Goal: Task Accomplishment & Management: Manage account settings

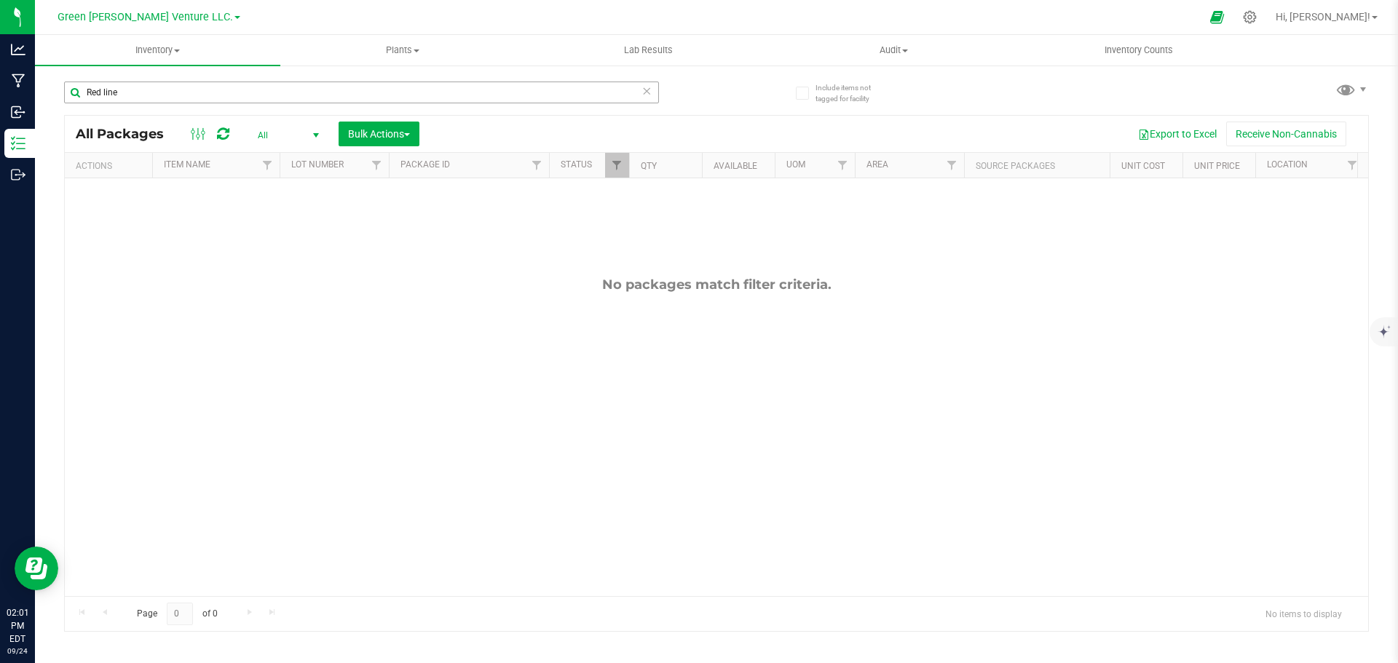
drag, startPoint x: 155, startPoint y: 98, endPoint x: 148, endPoint y: 96, distance: 7.4
click at [149, 97] on input "Red line" at bounding box center [361, 93] width 595 height 22
click at [146, 89] on input "Red line" at bounding box center [361, 93] width 595 height 22
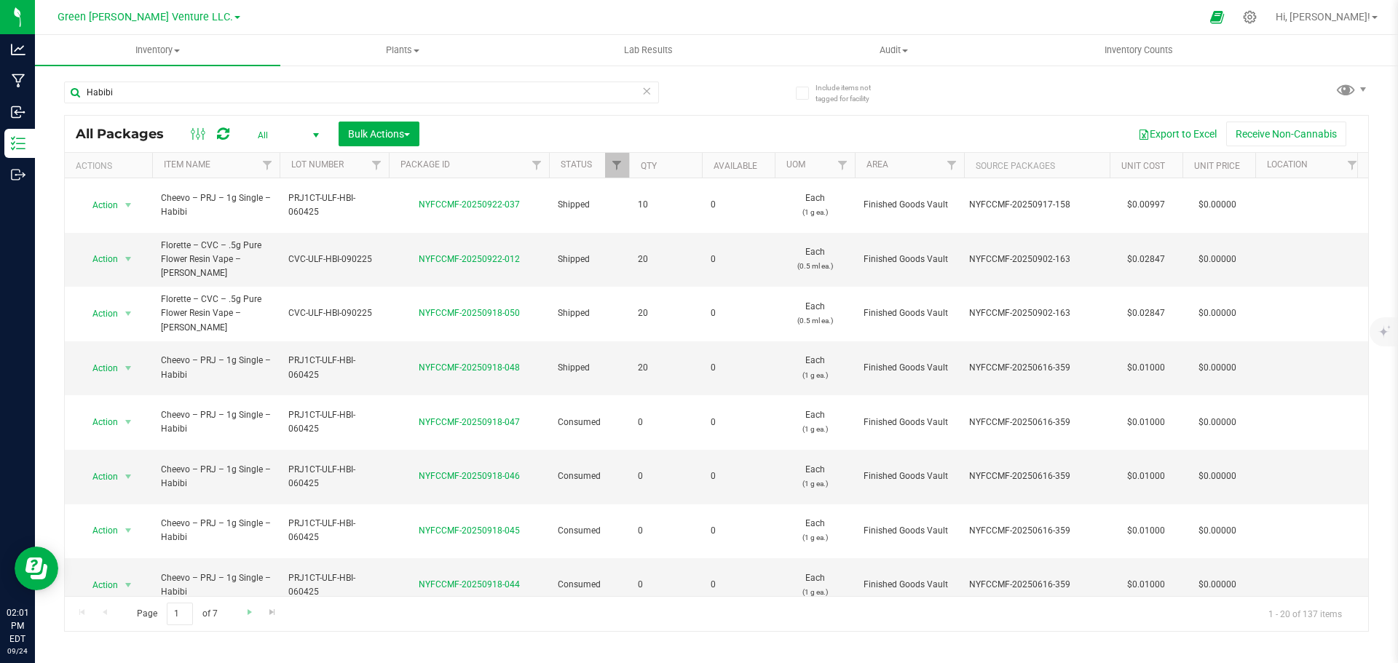
type input "Habibi"
click at [248, 620] on link "Go to the next page" at bounding box center [249, 613] width 21 height 20
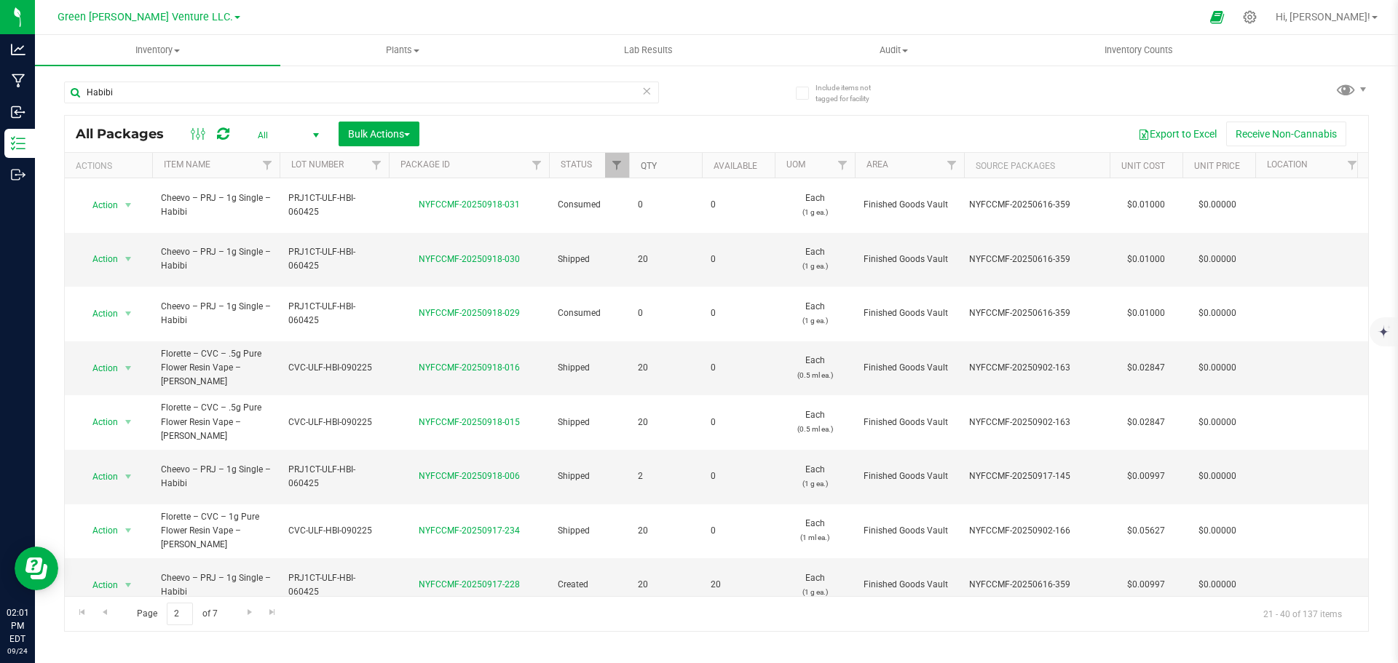
click at [651, 165] on link "Qty" at bounding box center [649, 166] width 16 height 10
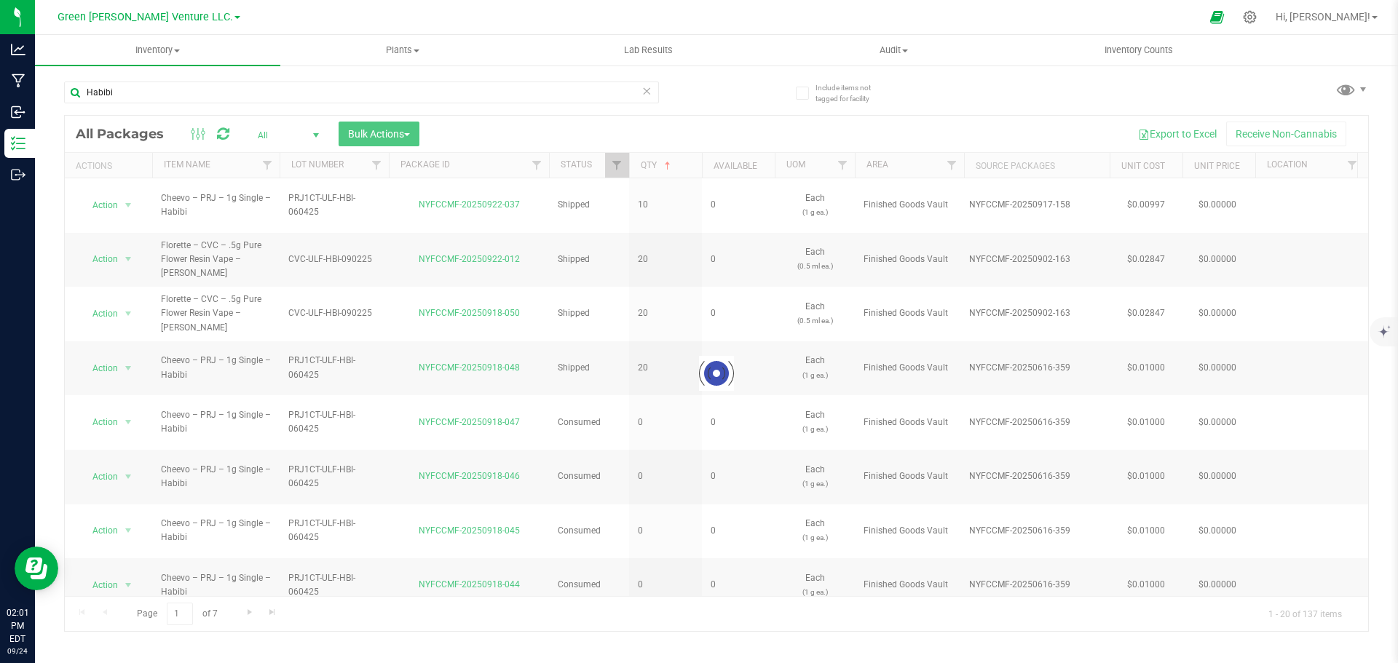
click at [652, 165] on div at bounding box center [716, 374] width 1303 height 516
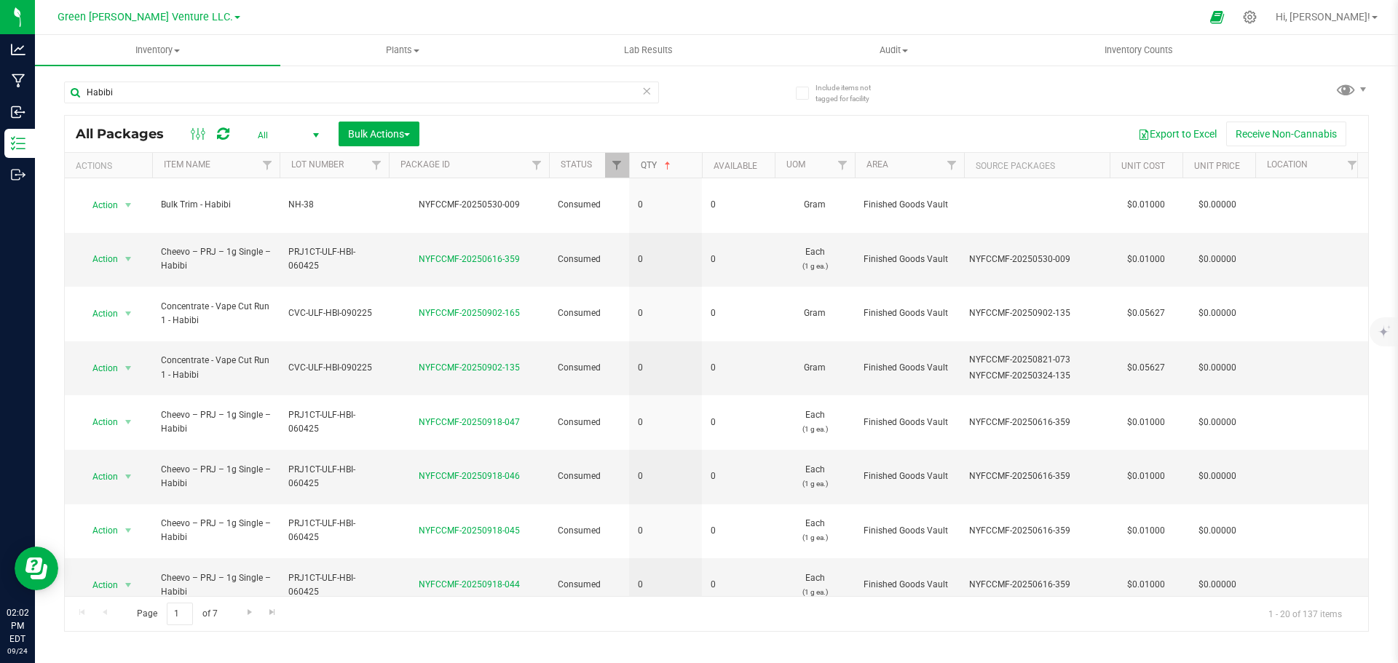
click at [649, 161] on link "Qty" at bounding box center [657, 165] width 33 height 10
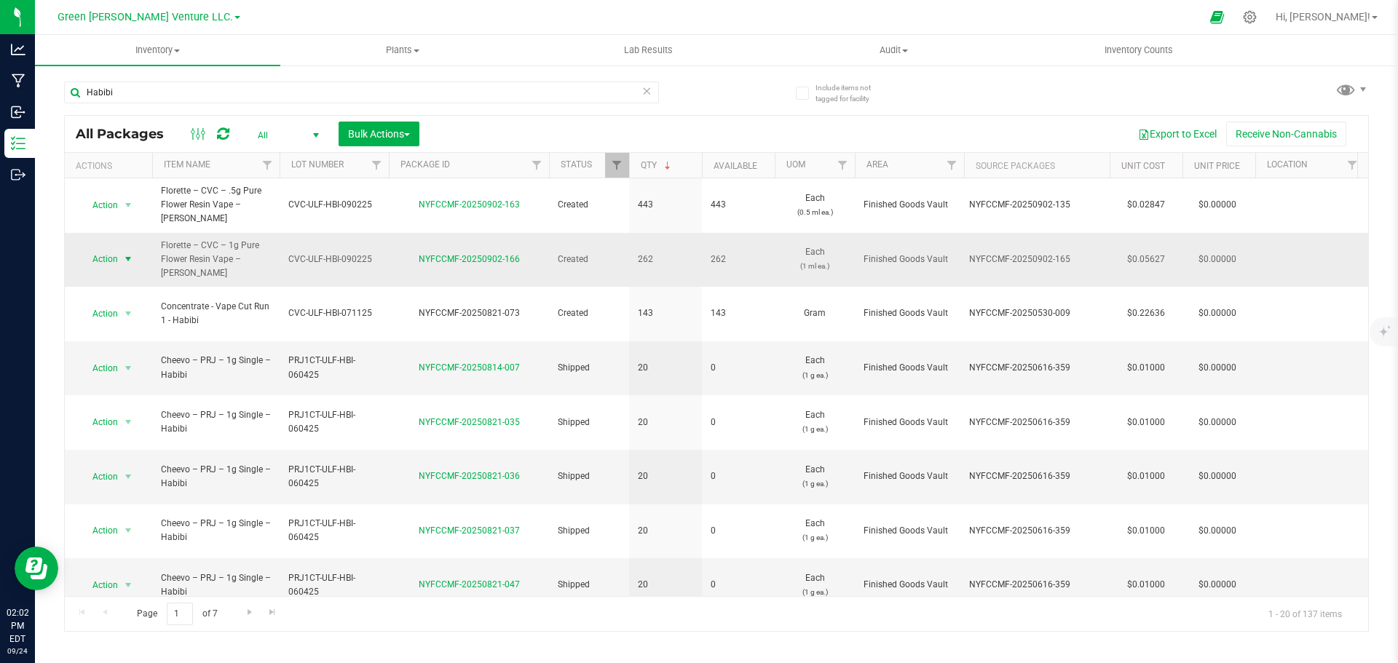
click at [130, 253] on span "select" at bounding box center [128, 259] width 12 height 12
click at [136, 277] on li "Create package" at bounding box center [126, 285] width 93 height 22
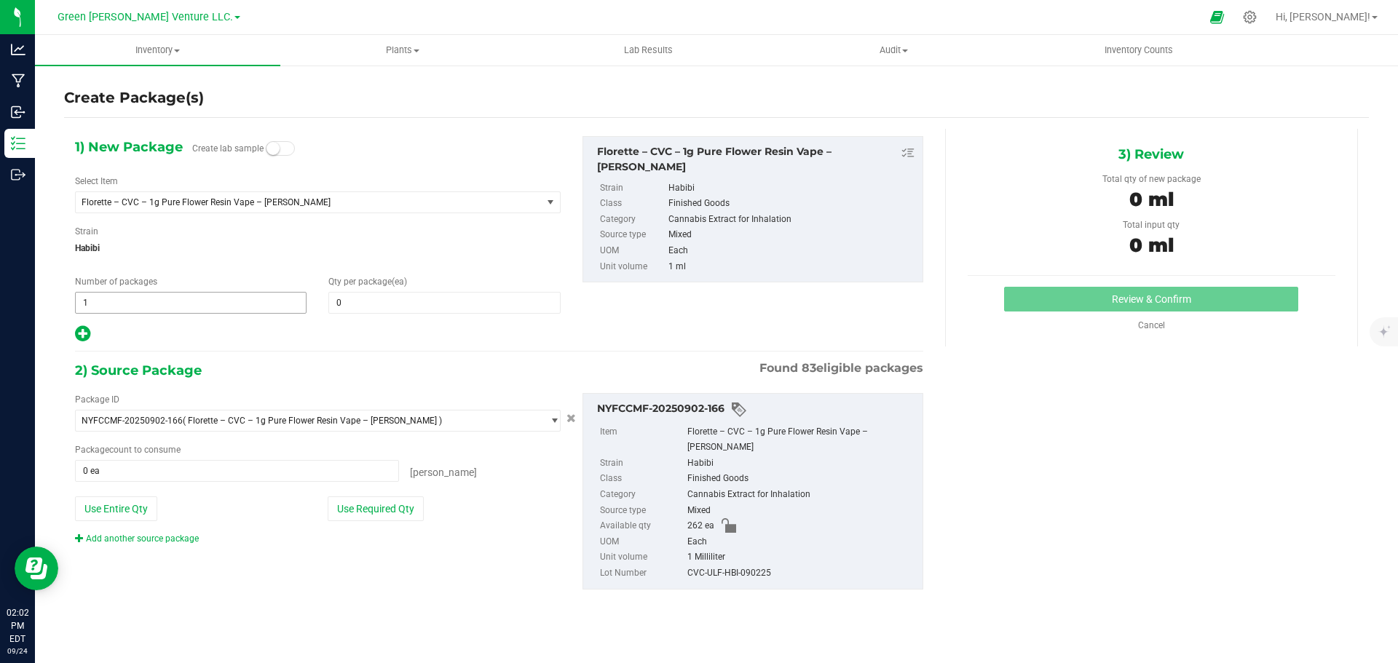
click at [234, 303] on span "1 1" at bounding box center [191, 303] width 232 height 22
type input "12"
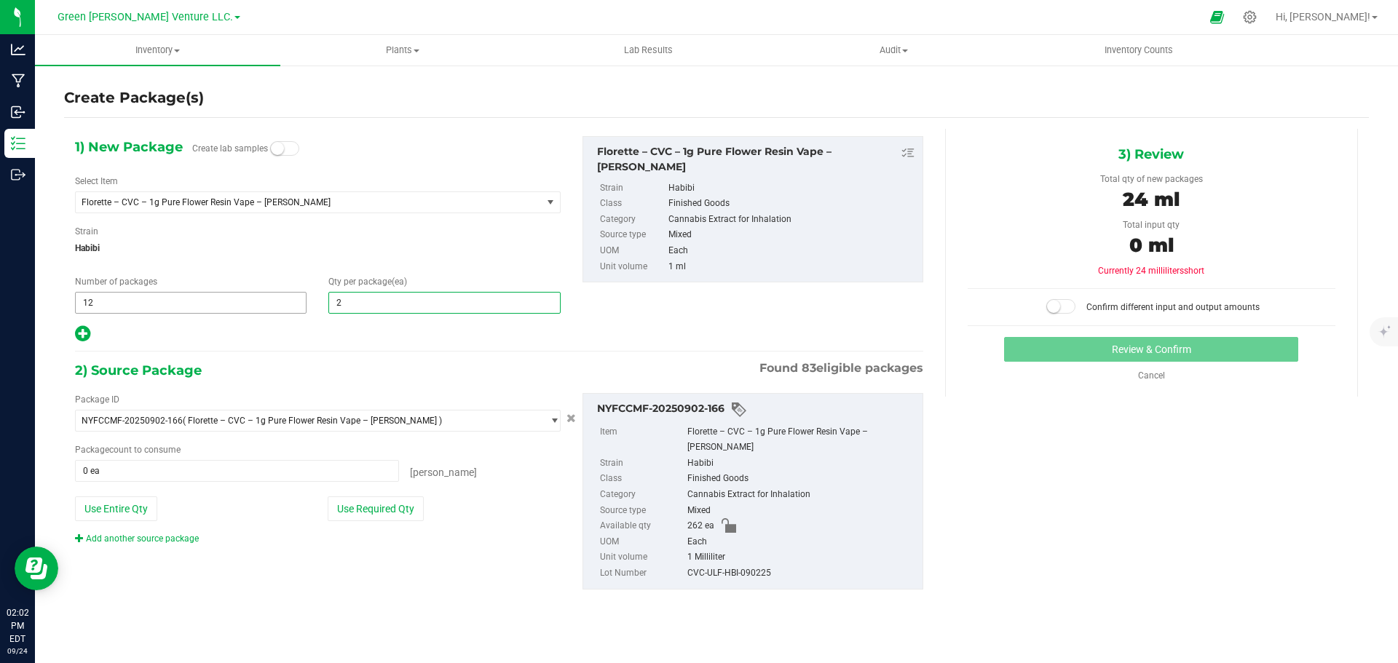
type input "20"
click at [75, 331] on icon at bounding box center [82, 334] width 15 height 18
type input "20"
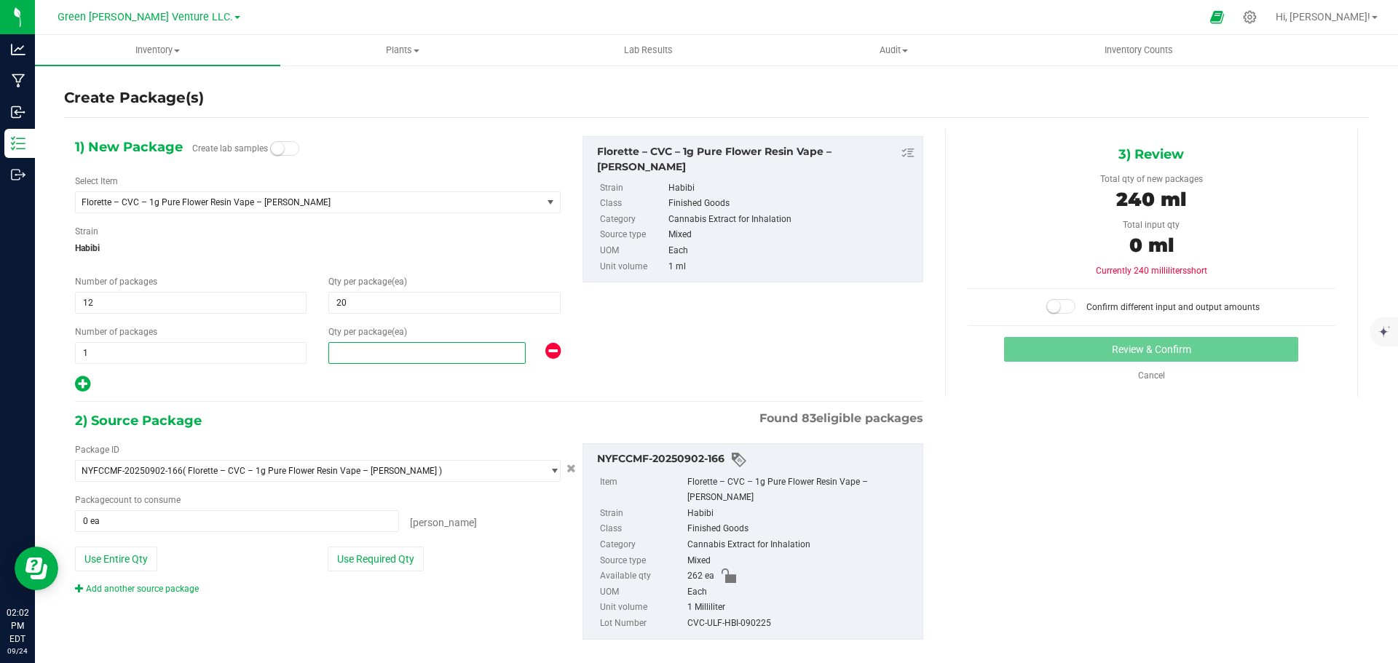
click at [379, 349] on span at bounding box center [426, 353] width 197 height 22
type input "1"
drag, startPoint x: 804, startPoint y: 323, endPoint x: 772, endPoint y: 388, distance: 72.3
click at [804, 323] on div "1) New Package Create lab samples Select Item Florette – CVC – 1g Pure Flower R…" at bounding box center [499, 265] width 870 height 258
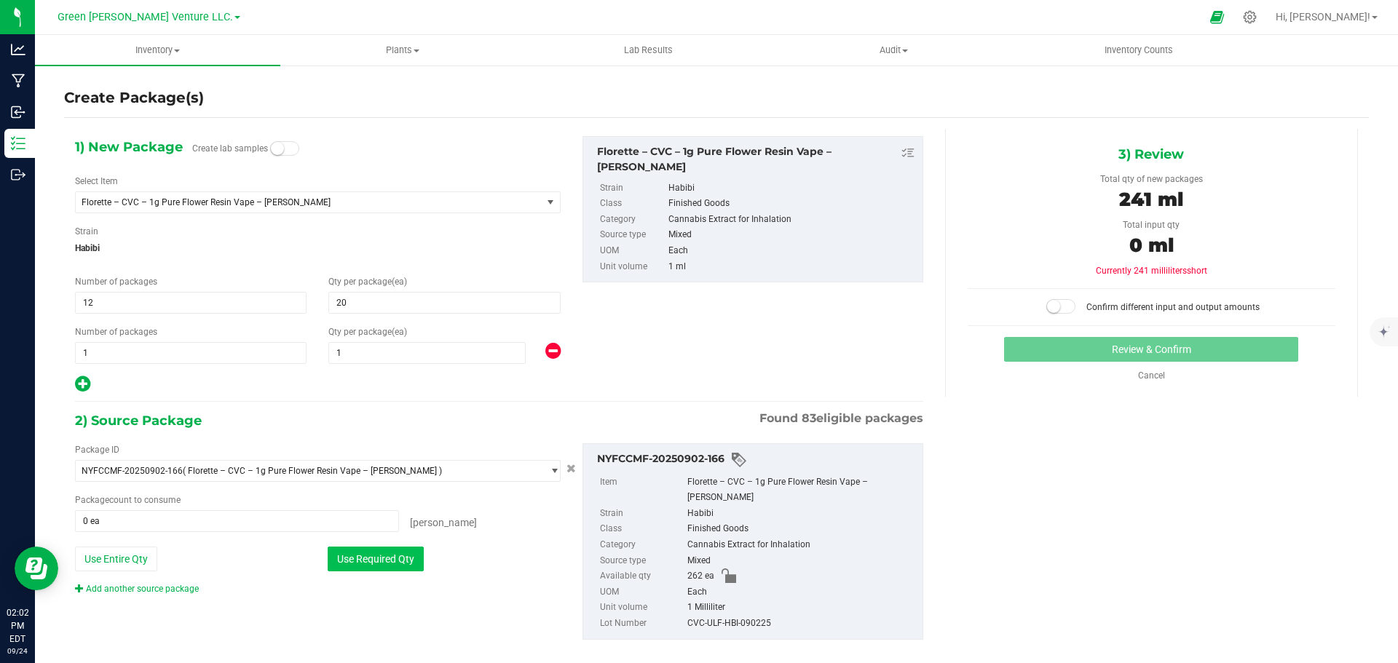
click at [392, 560] on button "Use Required Qty" at bounding box center [376, 559] width 96 height 25
type input "241 ea"
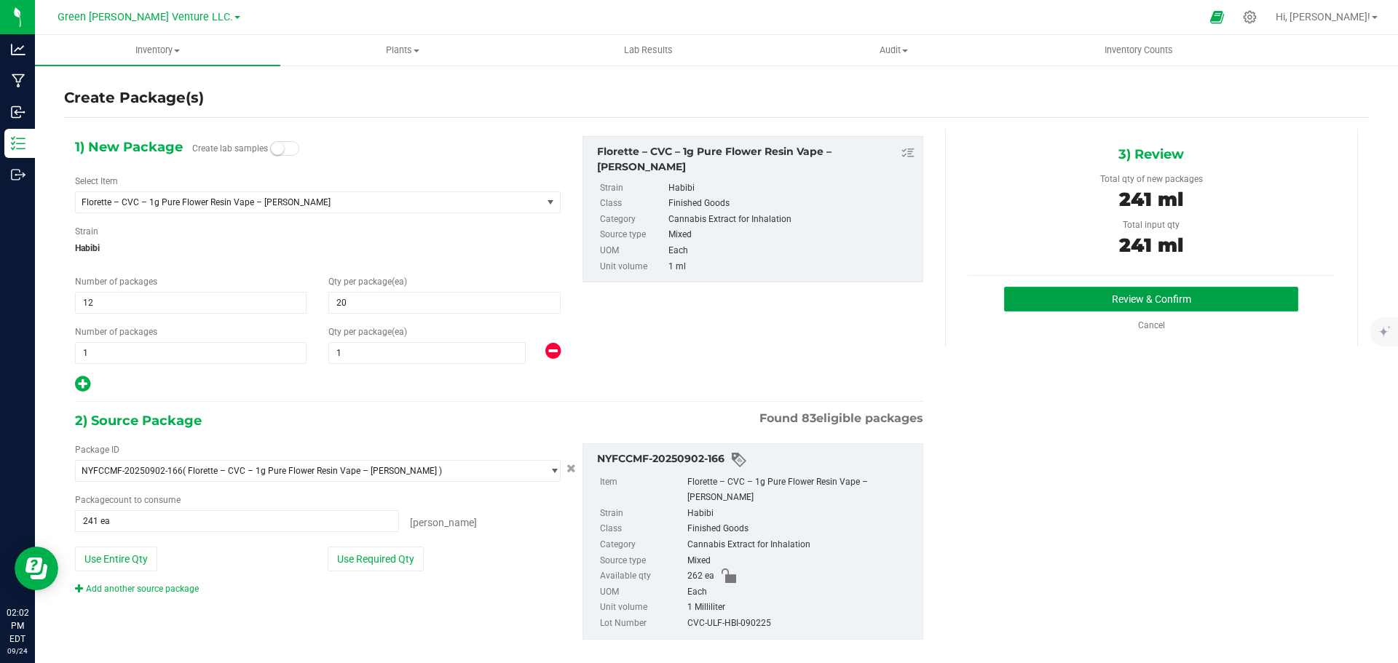
click at [1084, 293] on button "Review & Confirm" at bounding box center [1151, 299] width 294 height 25
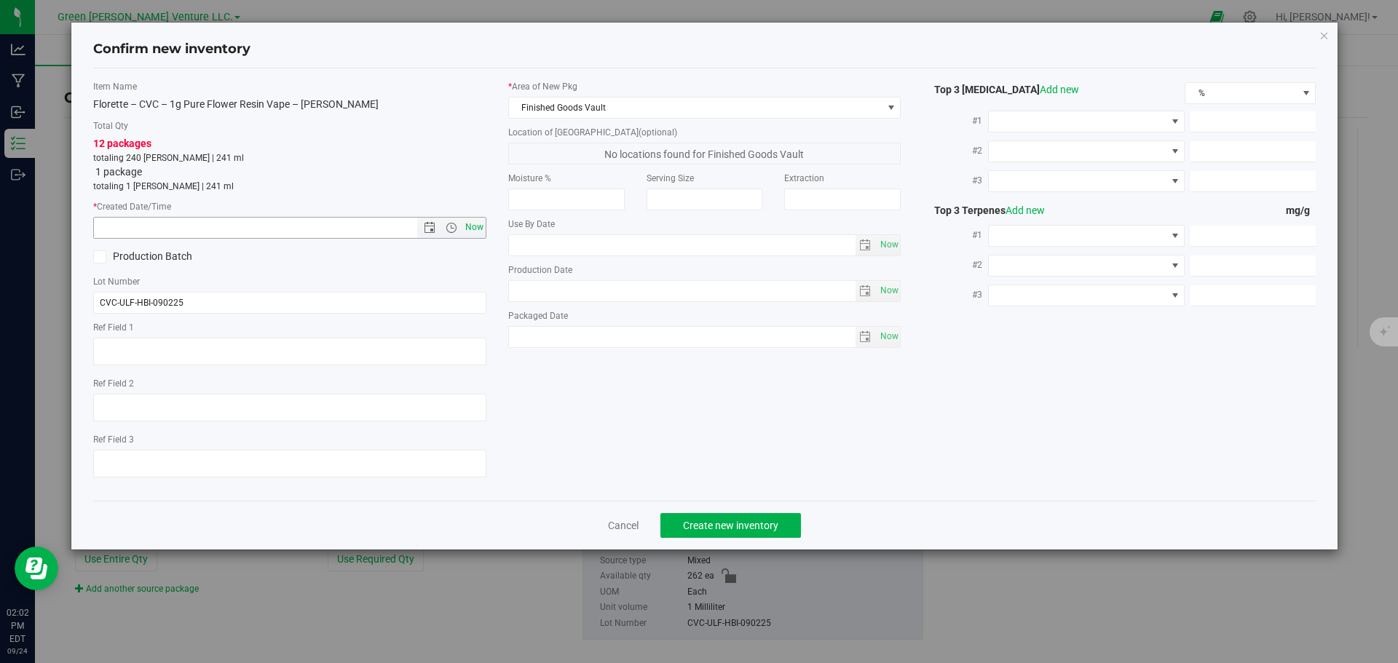
click at [467, 227] on span "Now" at bounding box center [474, 227] width 25 height 21
type input "[DATE] 2:02 PM"
type input "[DATE]"
type input "0.7300"
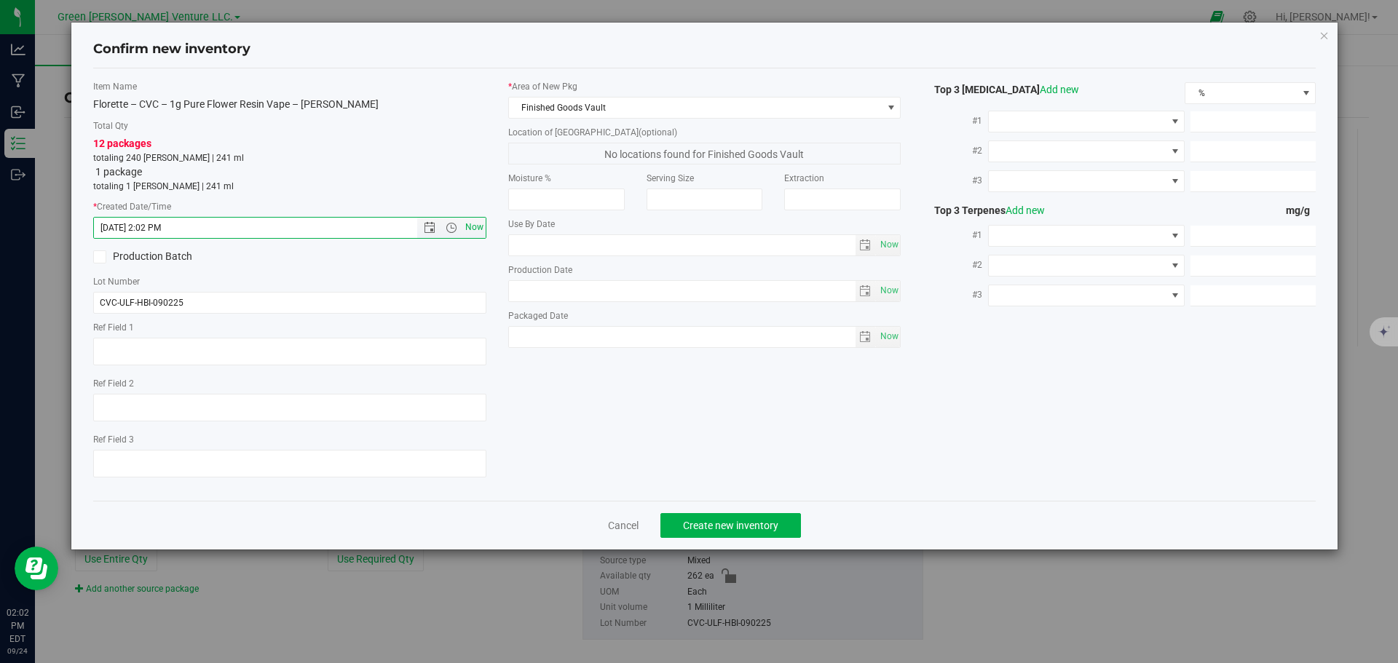
type input "0.3100"
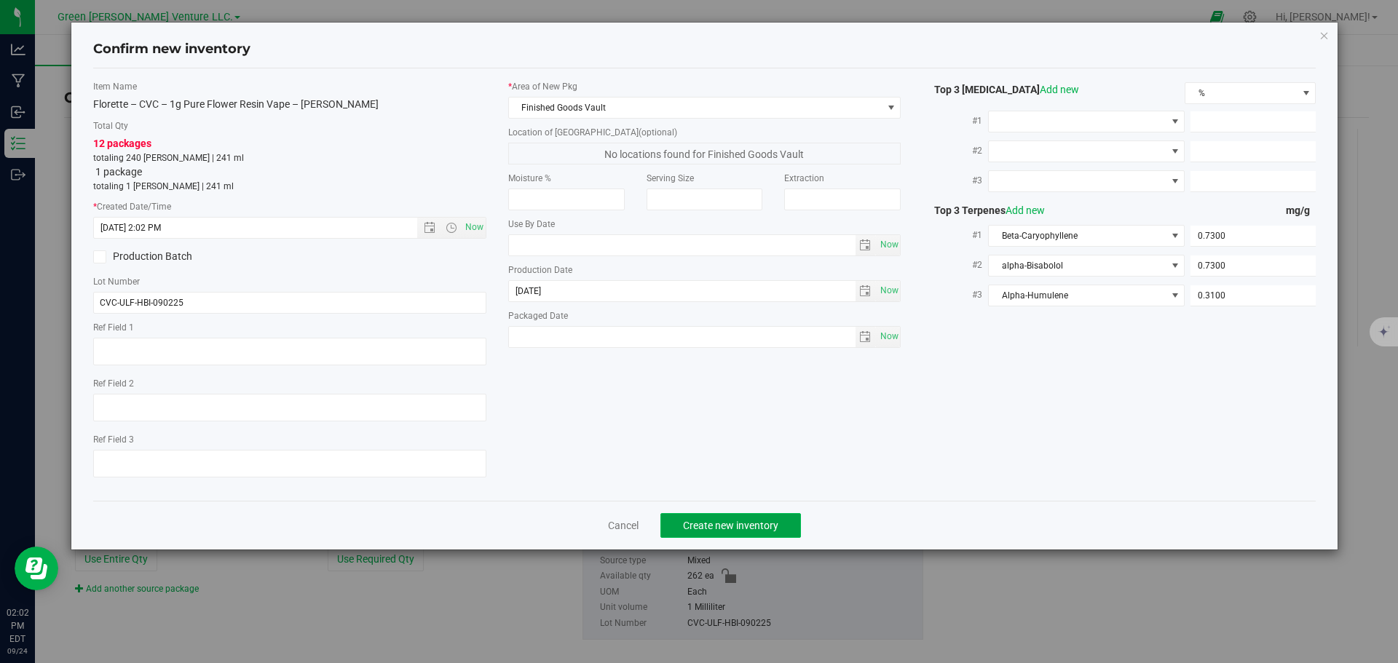
click at [794, 528] on button "Create new inventory" at bounding box center [730, 525] width 141 height 25
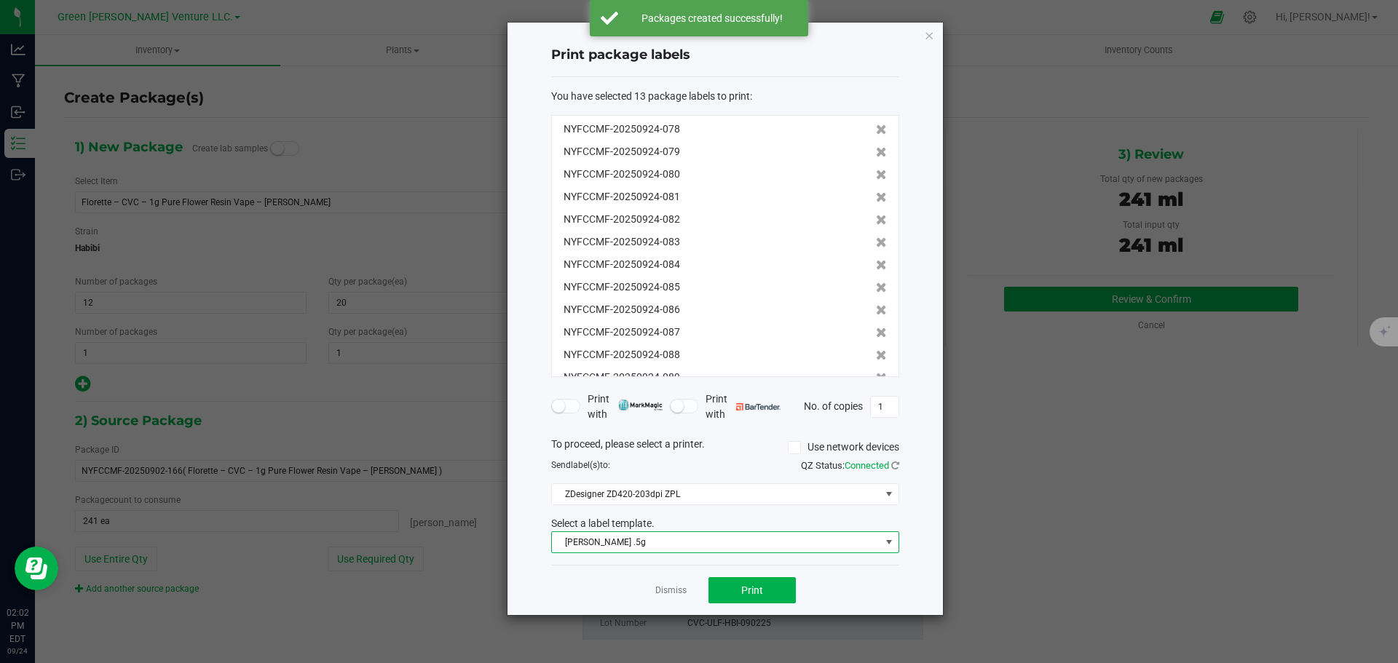
click at [659, 547] on span "[PERSON_NAME] .5g" at bounding box center [716, 542] width 328 height 20
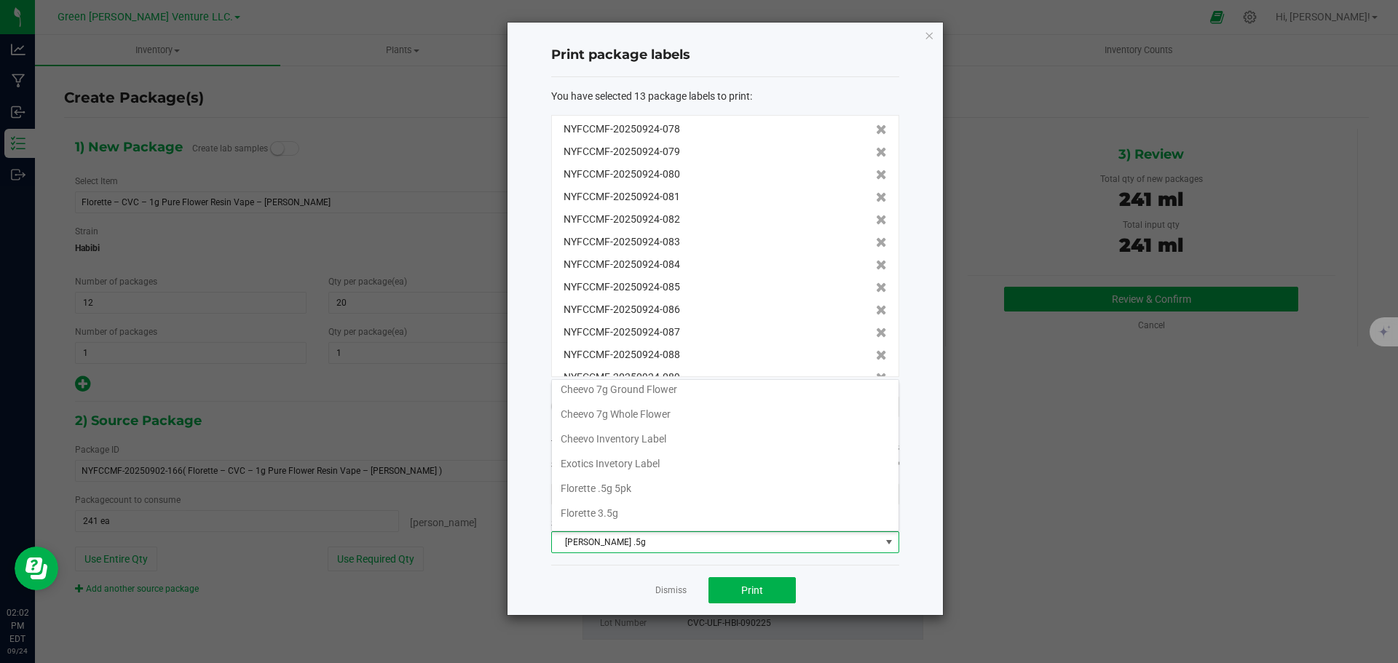
scroll to position [250, 0]
click at [644, 507] on li "Inventory Labels" at bounding box center [725, 516] width 347 height 25
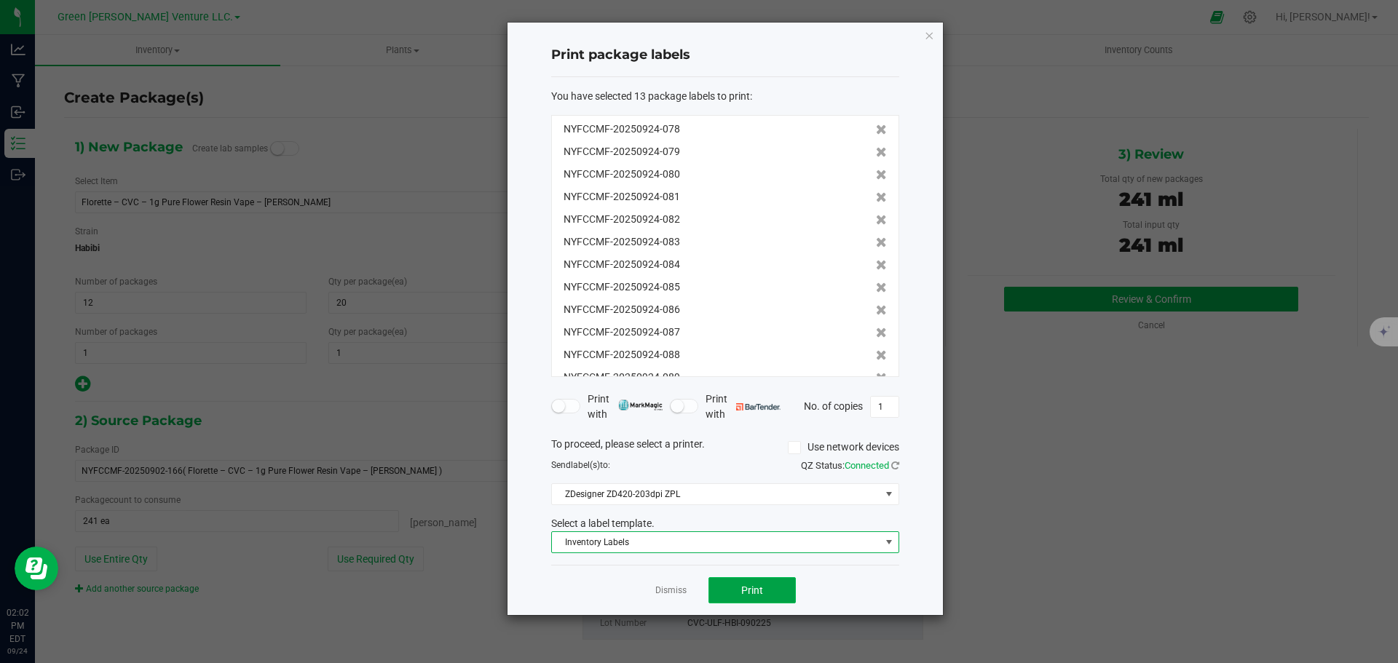
click at [738, 583] on button "Print" at bounding box center [751, 590] width 87 height 26
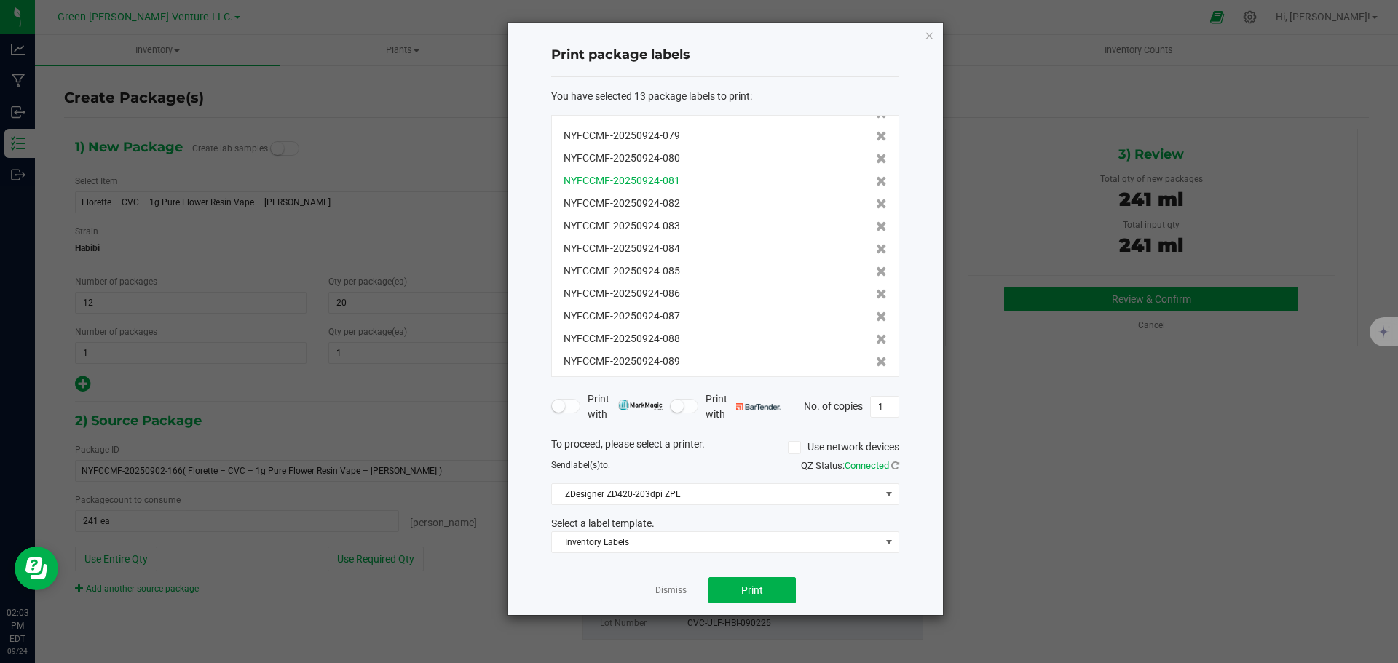
scroll to position [44, 0]
click at [929, 36] on icon "button" at bounding box center [929, 34] width 10 height 17
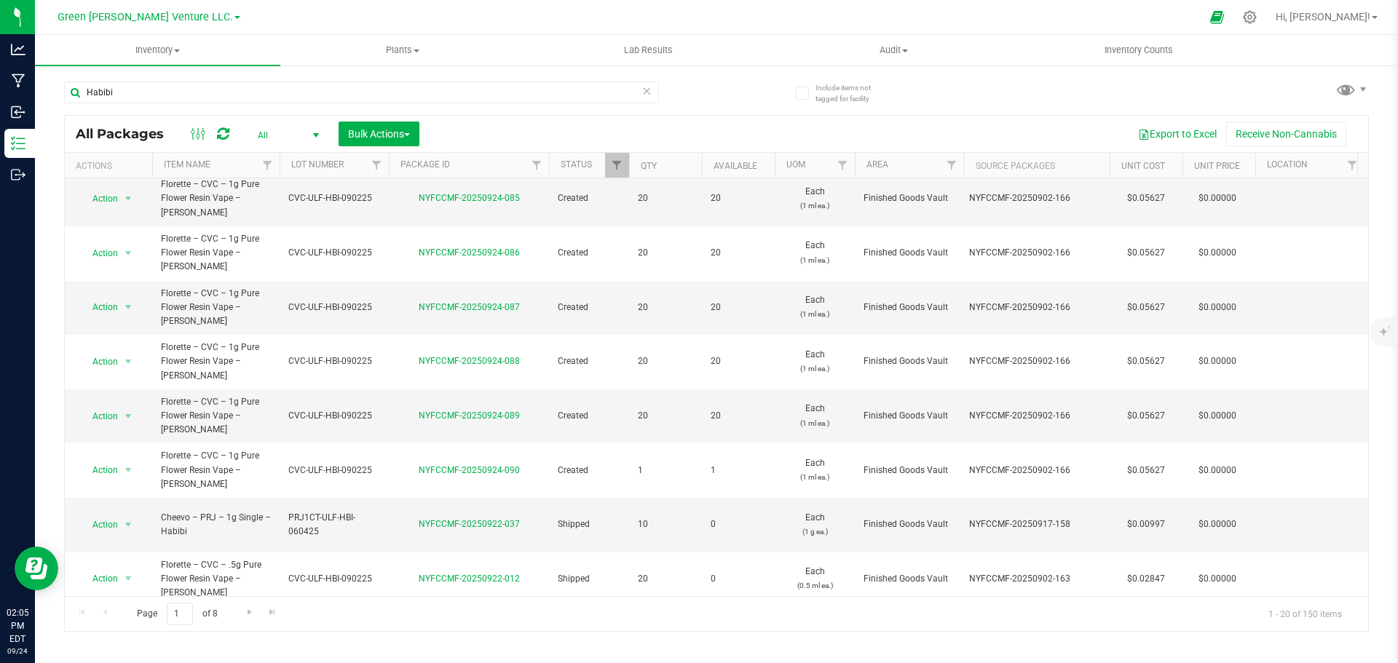
scroll to position [399, 0]
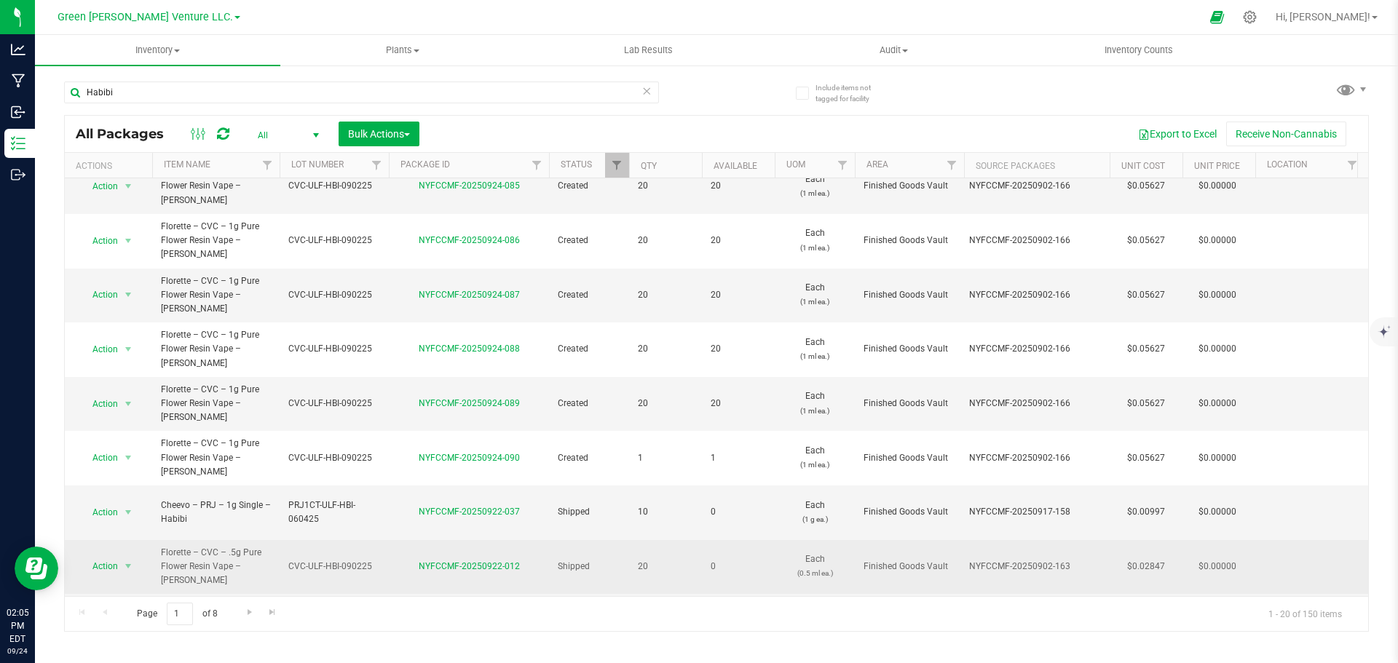
copy div "NYFCCMF-20250616-359"
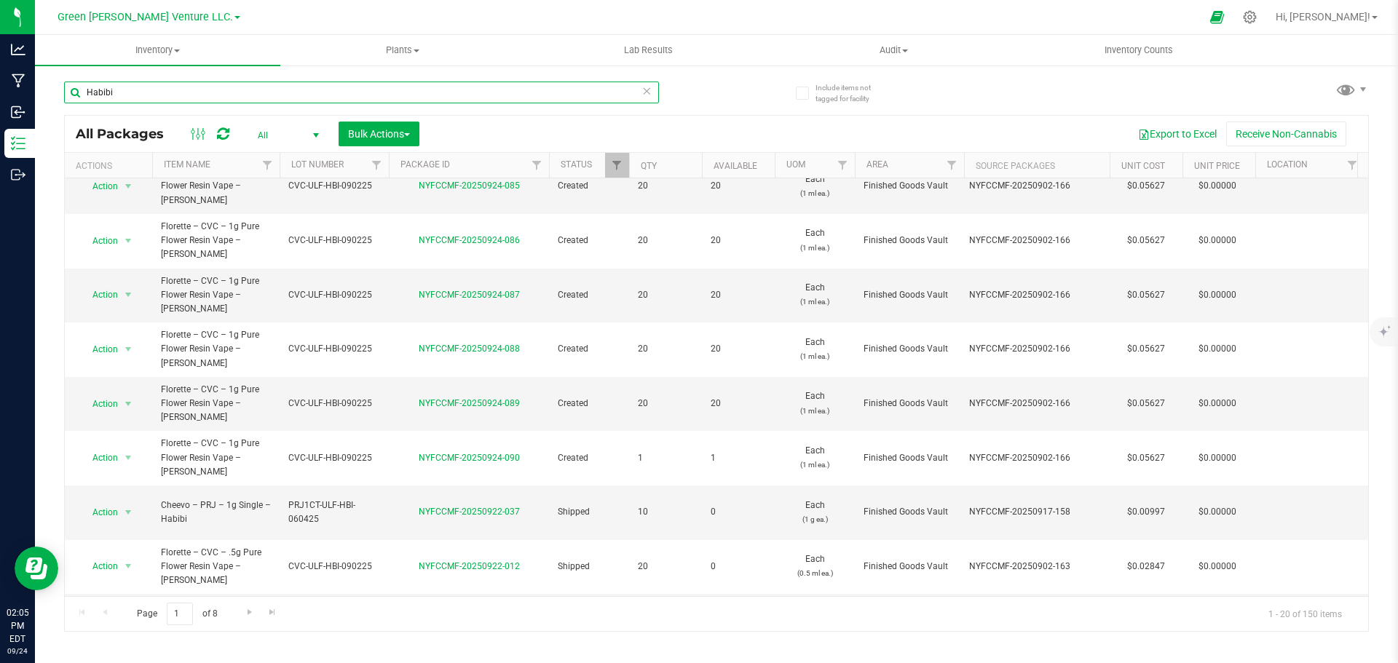
click at [291, 87] on input "Habibi" at bounding box center [361, 93] width 595 height 22
paste input "NYFCCMF-20250616-359"
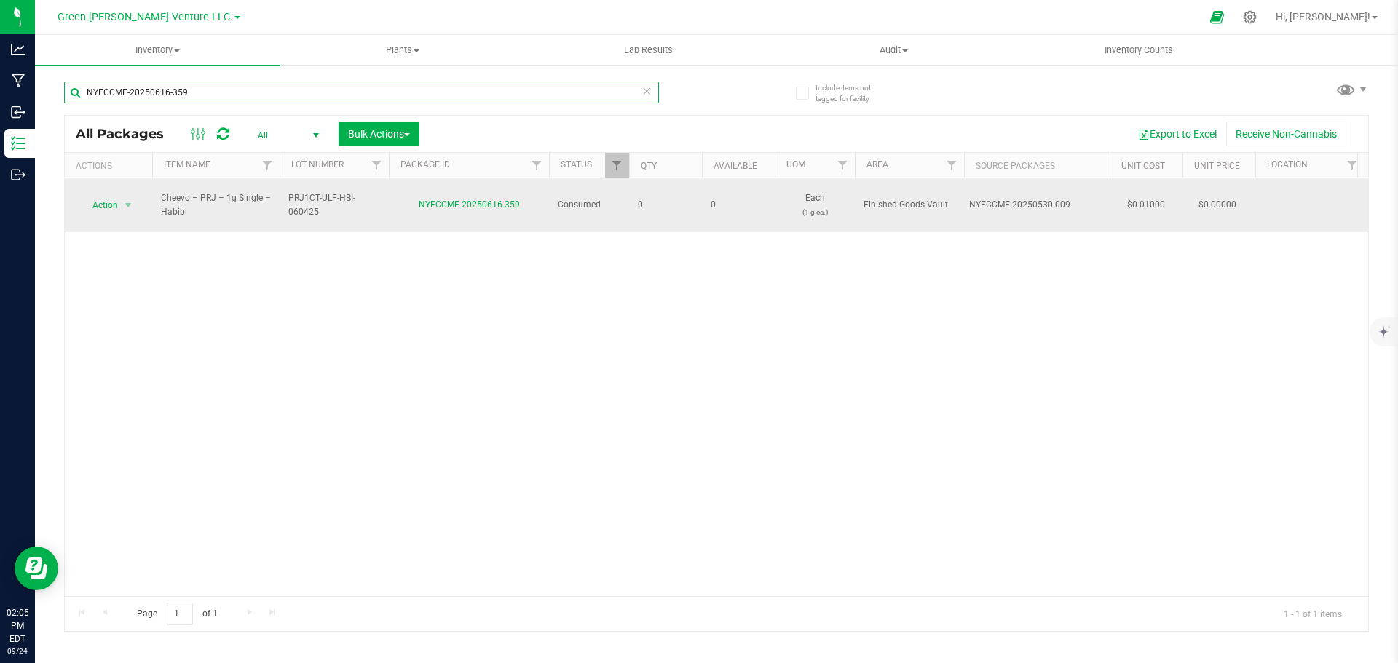
type input "NYFCCMF-20250616-359"
click at [332, 197] on span "PRJ1CT-ULF-HBI-060425" at bounding box center [334, 205] width 92 height 28
click at [332, 197] on input "PRJ1CT-ULF-HBI-060425" at bounding box center [331, 205] width 104 height 23
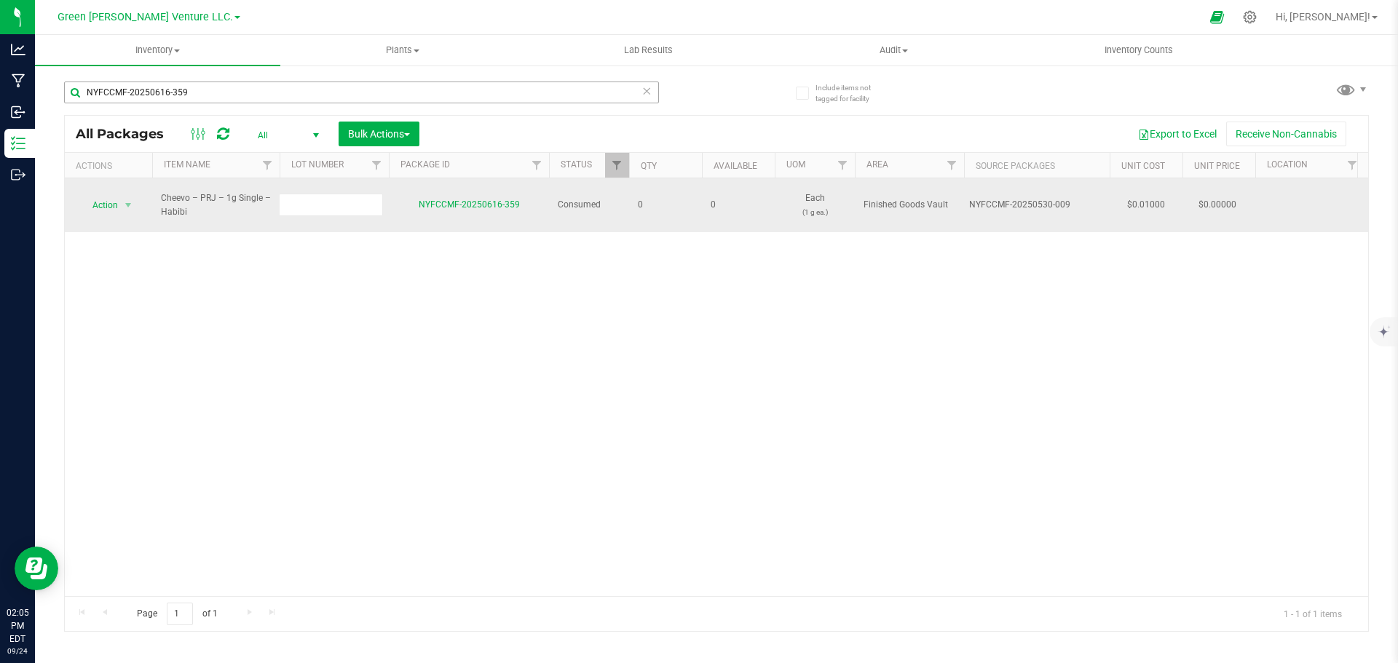
scroll to position [0, 0]
click at [348, 302] on div "All Packages All Active Only Lab Samples Locked All Bulk Actions Add to manufac…" at bounding box center [716, 373] width 1305 height 517
click at [330, 202] on td at bounding box center [334, 205] width 109 height 54
type input "PRJ1CT-ULF-HBI-060425"
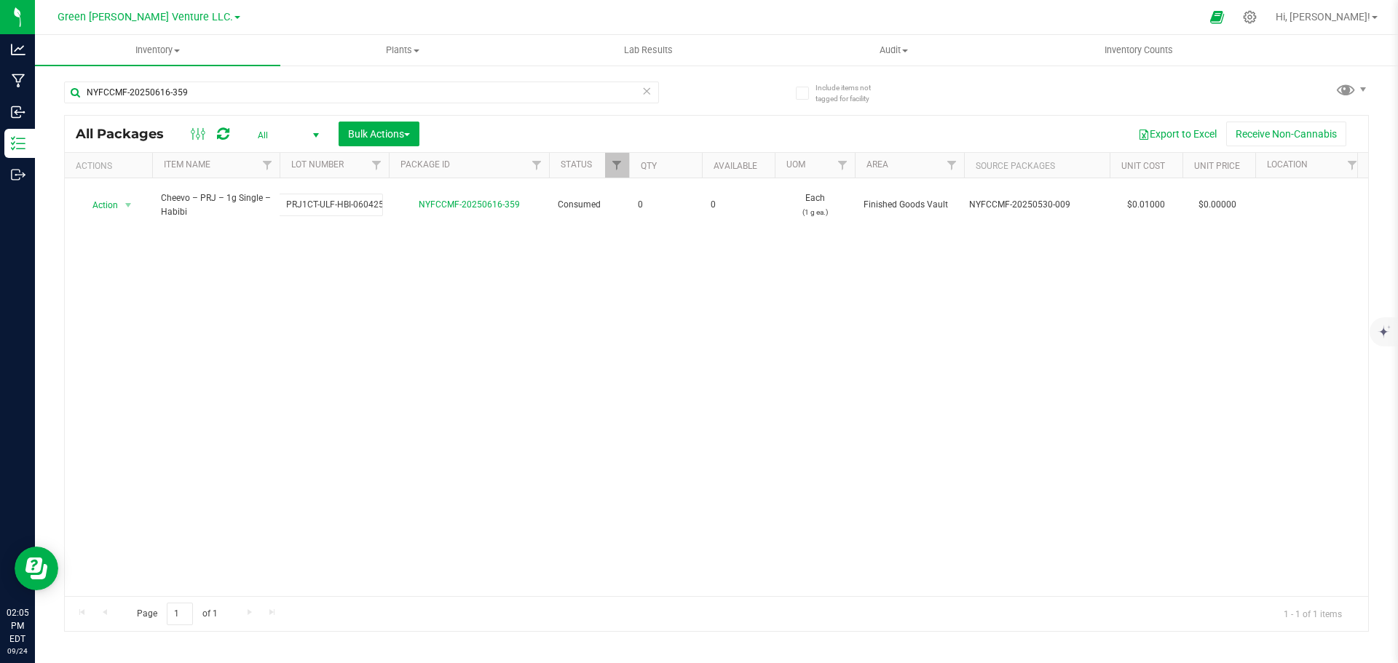
click at [335, 271] on div "All Packages All Active Only Lab Samples Locked All Bulk Actions Add to manufac…" at bounding box center [716, 373] width 1305 height 517
click at [200, 87] on input "NYFCCMF-20250616-359" at bounding box center [361, 93] width 595 height 22
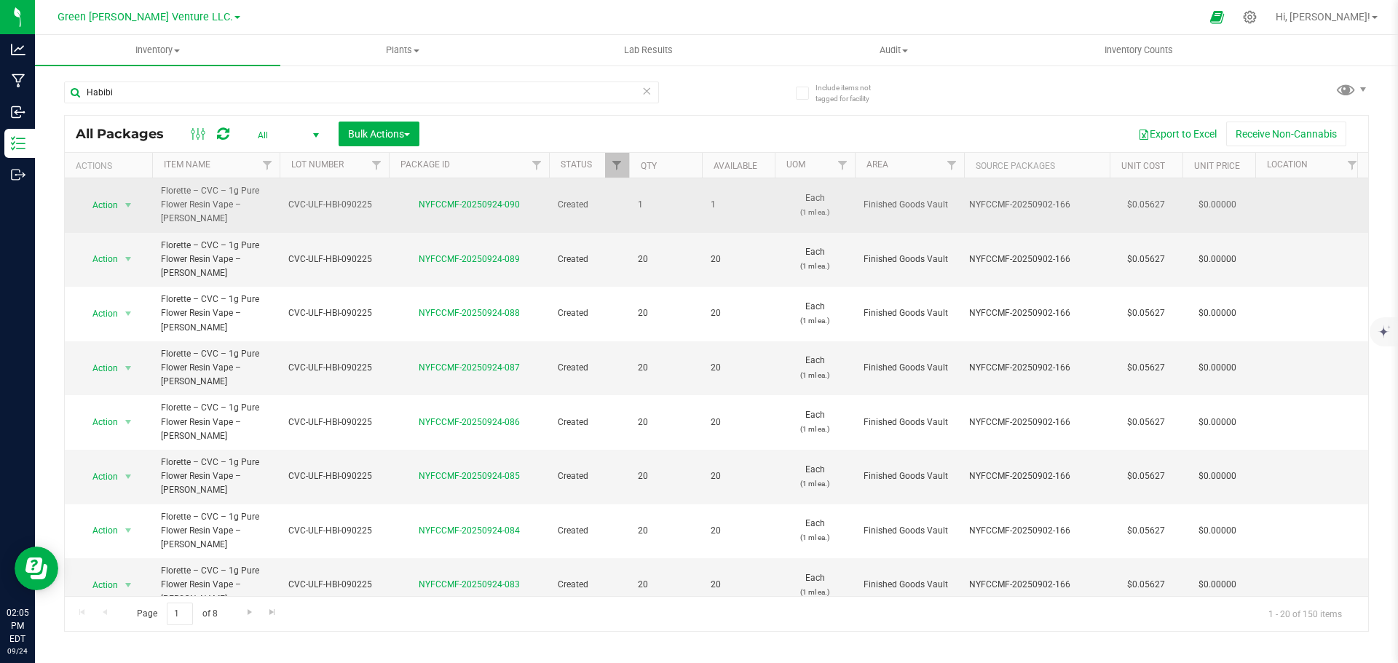
click at [333, 205] on td "CVC-ULF-HBI-090225" at bounding box center [334, 205] width 109 height 55
click at [333, 205] on input "CVC-ULF-HBI-090225" at bounding box center [331, 205] width 104 height 23
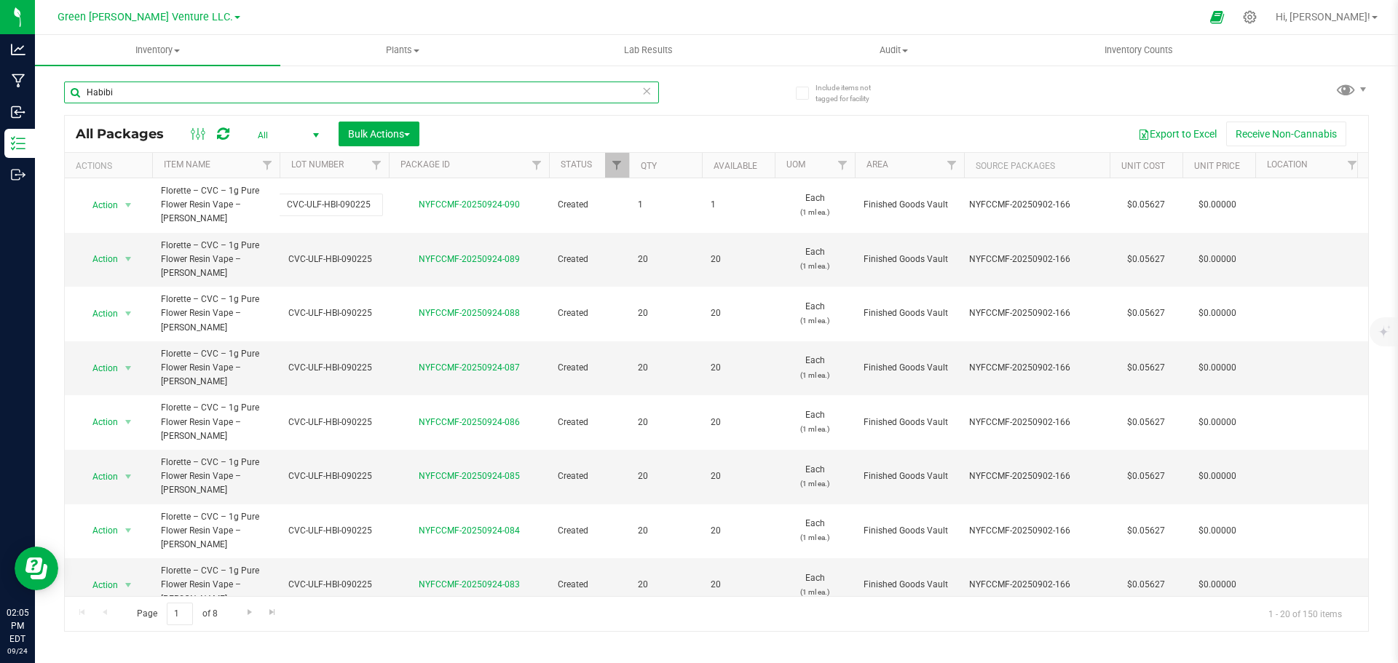
click at [270, 101] on input "Habibi" at bounding box center [361, 93] width 595 height 22
click at [269, 92] on input "Habibi" at bounding box center [361, 93] width 595 height 22
paste input "CVC-ULF-HBI-090225"
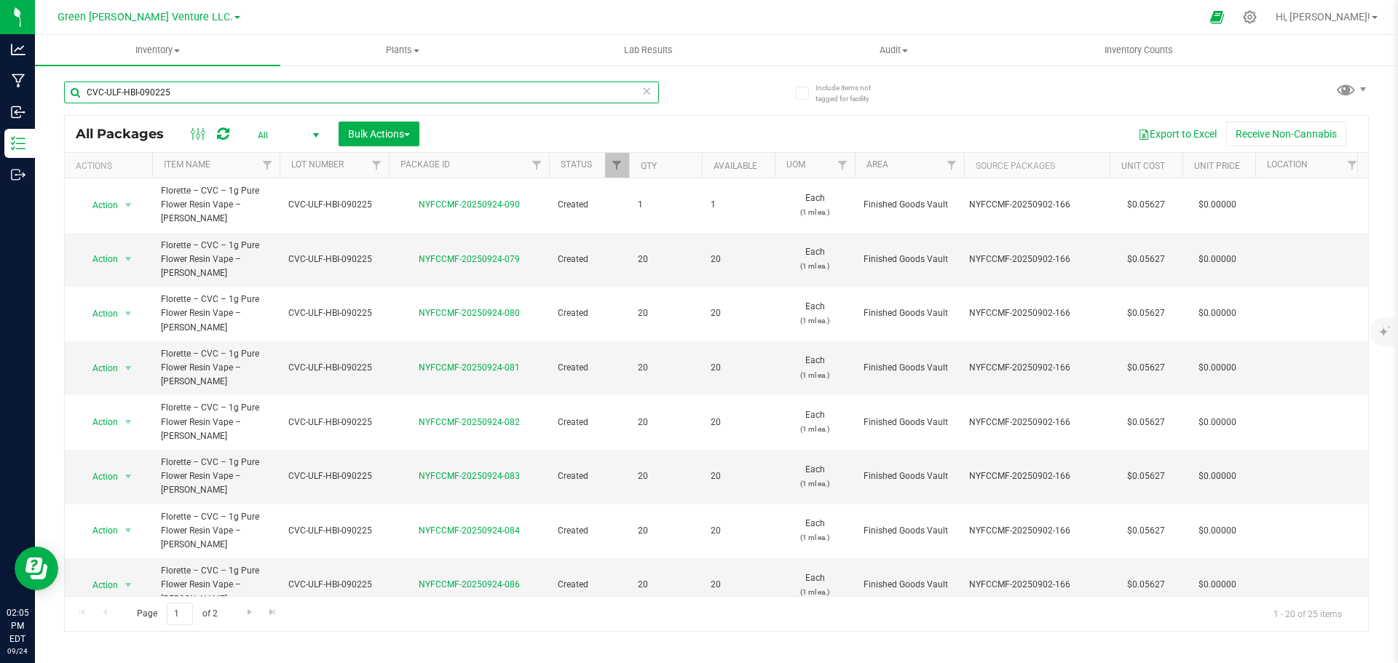
type input "CVC-ULF-HBI-090225"
click at [660, 167] on th "Qty" at bounding box center [665, 165] width 73 height 25
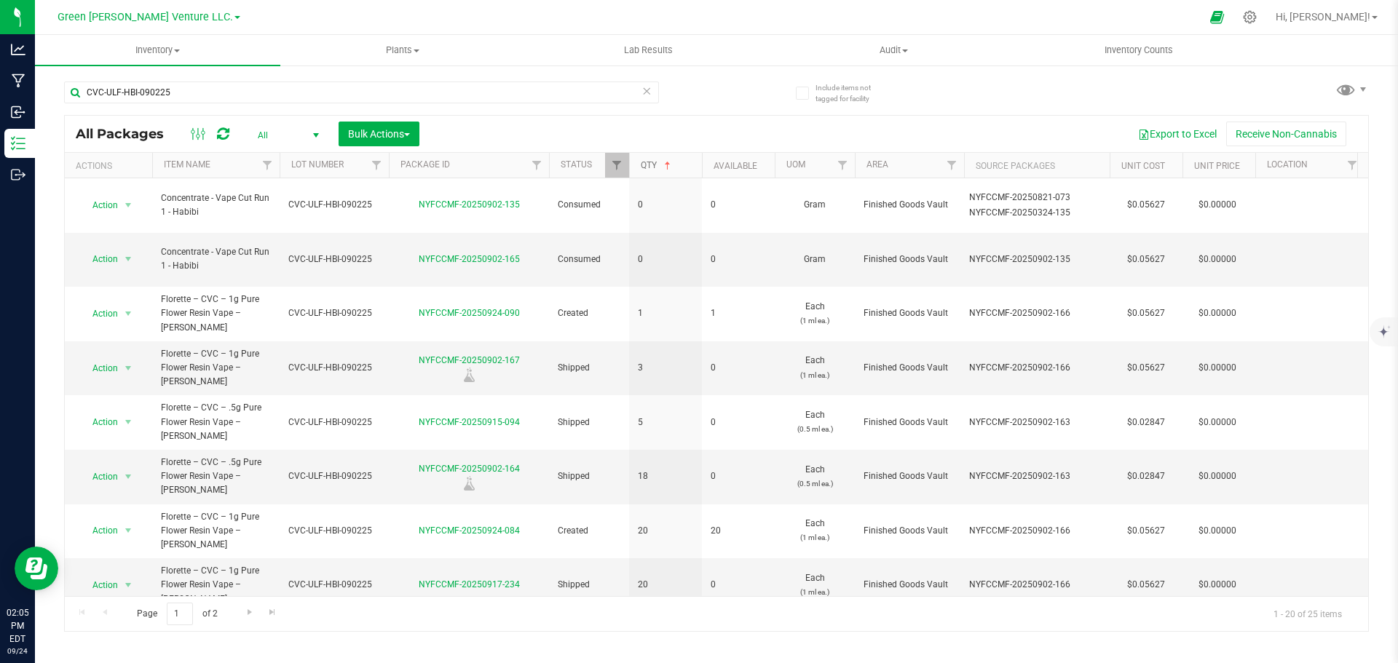
click at [660, 166] on link "Qty" at bounding box center [657, 165] width 33 height 10
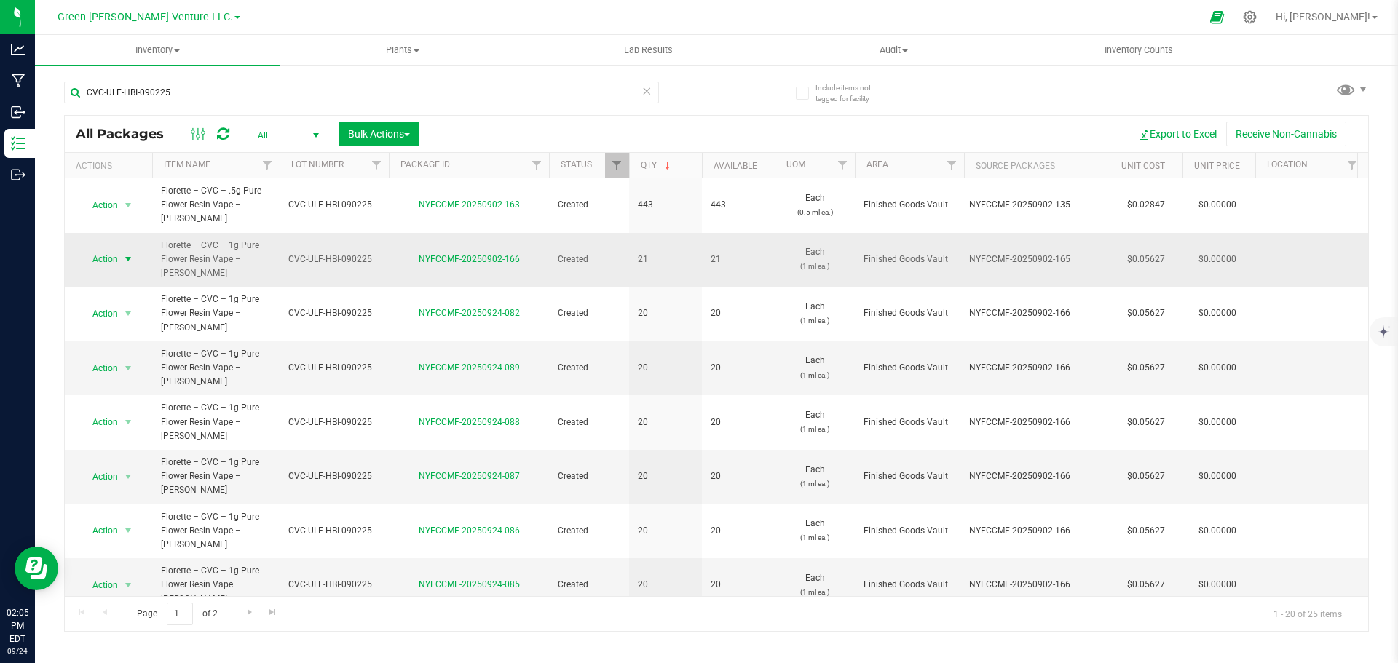
click at [122, 253] on span "select" at bounding box center [128, 259] width 12 height 12
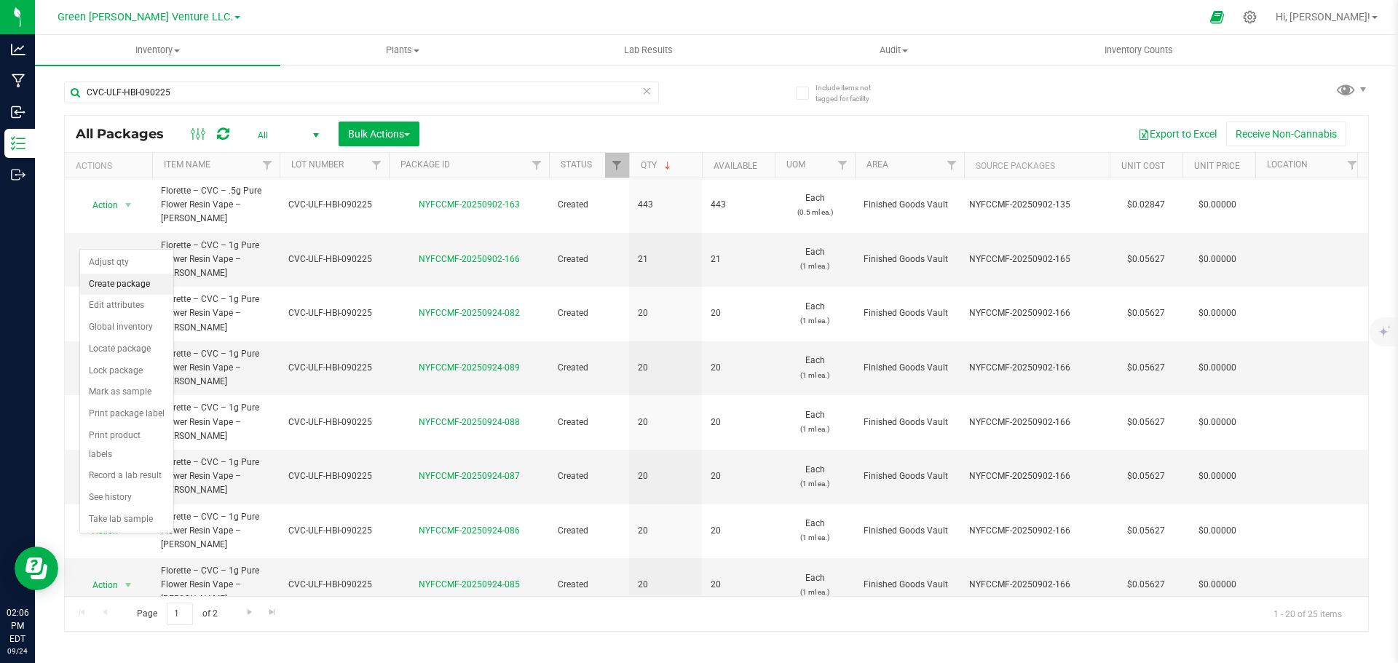
click at [147, 276] on li "Create package" at bounding box center [126, 285] width 93 height 22
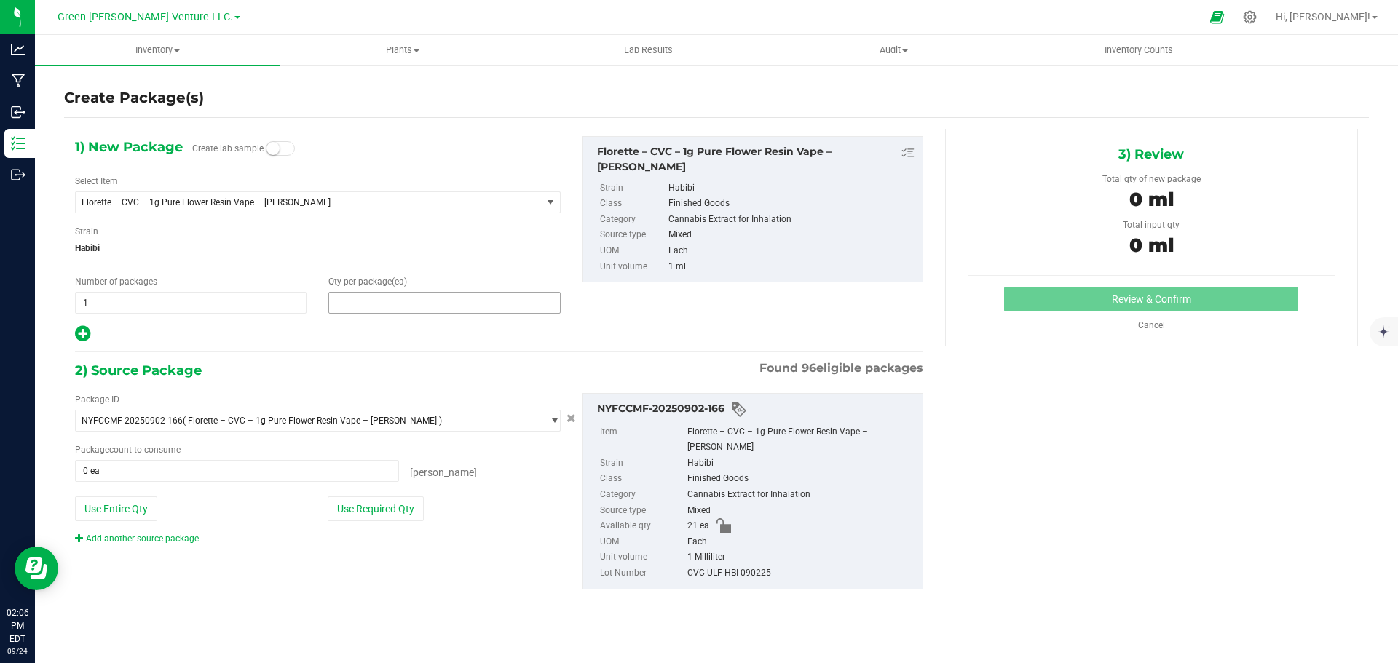
click at [388, 300] on span at bounding box center [444, 303] width 232 height 22
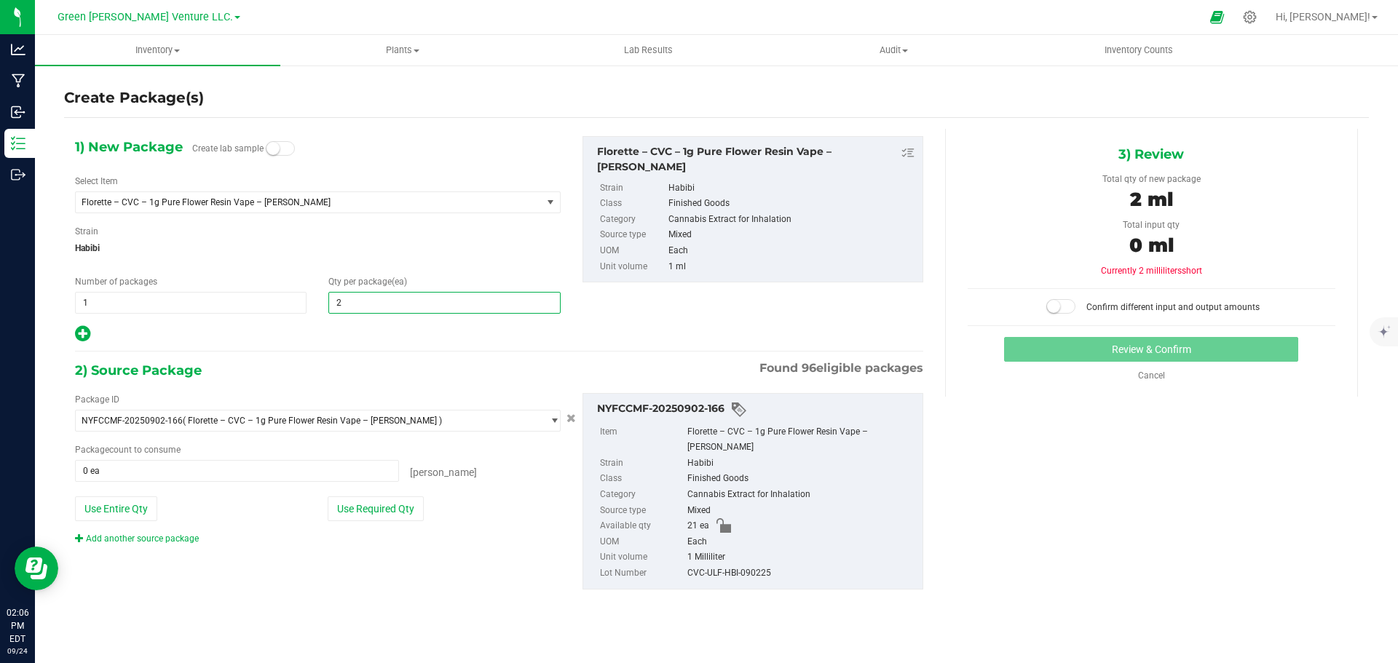
type input "20"
click at [293, 478] on span at bounding box center [237, 471] width 324 height 22
click at [339, 505] on button "Use Required Qty" at bounding box center [376, 509] width 96 height 25
type input "20 ea"
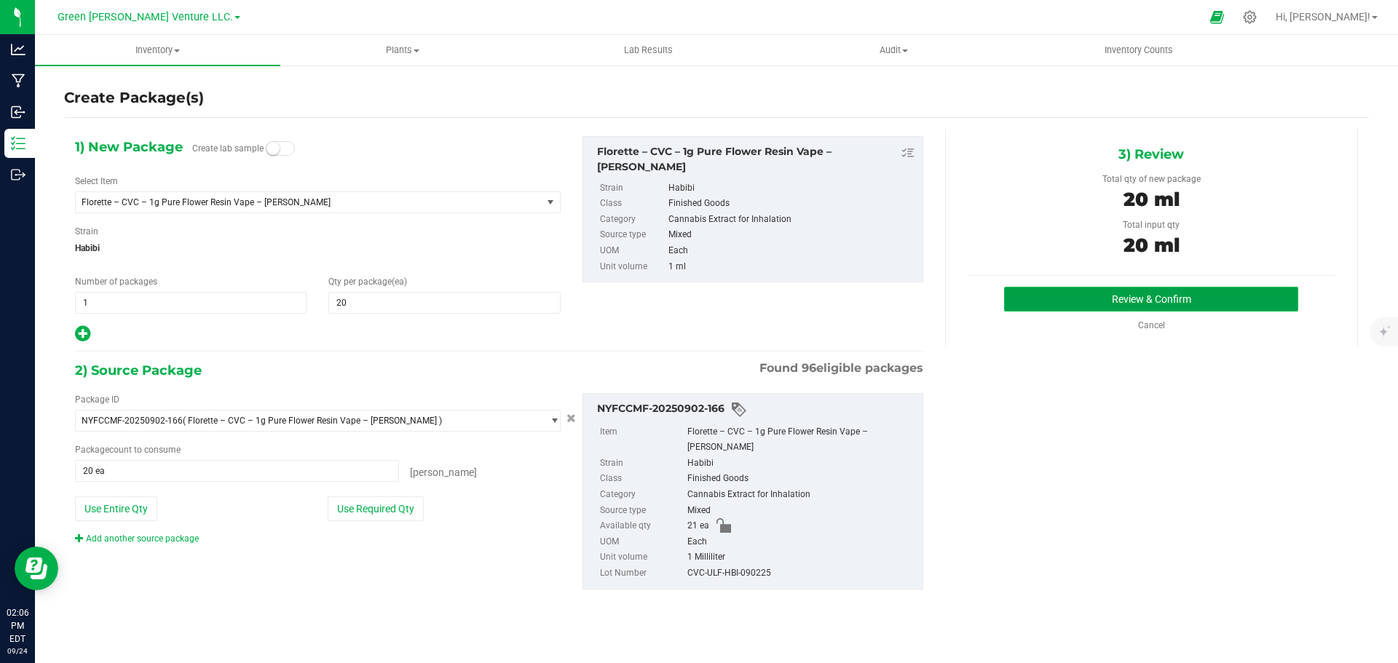
click at [1097, 299] on button "Review & Confirm" at bounding box center [1151, 299] width 294 height 25
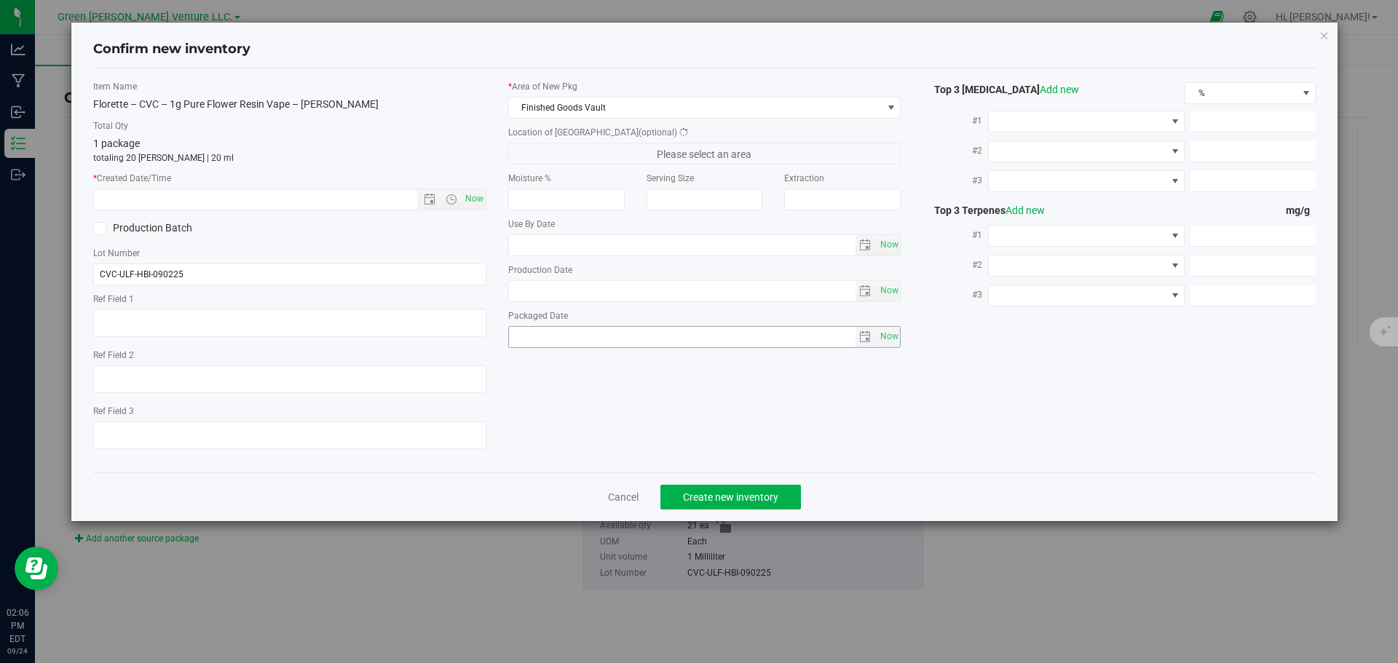
type input "[DATE]"
type input "0.7300"
type input "0.3100"
click at [481, 194] on span "Now" at bounding box center [474, 199] width 25 height 21
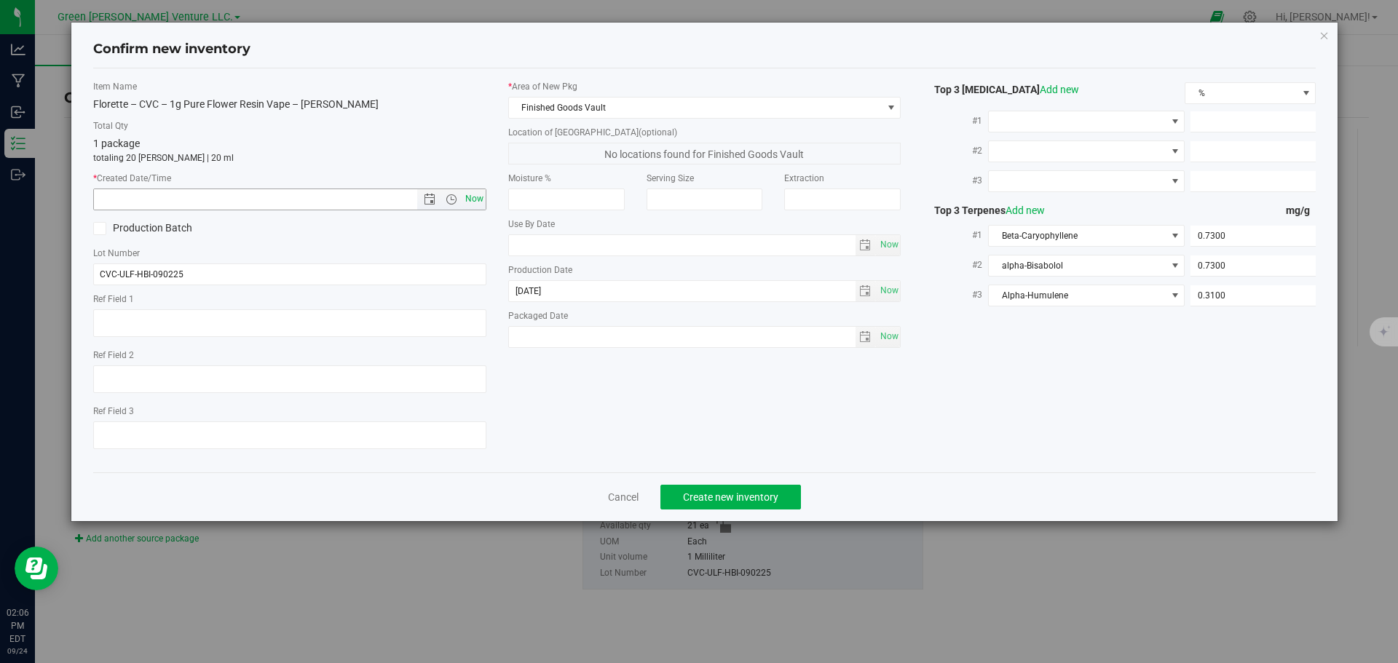
type input "[DATE] 2:06 PM"
click at [767, 496] on span "Create new inventory" at bounding box center [730, 497] width 95 height 12
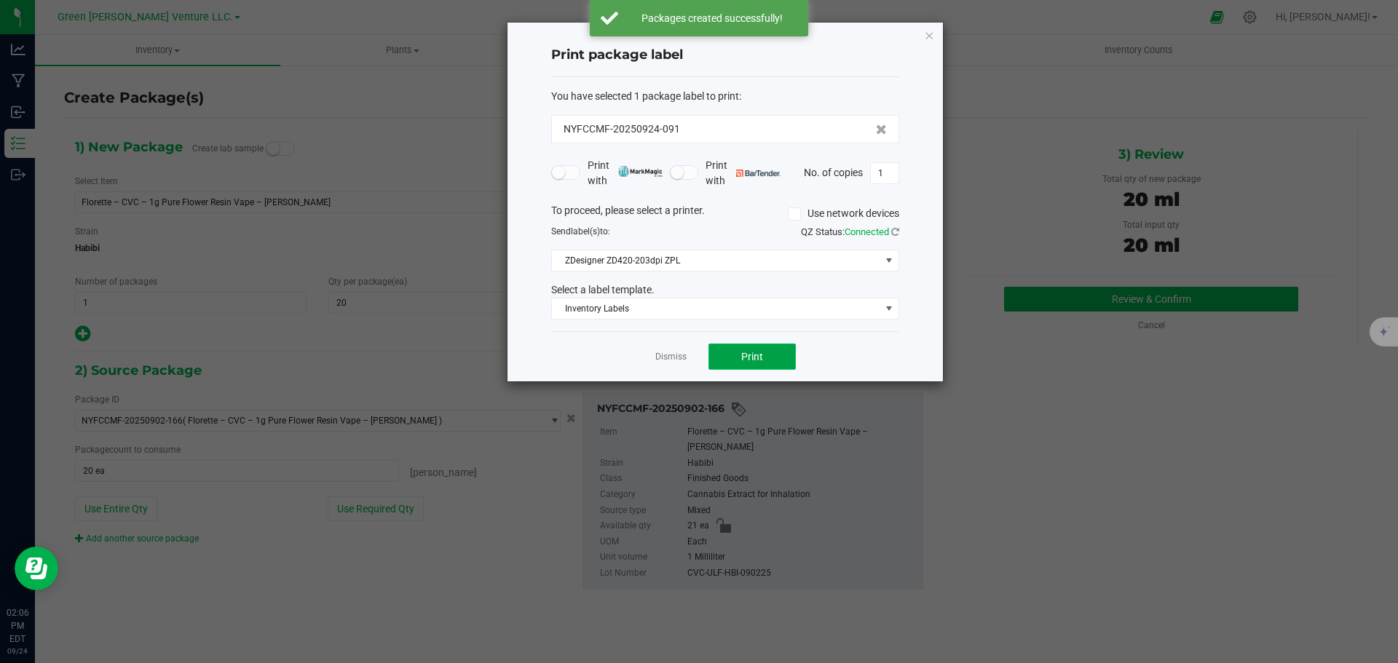
click at [766, 366] on button "Print" at bounding box center [751, 357] width 87 height 26
click at [681, 360] on link "Dismiss" at bounding box center [670, 357] width 31 height 12
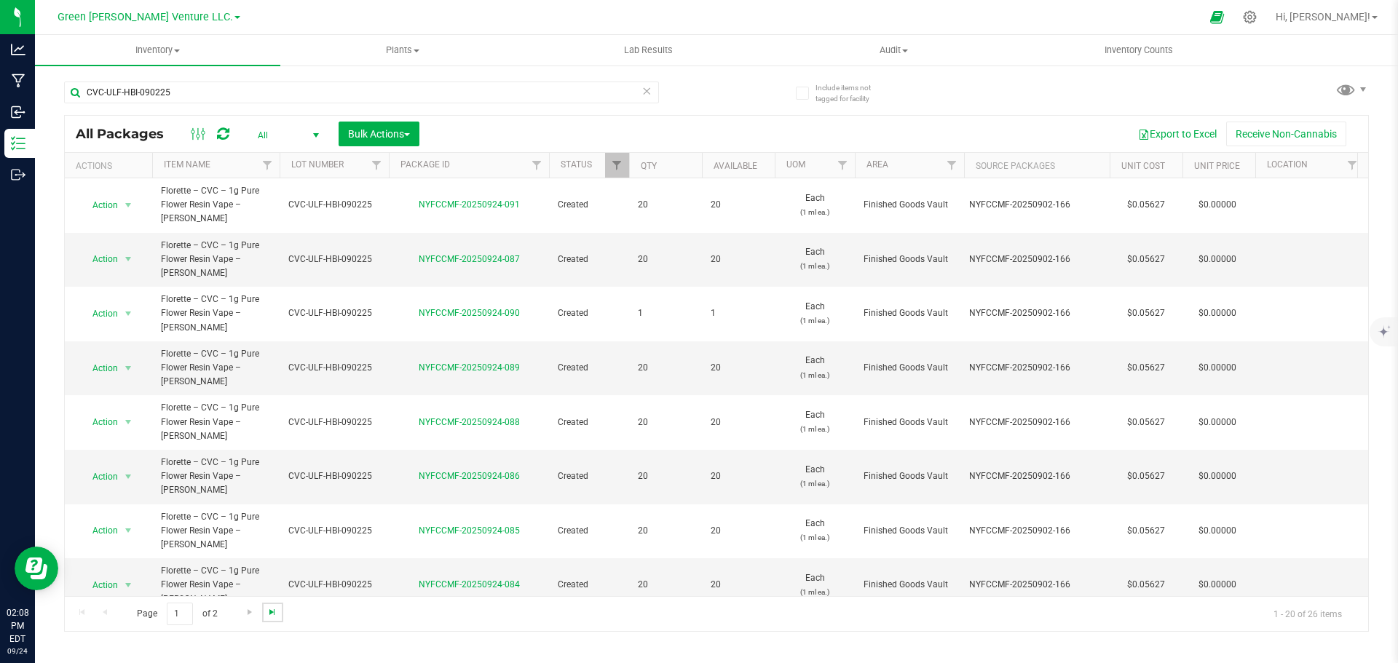
click at [266, 615] on span "Go to the last page" at bounding box center [272, 613] width 12 height 12
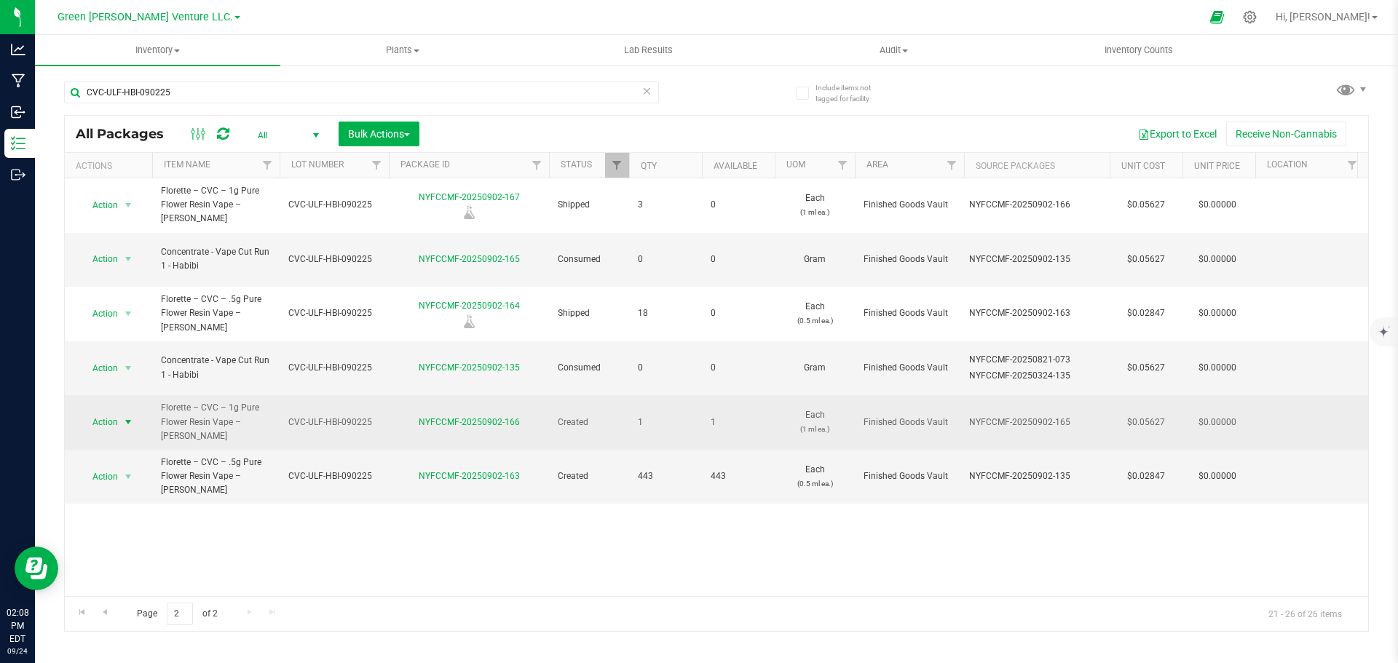
click at [106, 412] on span "Action" at bounding box center [98, 422] width 39 height 20
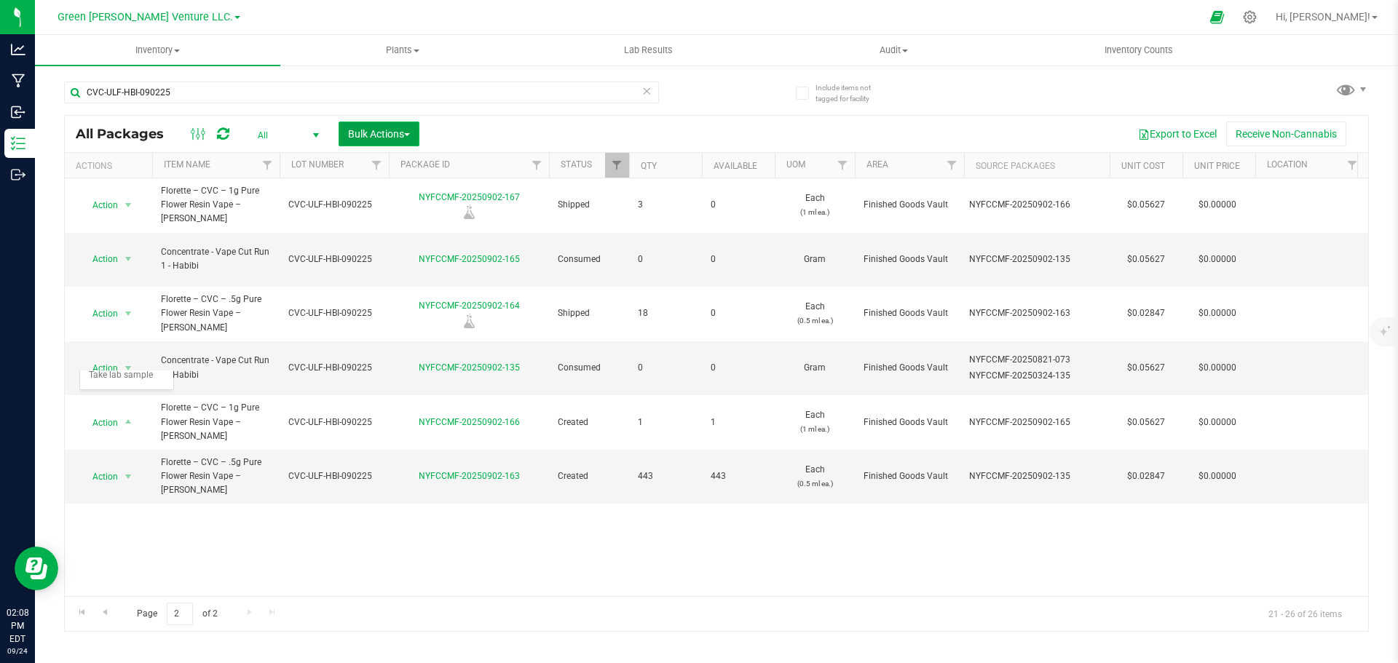
click at [410, 137] on span "Bulk Actions" at bounding box center [379, 134] width 62 height 12
click at [519, 546] on div "Action Action Edit attributes Global inventory Locate package Print package lab…" at bounding box center [716, 387] width 1303 height 418
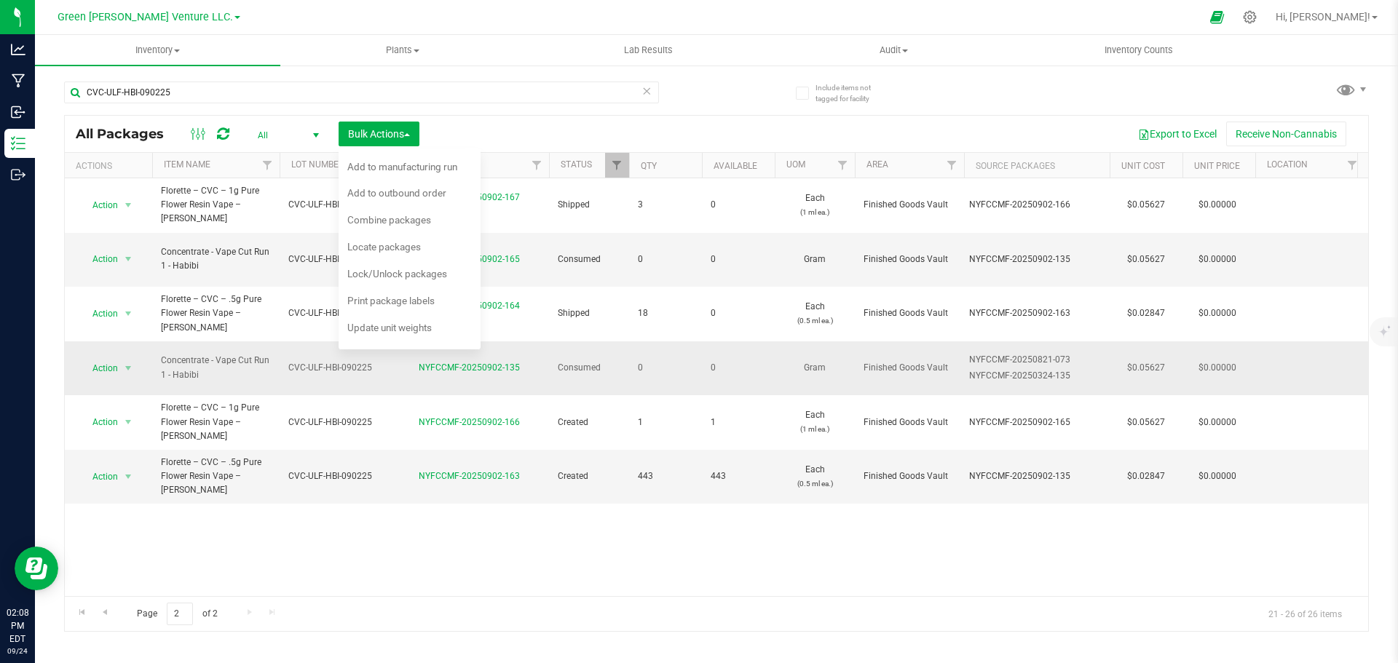
click at [522, 361] on div "NYFCCMF-20250902-135" at bounding box center [469, 368] width 165 height 14
click at [523, 361] on div "NYFCCMF-20250902-135" at bounding box center [469, 368] width 165 height 14
click at [380, 123] on button "Bulk Actions" at bounding box center [379, 134] width 81 height 25
drag, startPoint x: 408, startPoint y: 312, endPoint x: 524, endPoint y: 332, distance: 118.1
click at [524, 341] on td "NYFCCMF-20250902-135" at bounding box center [469, 368] width 160 height 55
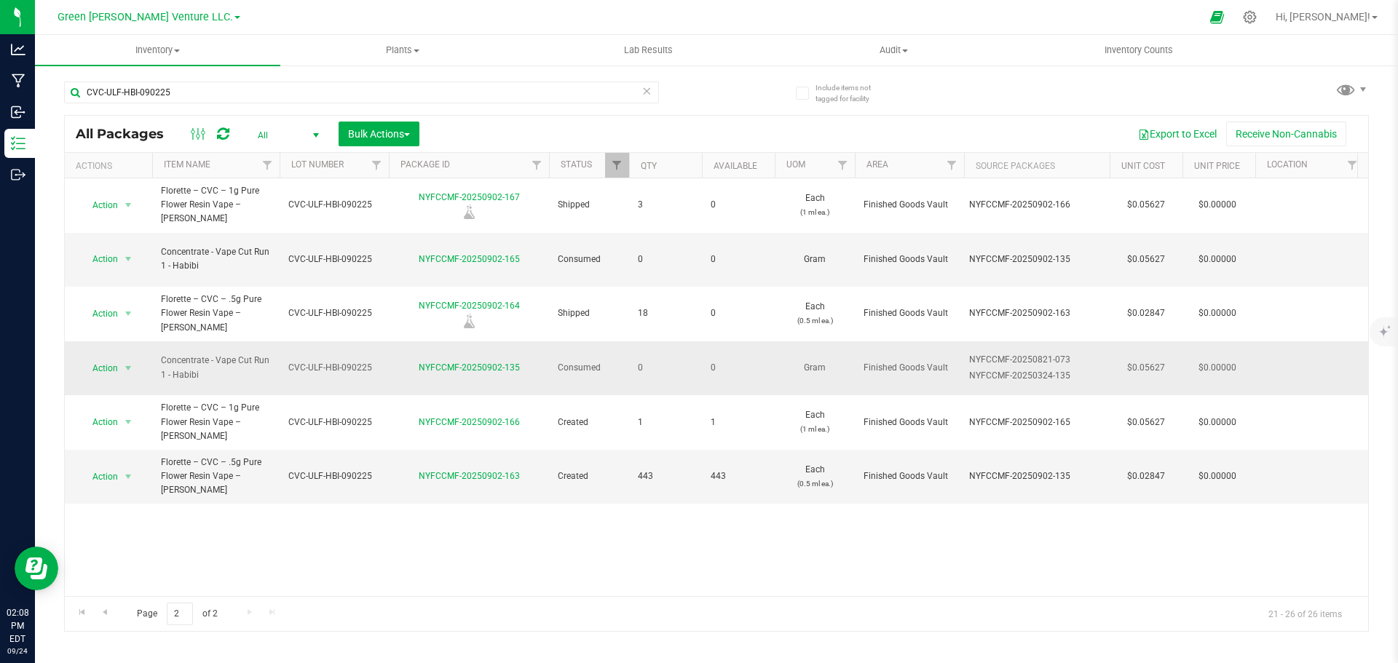
copy link "NYFCCMF-20250902-135"
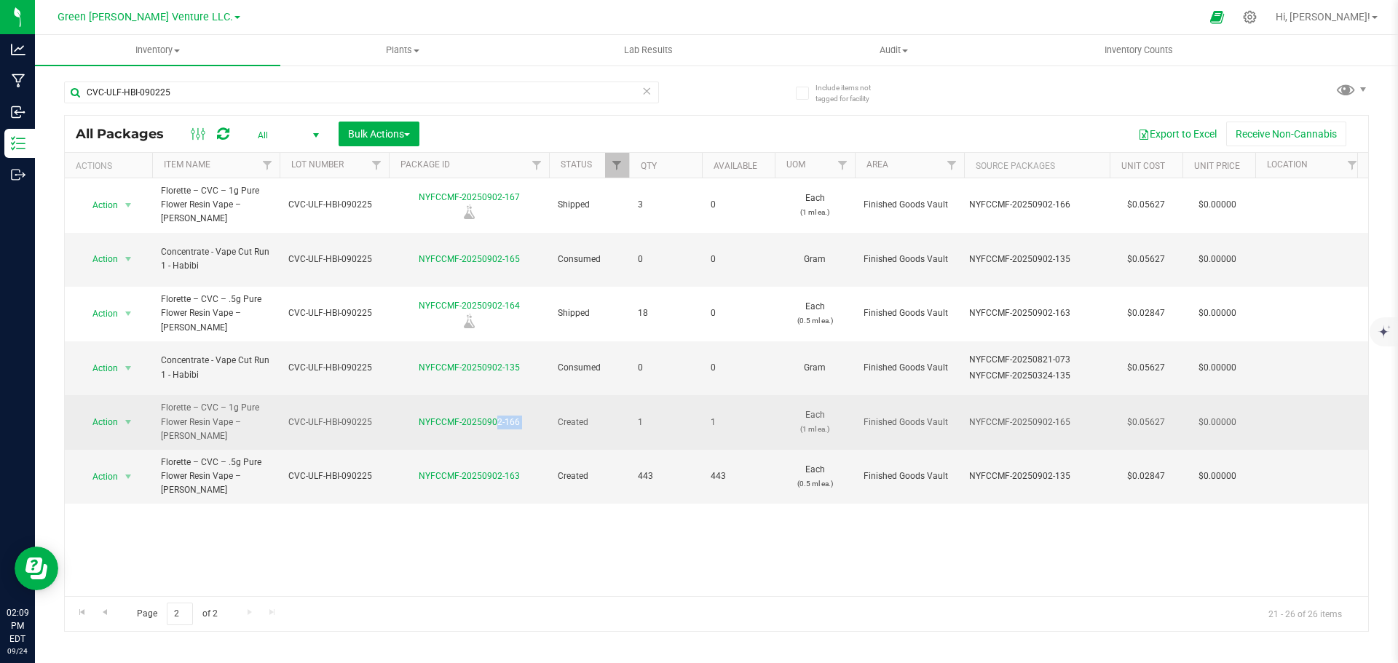
drag, startPoint x: 411, startPoint y: 359, endPoint x: 550, endPoint y: 363, distance: 139.1
copy tr "NYFCCMF-20250902-166"
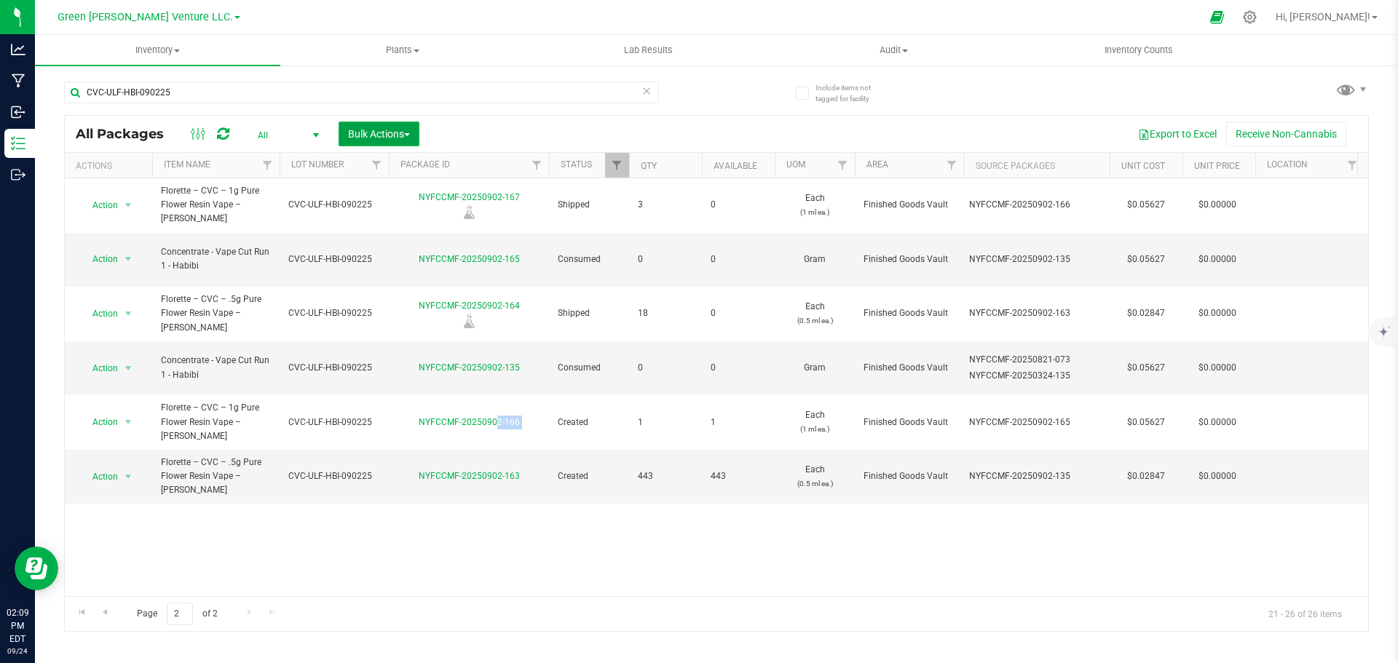
click at [388, 124] on button "Bulk Actions" at bounding box center [379, 134] width 81 height 25
click at [399, 210] on li "Combine packages" at bounding box center [410, 222] width 142 height 27
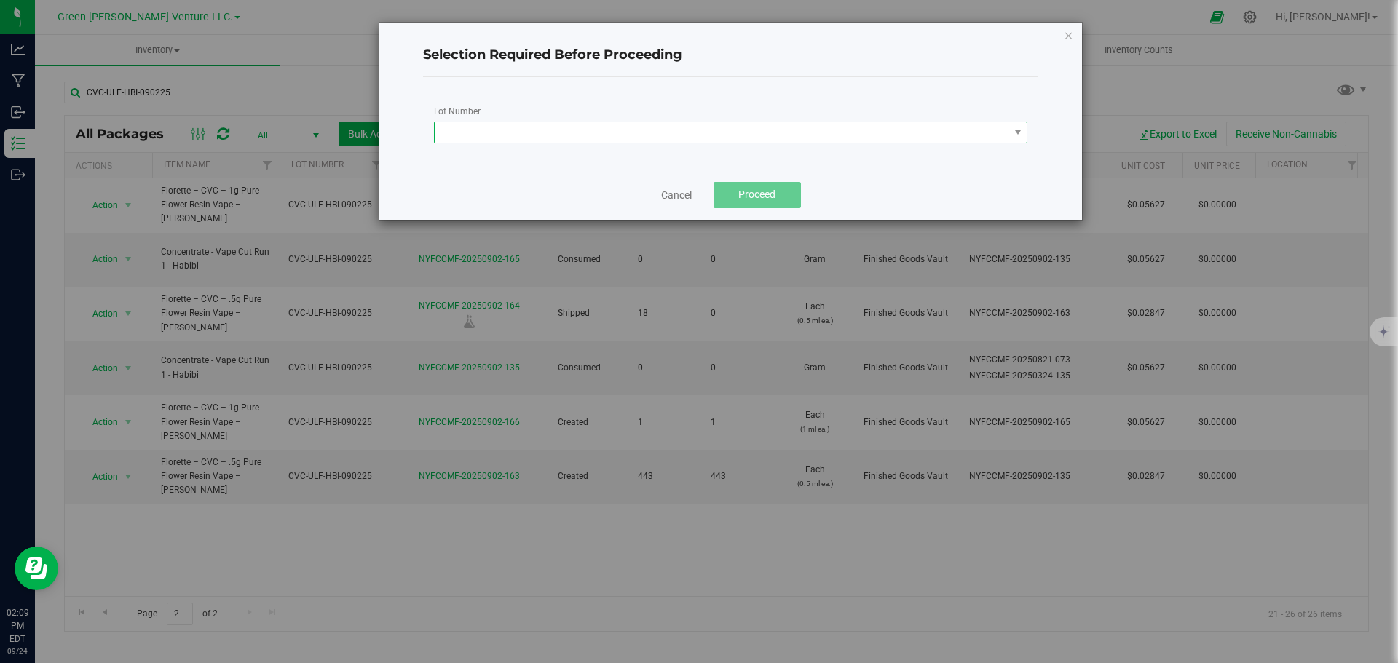
click at [534, 132] on span at bounding box center [722, 132] width 574 height 20
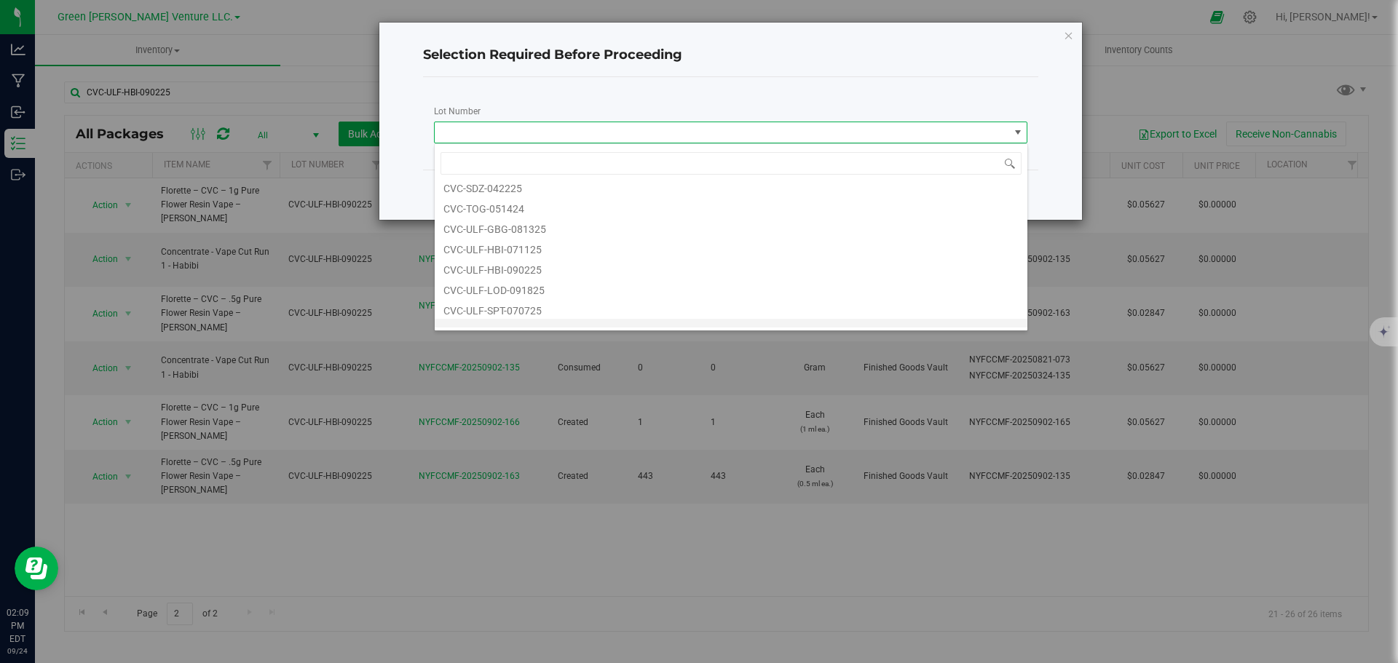
scroll to position [2694, 0]
click at [552, 287] on li "CVC-ULF-HBI-090225" at bounding box center [731, 291] width 593 height 20
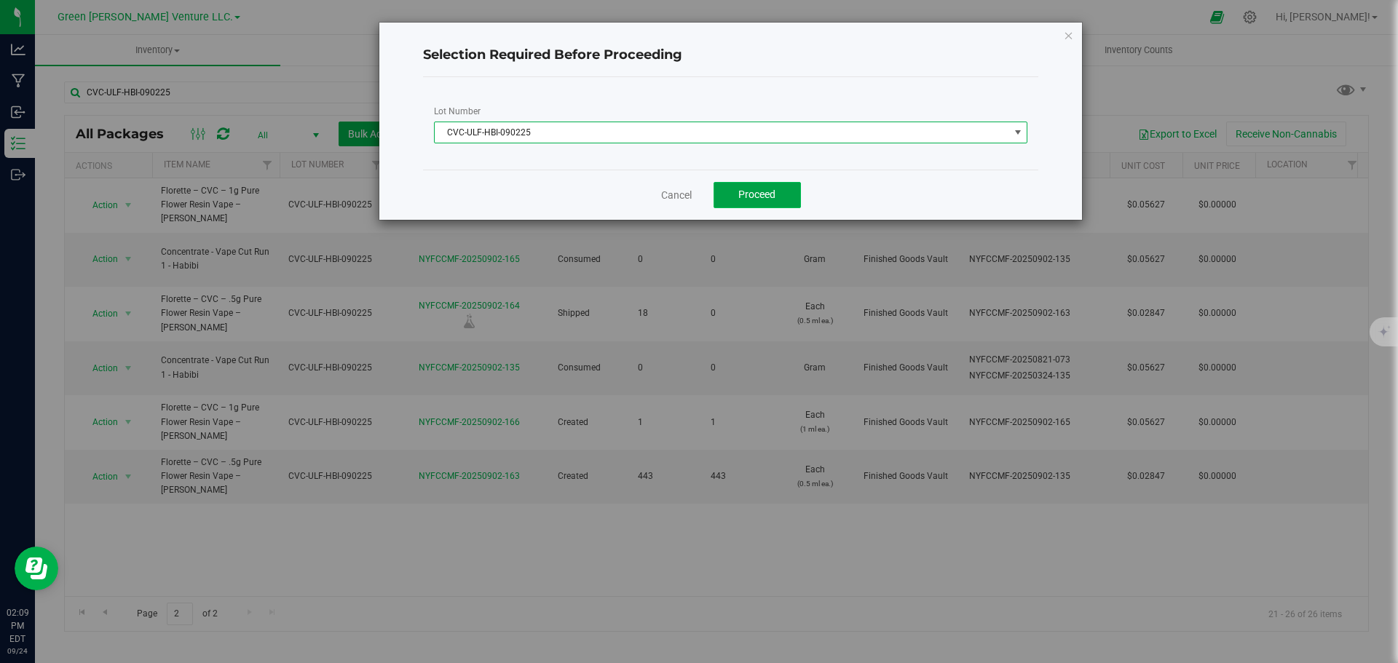
click at [744, 191] on span "Proceed" at bounding box center [756, 195] width 37 height 12
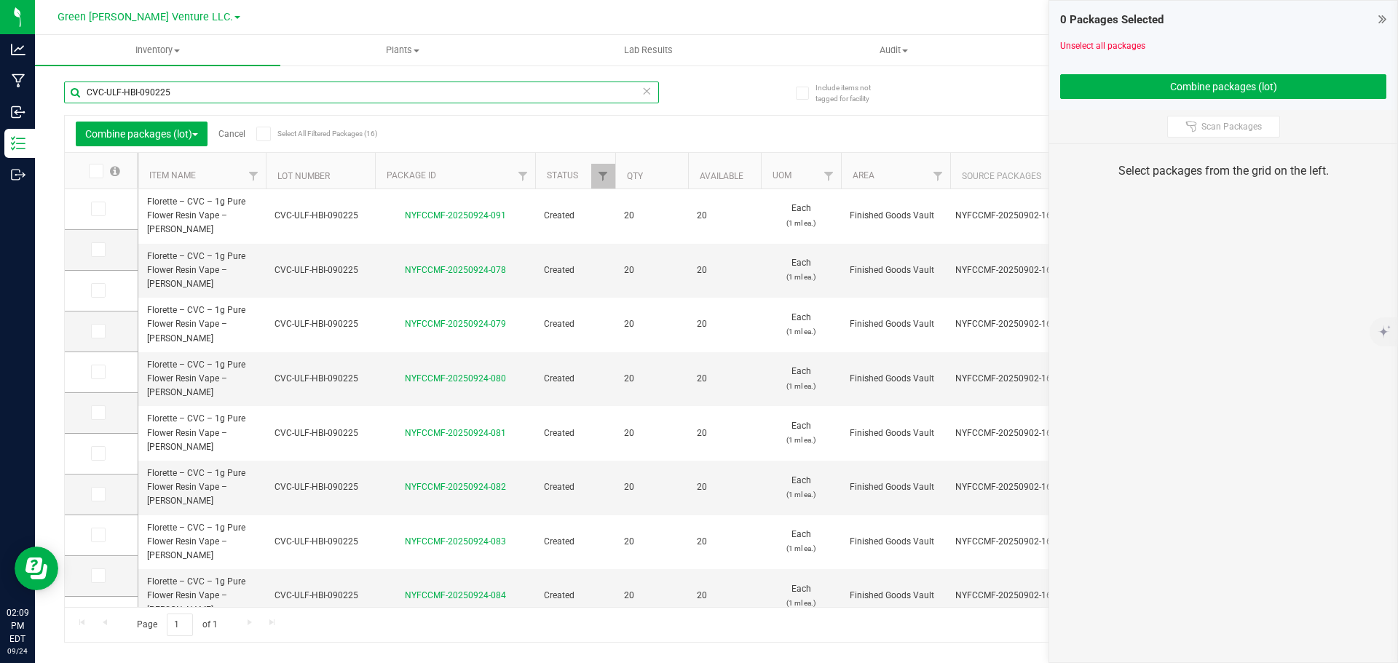
click at [323, 100] on input "CVC-ULF-HBI-090225" at bounding box center [361, 93] width 595 height 22
click at [323, 102] on input "CVC-ULF-HBI-090225" at bounding box center [361, 93] width 595 height 22
click at [347, 86] on input "CVC-ULF-HBI-090225" at bounding box center [361, 93] width 595 height 22
paste input "NYFCCMF-20250902-166"
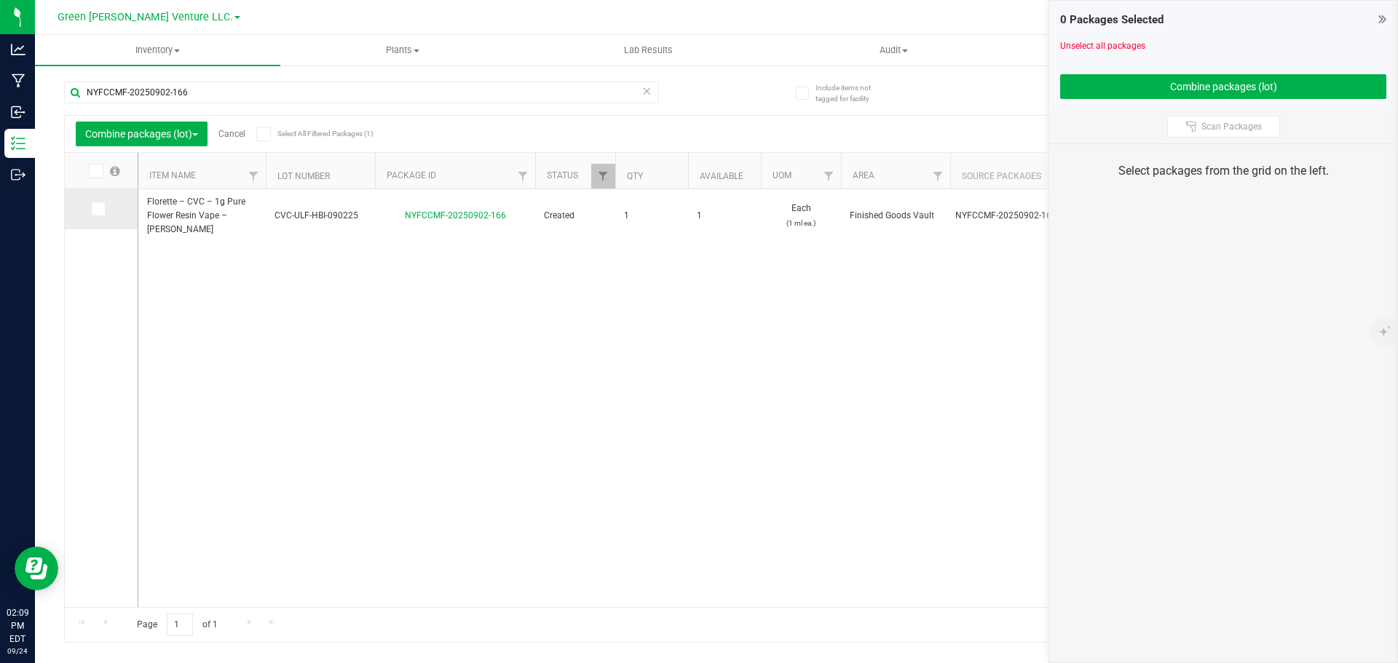
click at [98, 209] on icon at bounding box center [96, 209] width 9 height 0
click at [0, 0] on input "checkbox" at bounding box center [0, 0] width 0 height 0
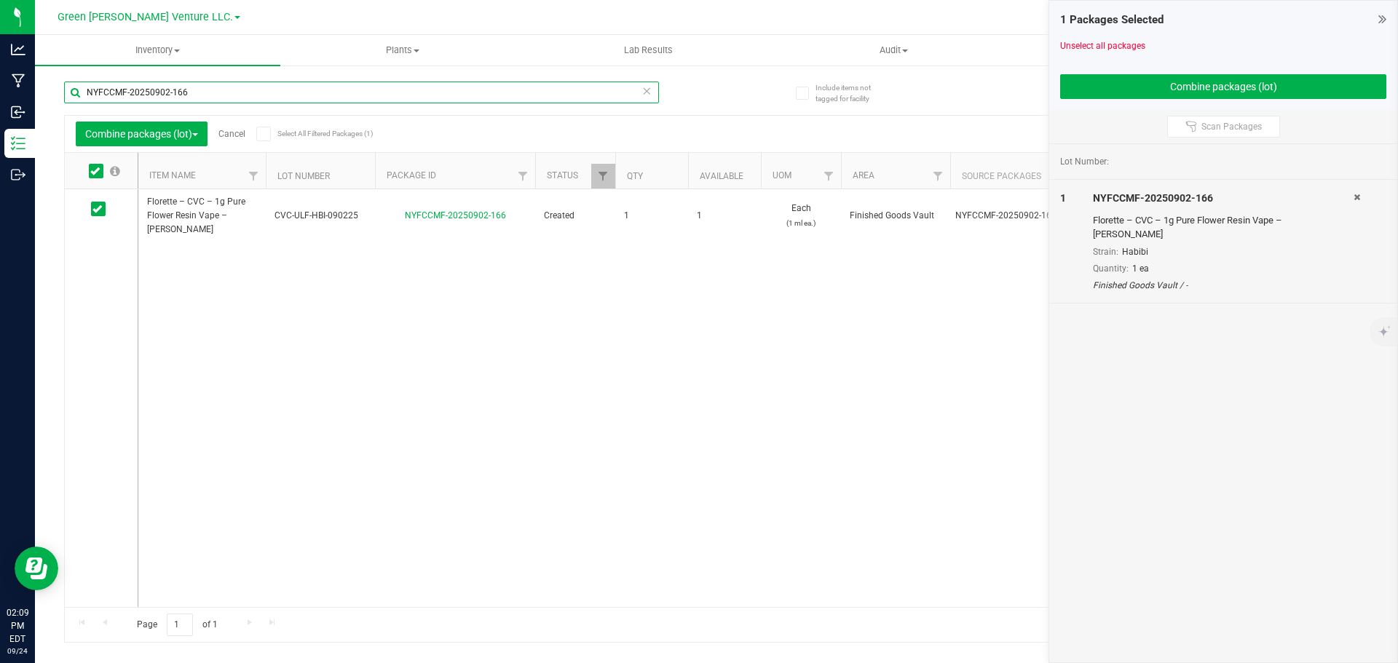
click at [350, 100] on input "NYFCCMF-20250902-166" at bounding box center [361, 93] width 595 height 22
paste input "35"
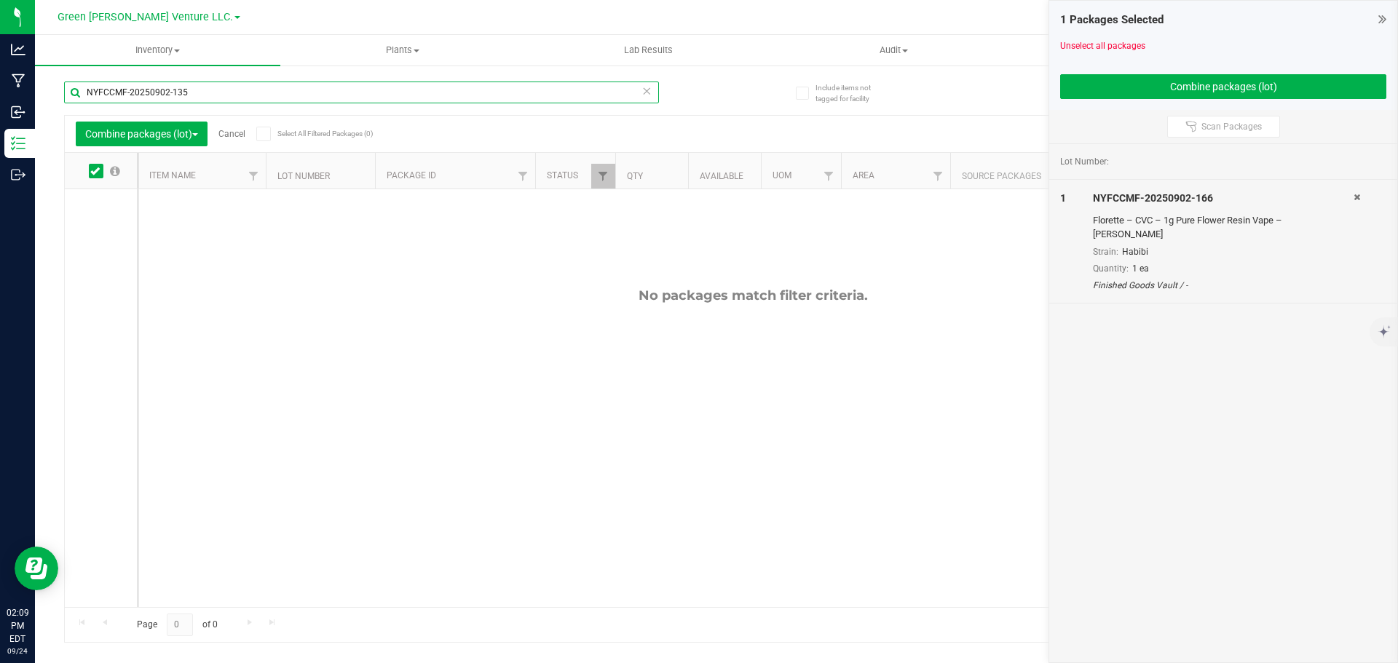
click at [80, 89] on input "NYFCCMF-20250902-135" at bounding box center [361, 93] width 595 height 22
type input "NYFCCMF-20250902-135"
click at [301, 69] on div "NYFCCMF-20250902-135" at bounding box center [390, 91] width 652 height 47
click at [293, 86] on input "NYFCCMF-20250902-135" at bounding box center [361, 93] width 595 height 22
click at [228, 133] on link "Cancel" at bounding box center [231, 134] width 27 height 10
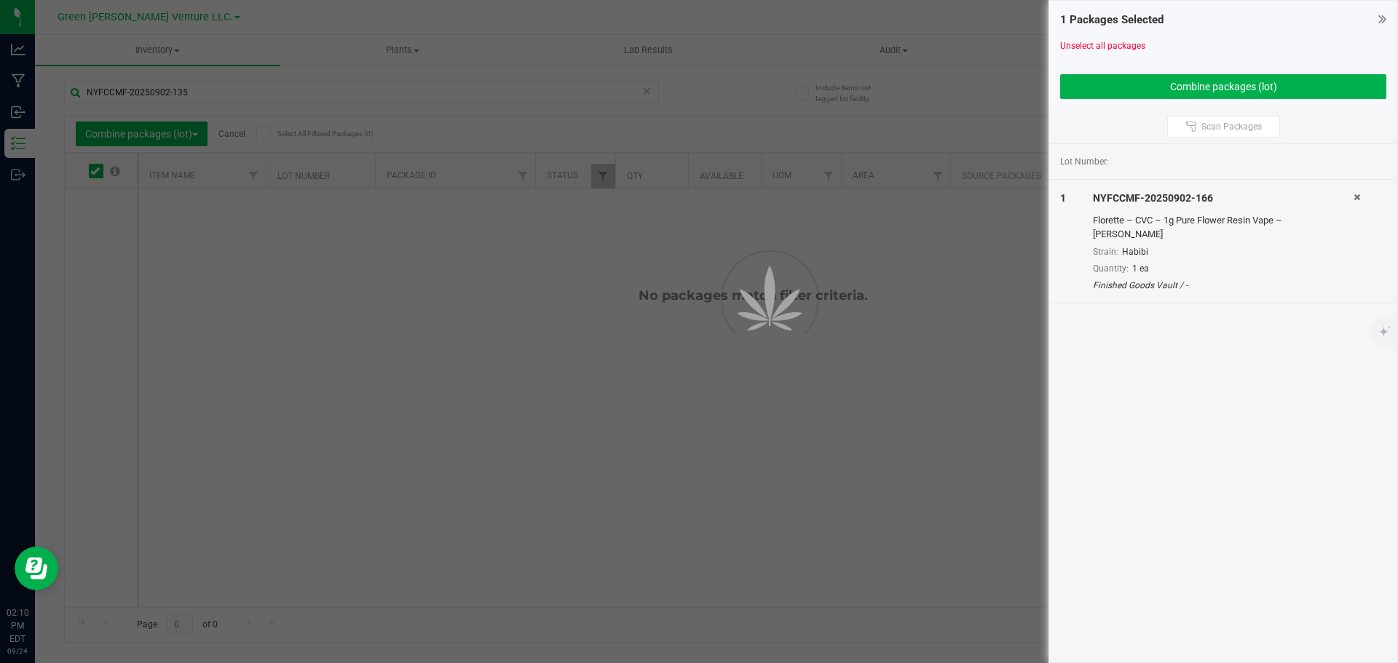
click at [231, 135] on div at bounding box center [699, 331] width 1398 height 663
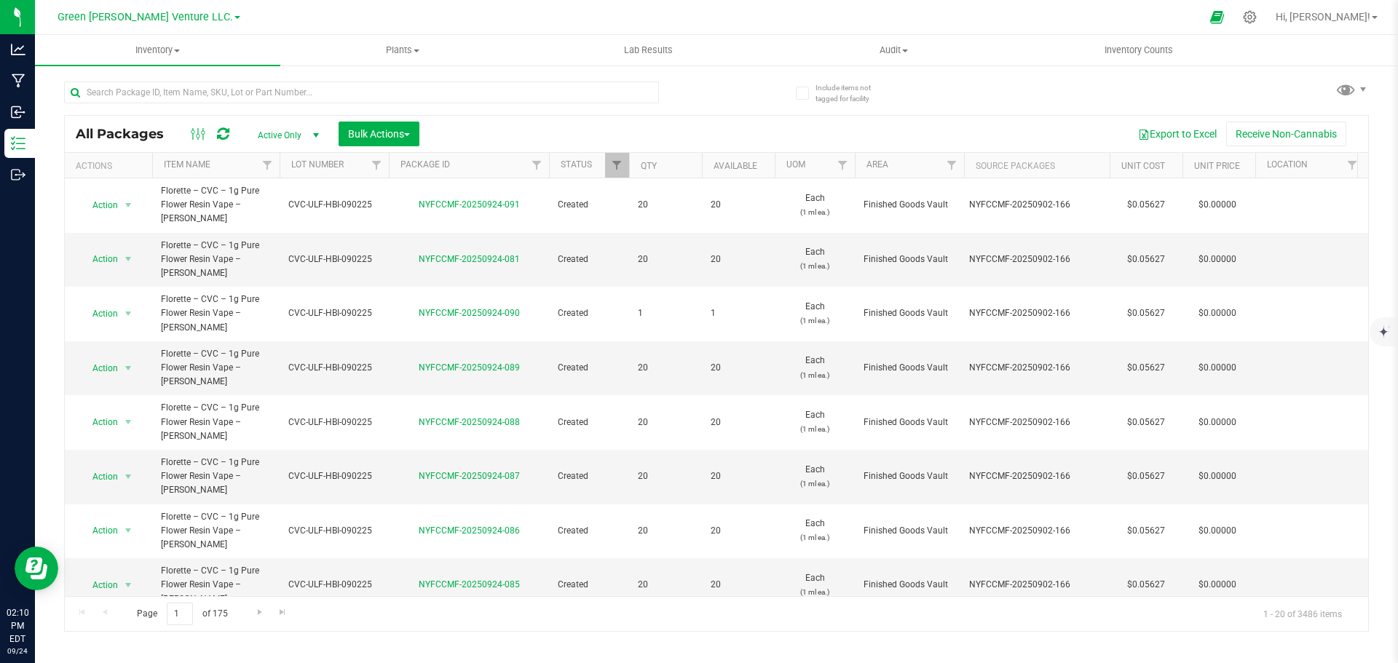
click at [285, 68] on div at bounding box center [390, 91] width 652 height 47
click at [283, 92] on input "text" at bounding box center [361, 93] width 595 height 22
paste input "NYFCCMF-20250902-135"
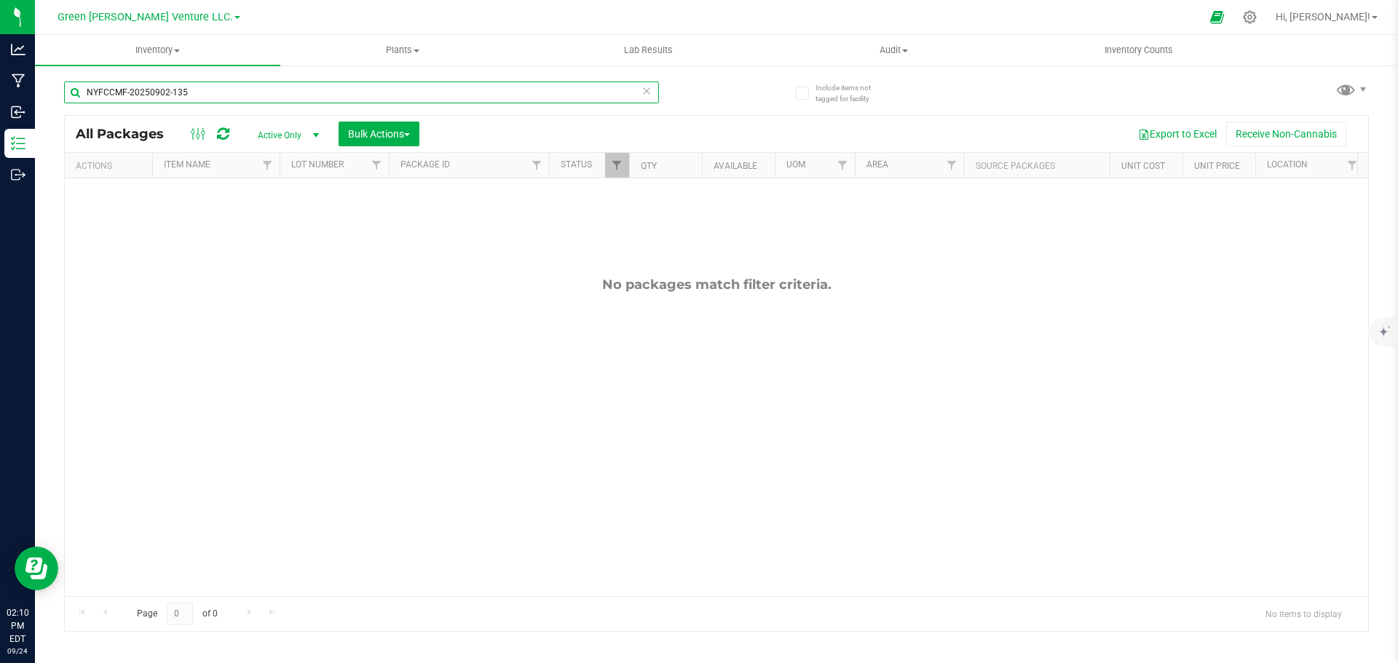
type input "NYFCCMF-20250902-135"
click at [298, 130] on span "Active Only" at bounding box center [285, 135] width 80 height 20
click at [288, 223] on li "All" at bounding box center [284, 224] width 79 height 22
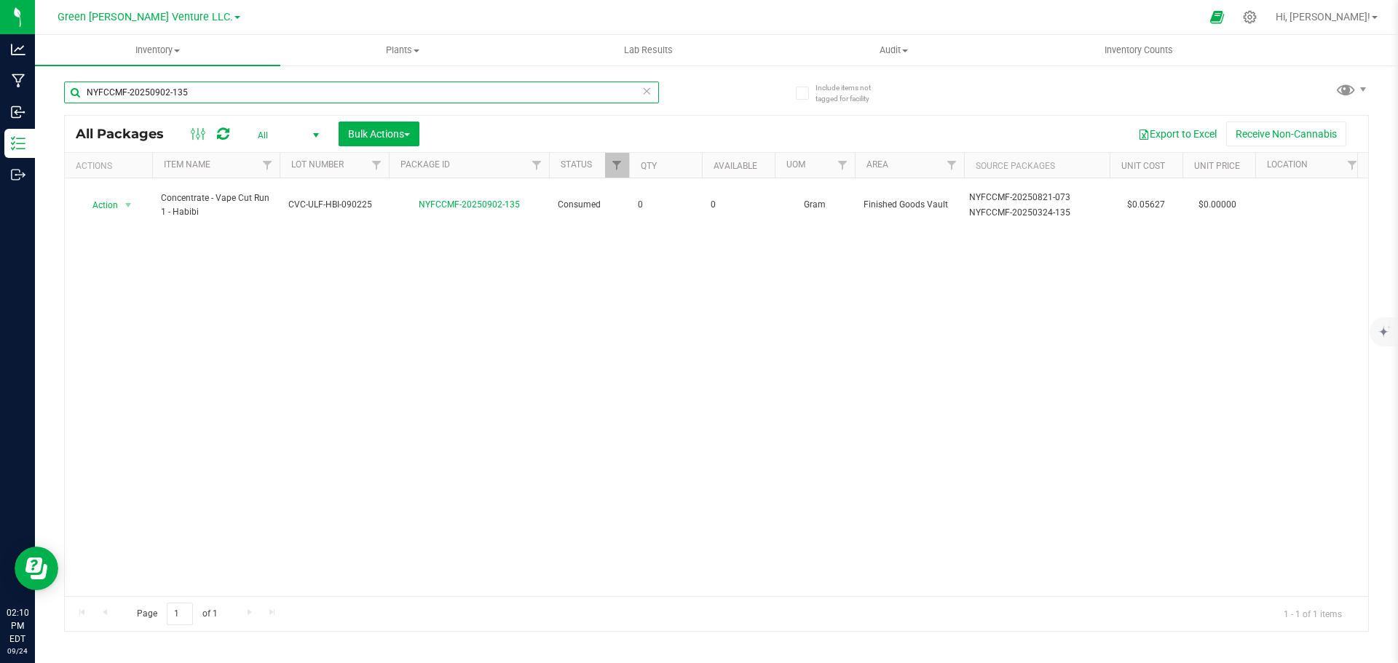
click at [194, 84] on input "NYFCCMF-20250902-135" at bounding box center [361, 93] width 595 height 22
click at [276, 334] on div "Action Action Adjust qty Edit attributes Global inventory Locate package Print …" at bounding box center [716, 387] width 1303 height 418
click at [189, 98] on input "NYFCCMF-20250902-135" at bounding box center [361, 93] width 595 height 22
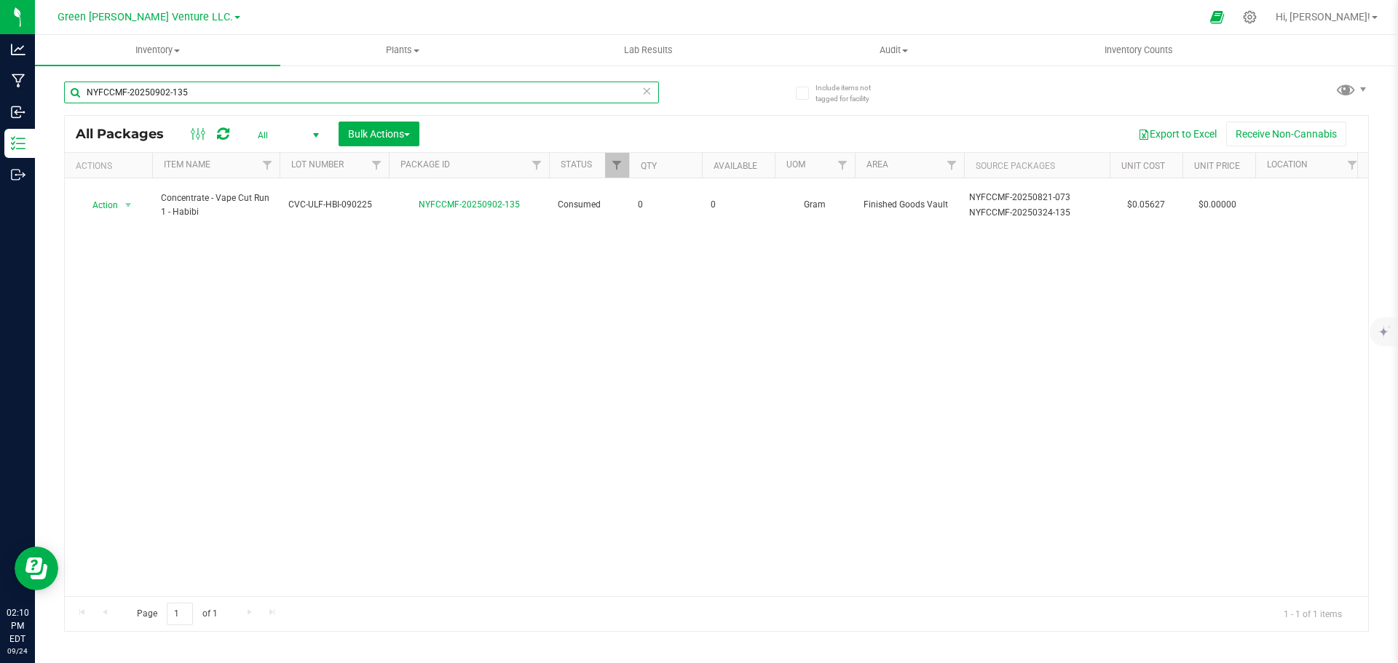
click at [189, 98] on input "NYFCCMF-20250902-135" at bounding box center [361, 93] width 595 height 22
paste input "66"
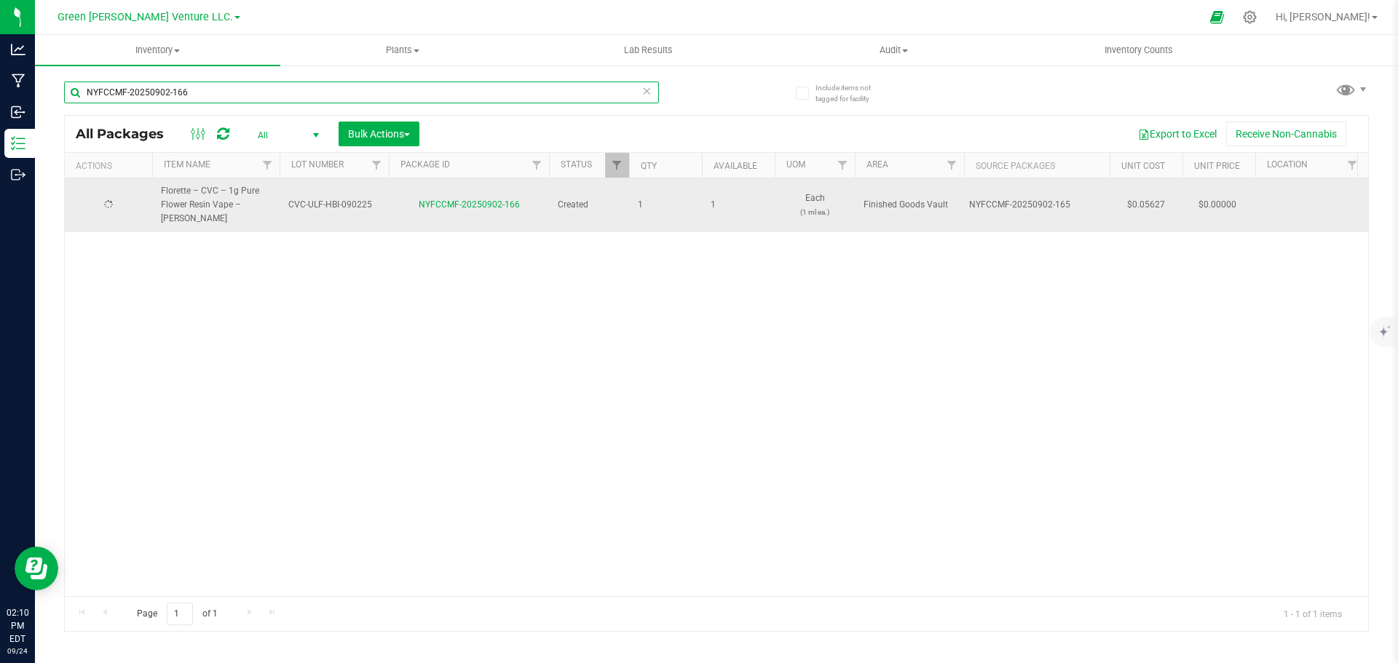
type input "NYFCCMF-20250902-166"
click at [119, 196] on span "select" at bounding box center [128, 205] width 18 height 20
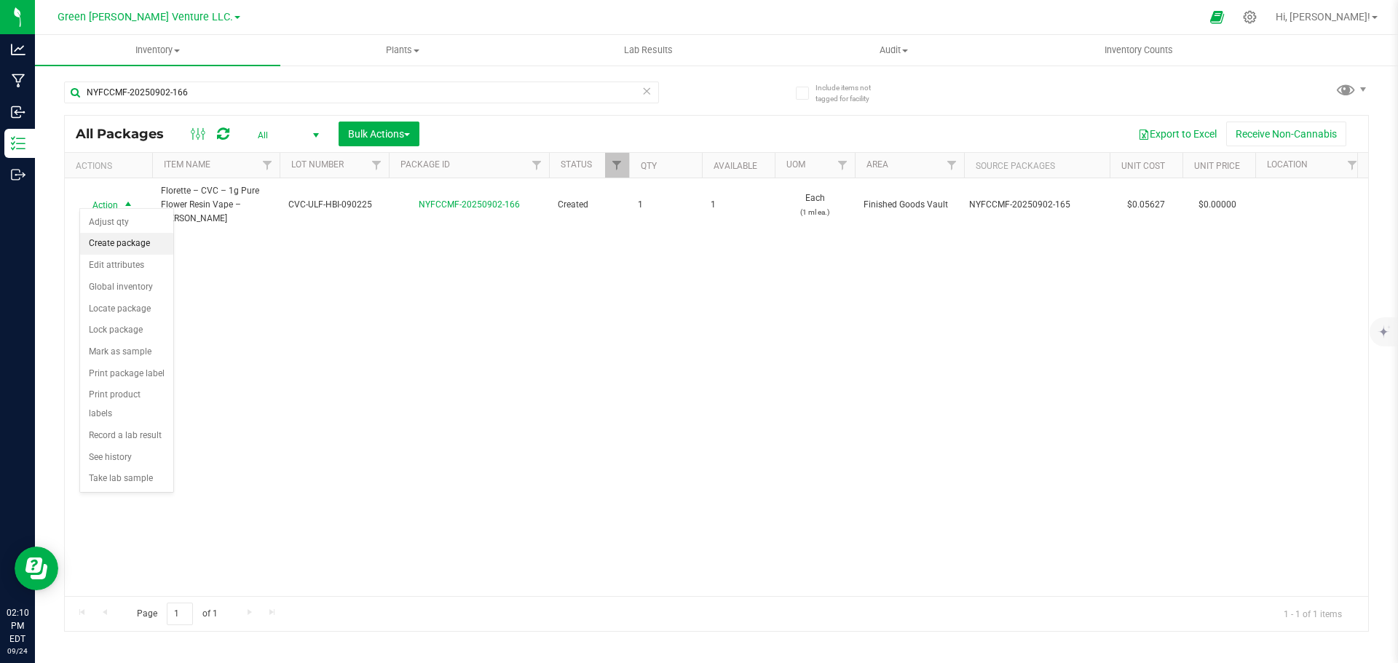
click at [125, 245] on li "Create package" at bounding box center [126, 244] width 93 height 22
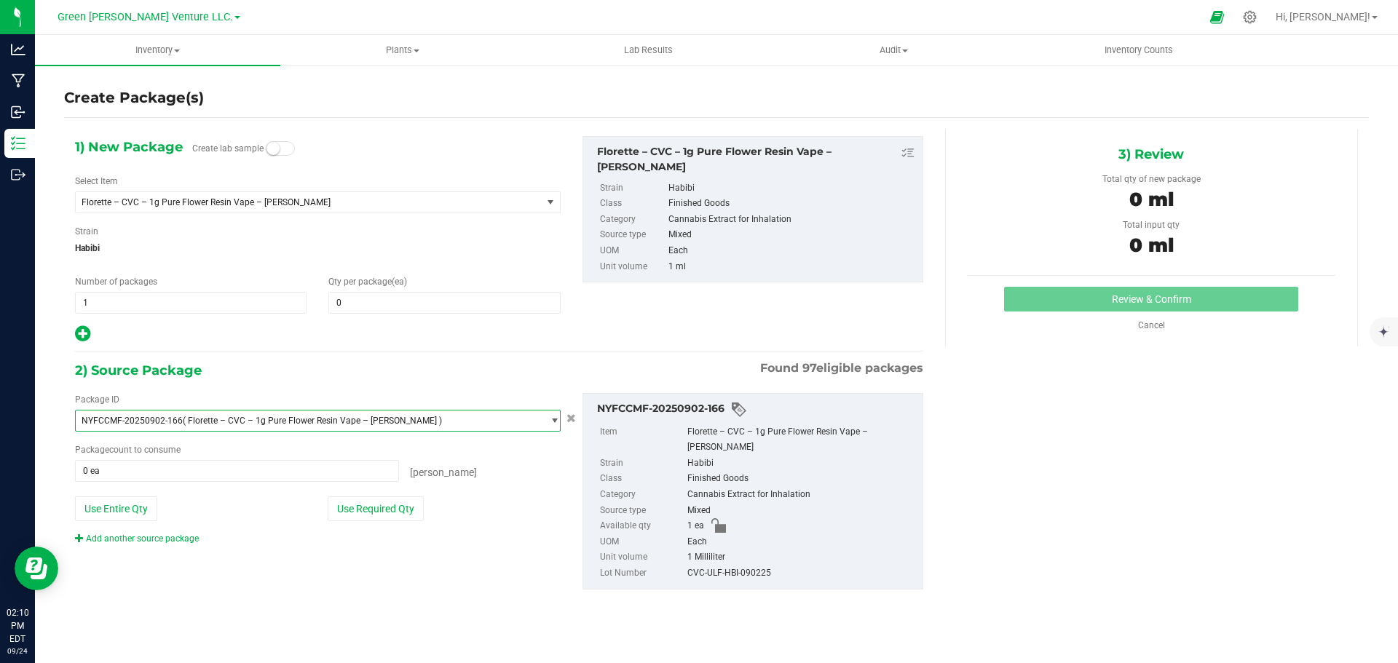
click at [223, 414] on span "NYFCCMF-20250902-166 ( Florette – CVC – 1g Pure Flower Resin Vape – [PERSON_NAM…" at bounding box center [309, 421] width 466 height 20
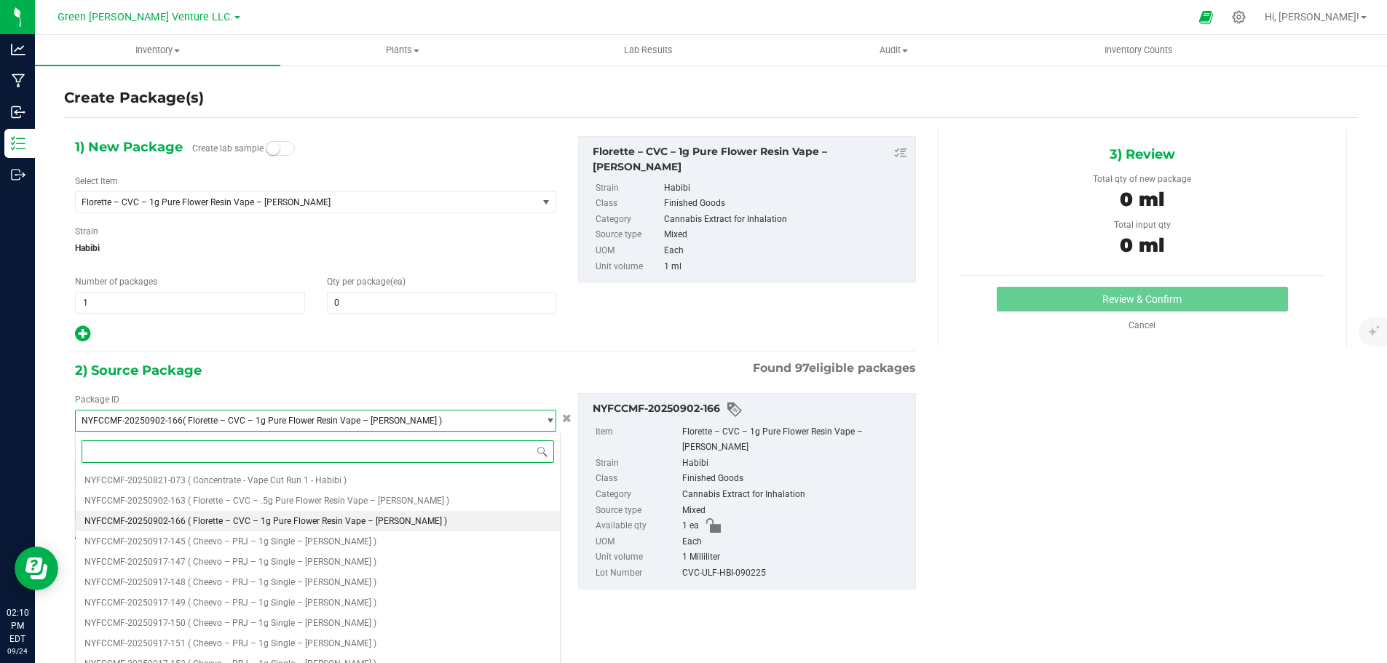
paste input "NYFCCMF-20250902-166"
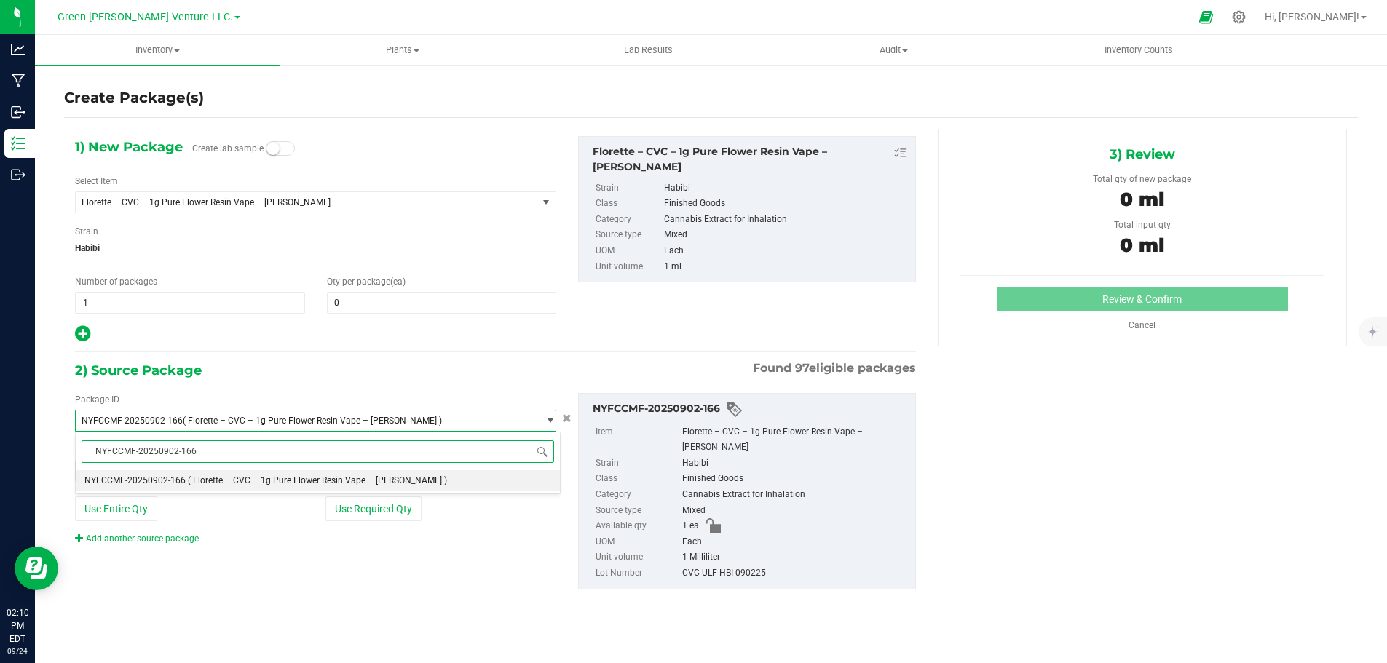
drag, startPoint x: 245, startPoint y: 479, endPoint x: 238, endPoint y: 448, distance: 32.1
click at [239, 449] on div "NYFCCMF-20250902-166 Select package NYFCCMF-20250902-166 ( Florette – CVC – 1g …" at bounding box center [318, 463] width 486 height 63
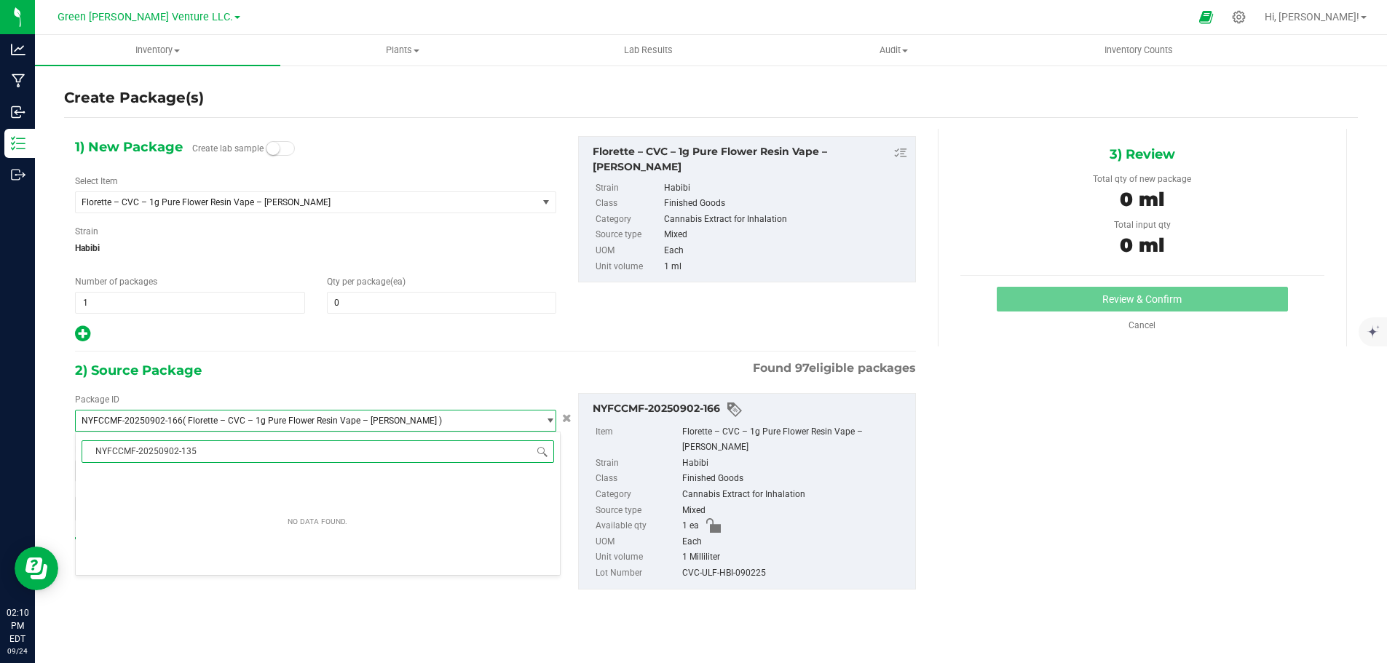
click at [242, 495] on div "No data found." at bounding box center [318, 521] width 484 height 102
click at [242, 462] on input "NYFCCMF-20250902-135" at bounding box center [318, 452] width 473 height 23
click at [241, 457] on input "NYFCCMF-20250902-135" at bounding box center [318, 452] width 473 height 23
type input "NYFCCMF-20250902-135"
click at [345, 425] on span "( Florette – CVC – 1g Pure Flower Resin Vape – [PERSON_NAME] )" at bounding box center [312, 421] width 259 height 10
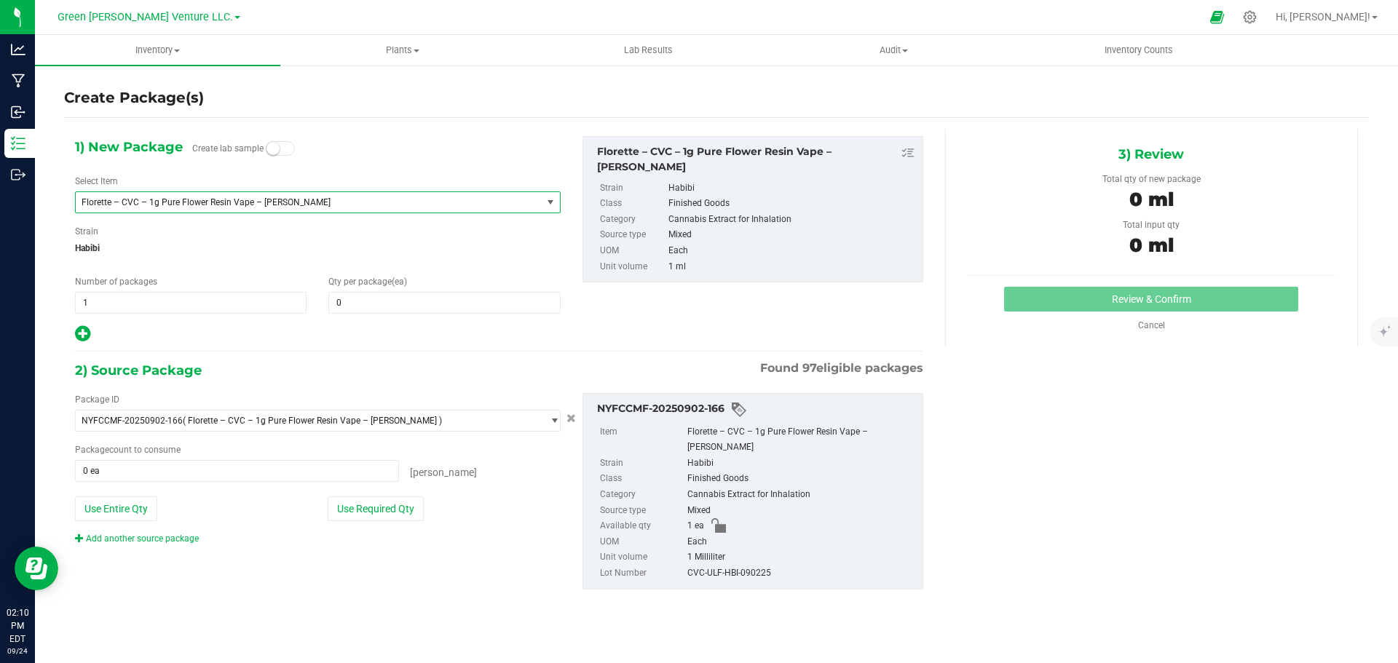
click at [219, 204] on span "Florette – CVC – 1g Pure Flower Resin Vape – [PERSON_NAME]" at bounding box center [300, 202] width 436 height 10
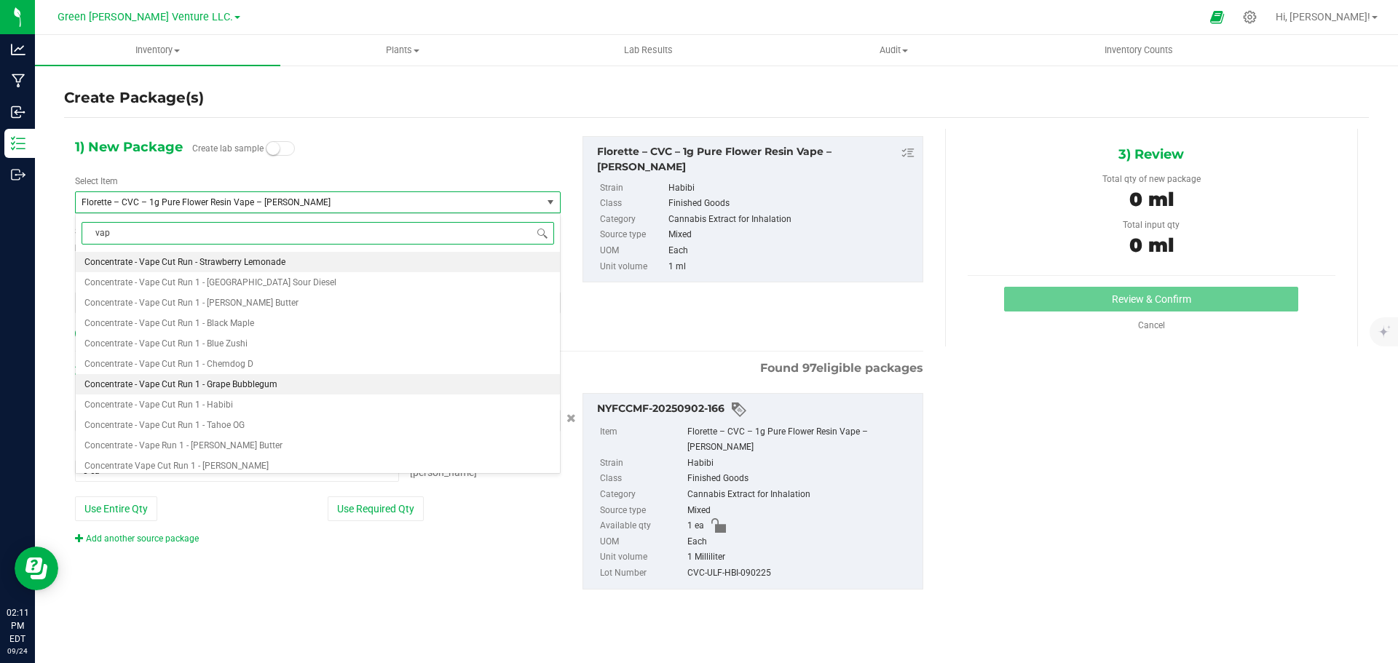
type input "vape"
click at [259, 407] on li "Concentrate - Vape Cut Run 1 - Habibi" at bounding box center [318, 405] width 484 height 20
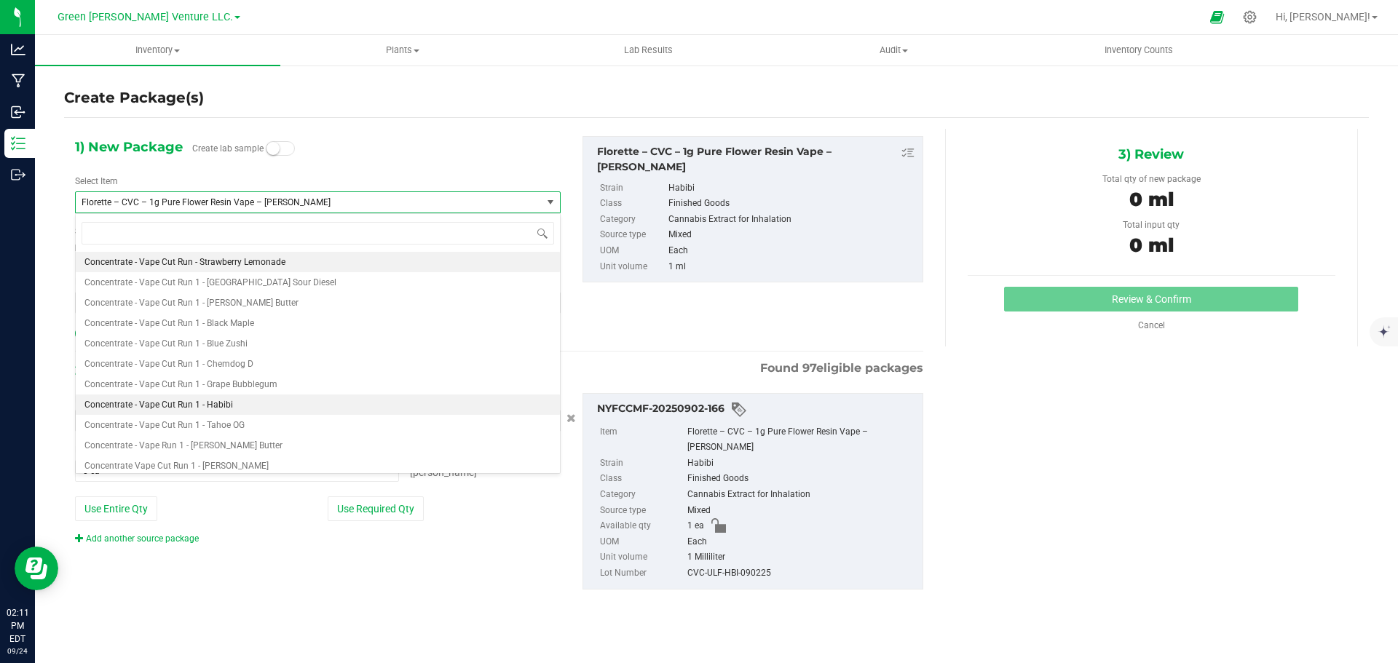
type input "0.0000"
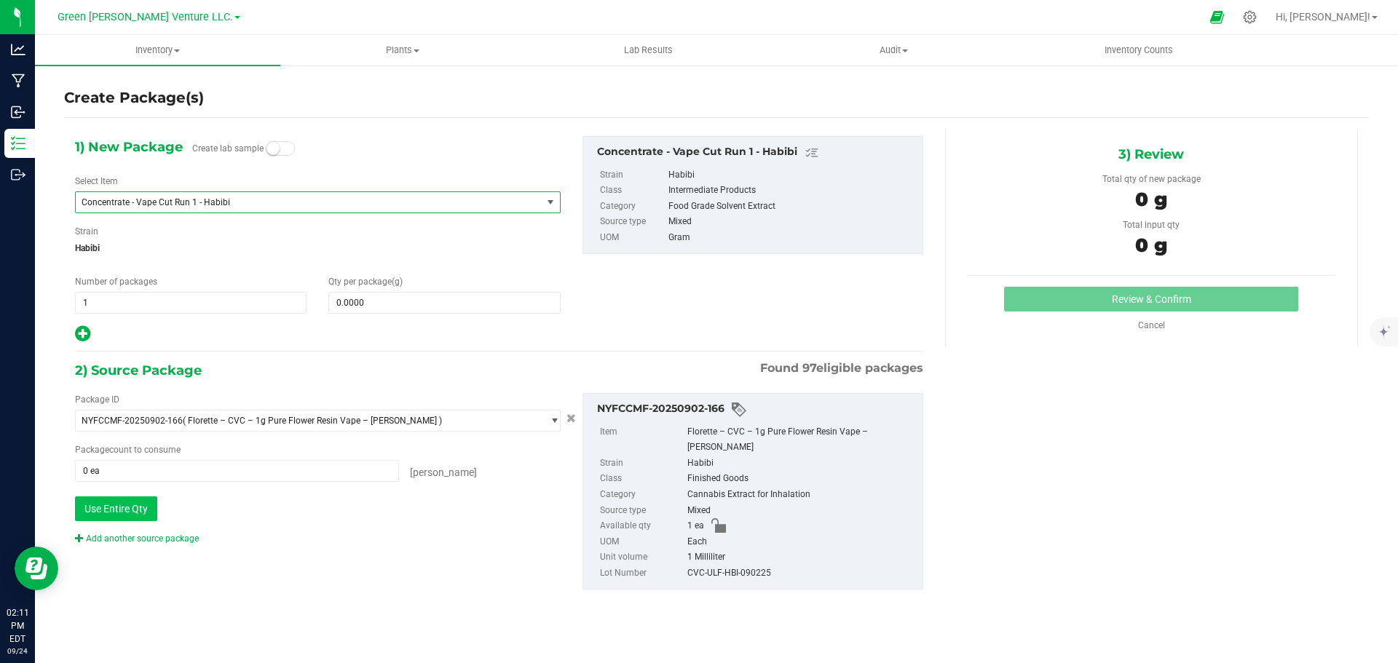
click at [143, 500] on button "Use Entire Qty" at bounding box center [116, 509] width 82 height 25
type input "1 ea"
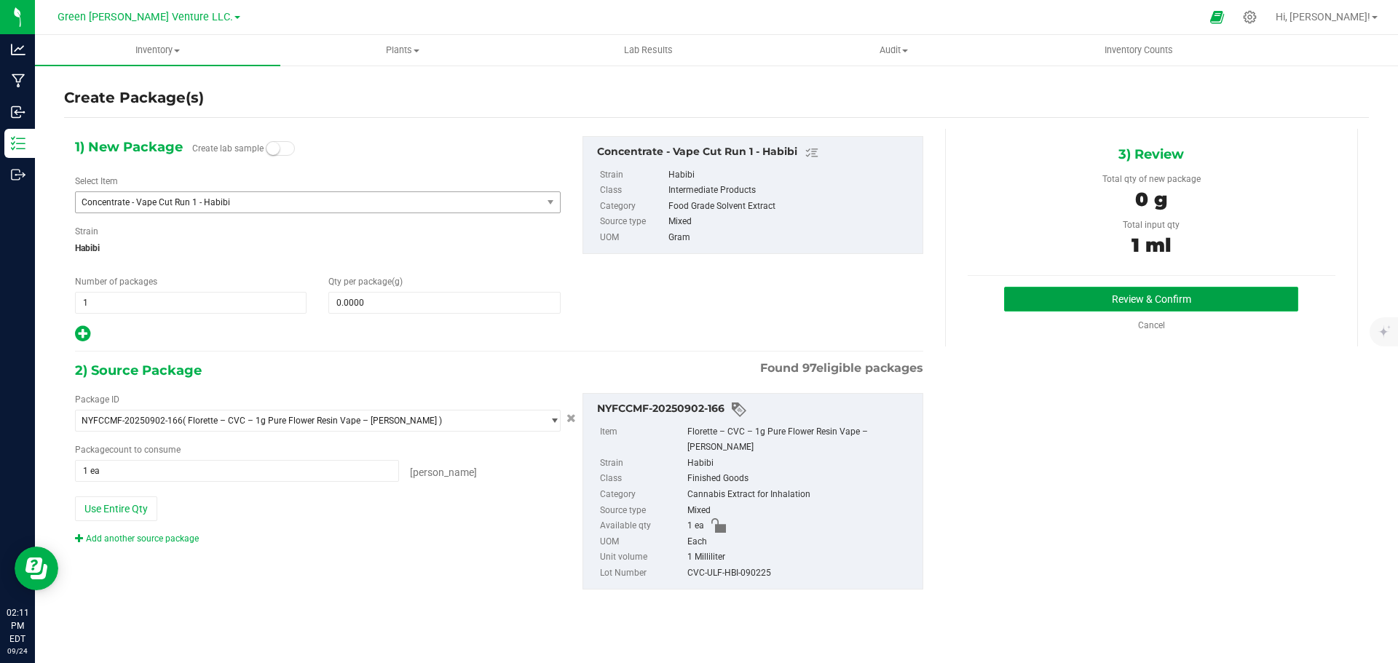
click at [1051, 289] on button "Review & Confirm" at bounding box center [1151, 299] width 294 height 25
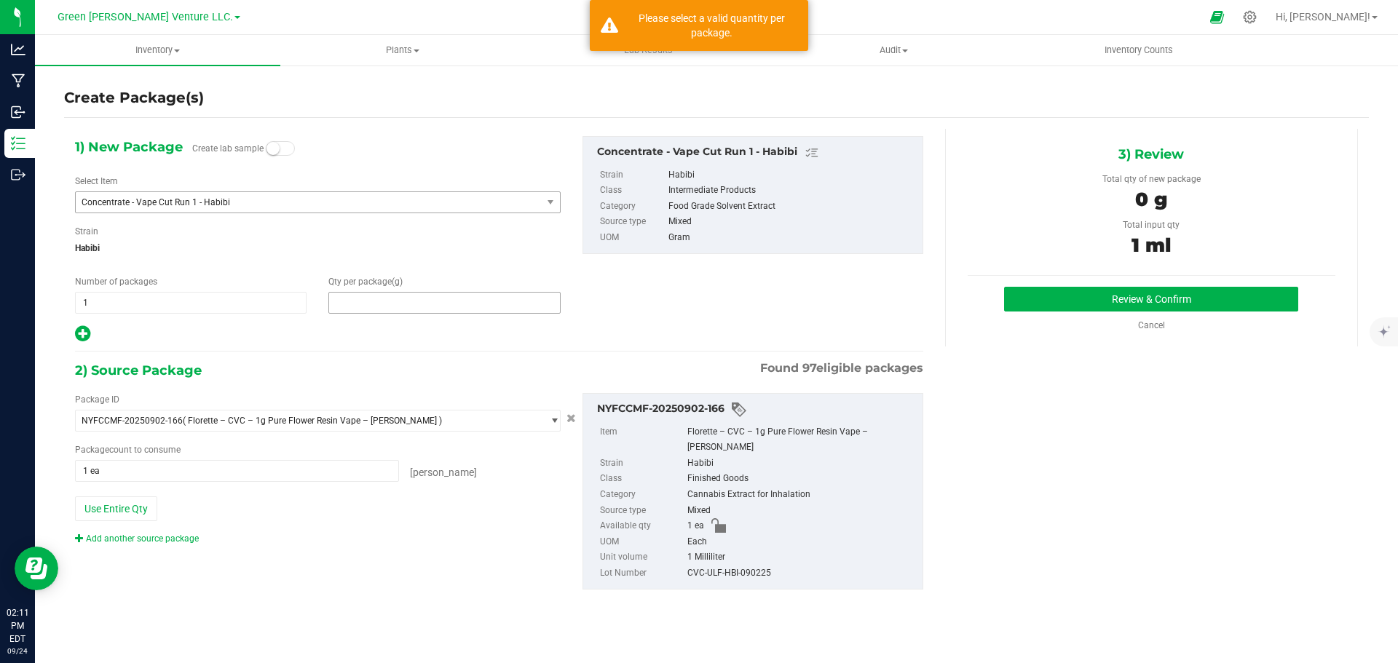
click at [449, 300] on span at bounding box center [444, 303] width 232 height 22
type input "1"
type input "1.0000"
click at [444, 598] on div "1) New Package Create lab sample Select Item Concentrate - Vape Cut Run 1 - Hab…" at bounding box center [499, 374] width 870 height 491
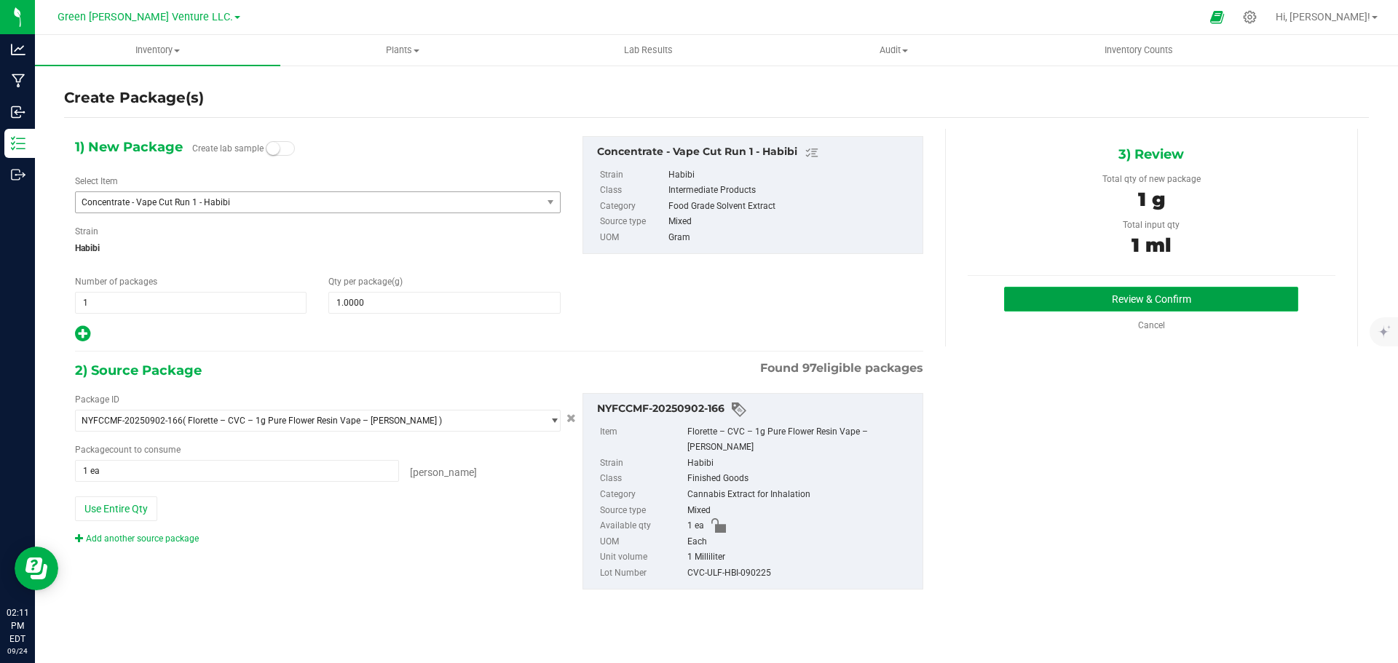
click at [1088, 299] on button "Review & Confirm" at bounding box center [1151, 299] width 294 height 25
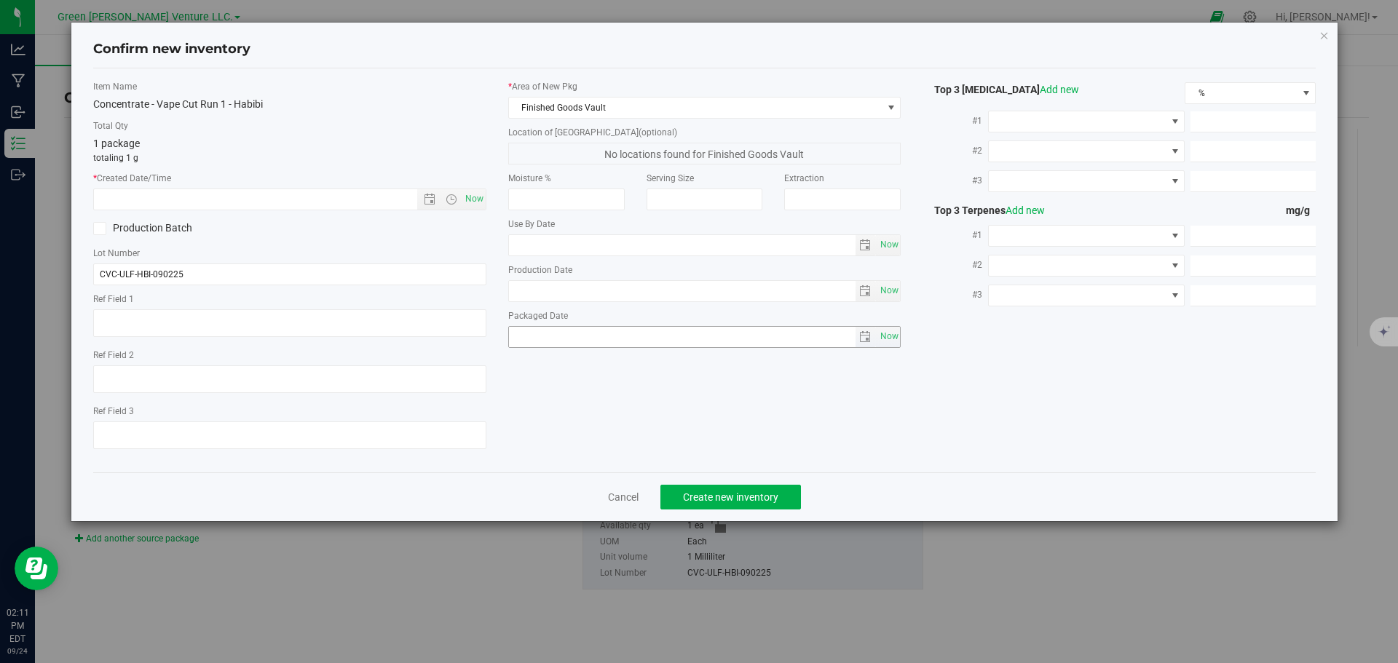
type input "[DATE]"
type input "0.7300"
type input "0.3100"
click at [475, 197] on span "Now" at bounding box center [474, 199] width 25 height 21
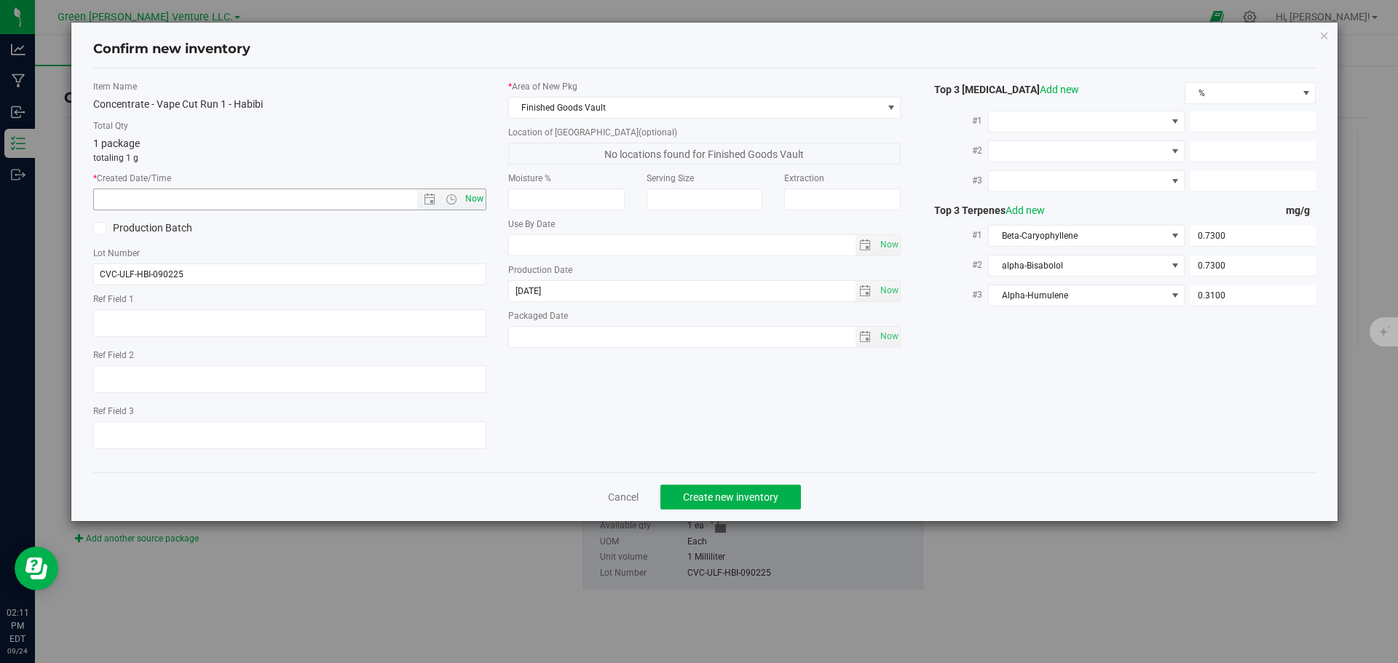
type input "[DATE] 2:11 PM"
click at [723, 497] on span "Create new inventory" at bounding box center [730, 497] width 95 height 12
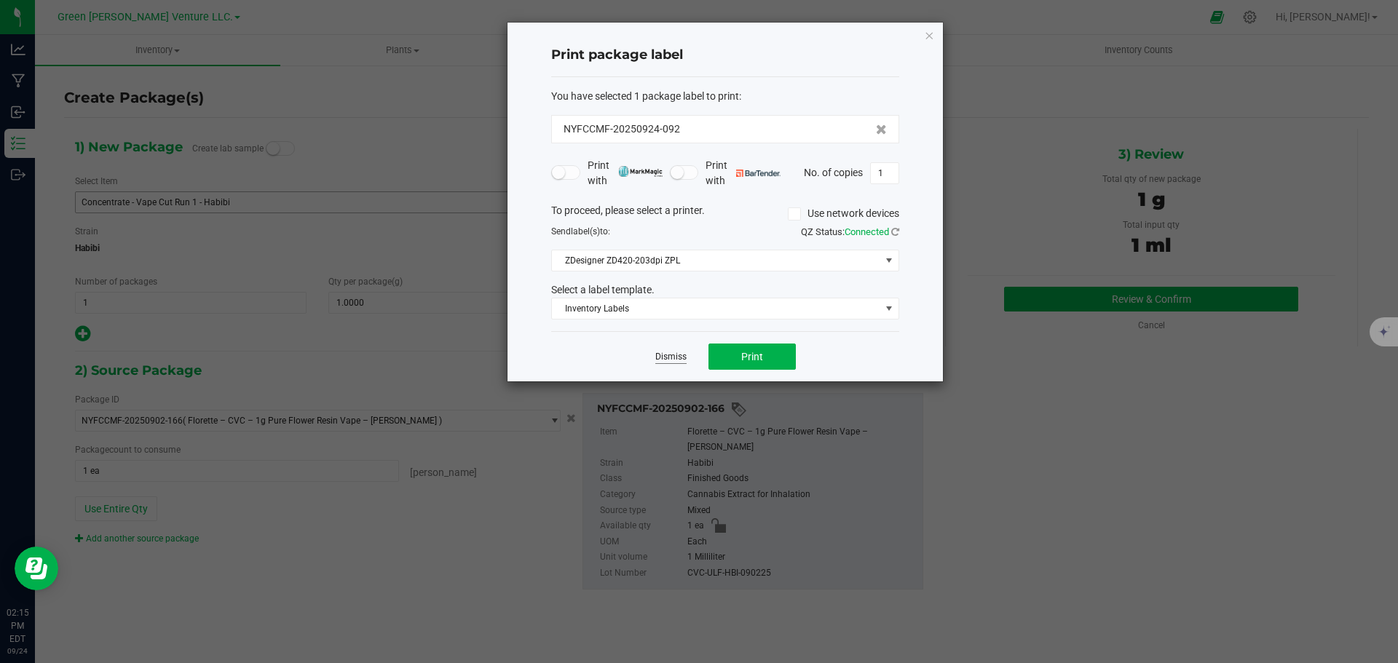
click at [669, 355] on link "Dismiss" at bounding box center [670, 357] width 31 height 12
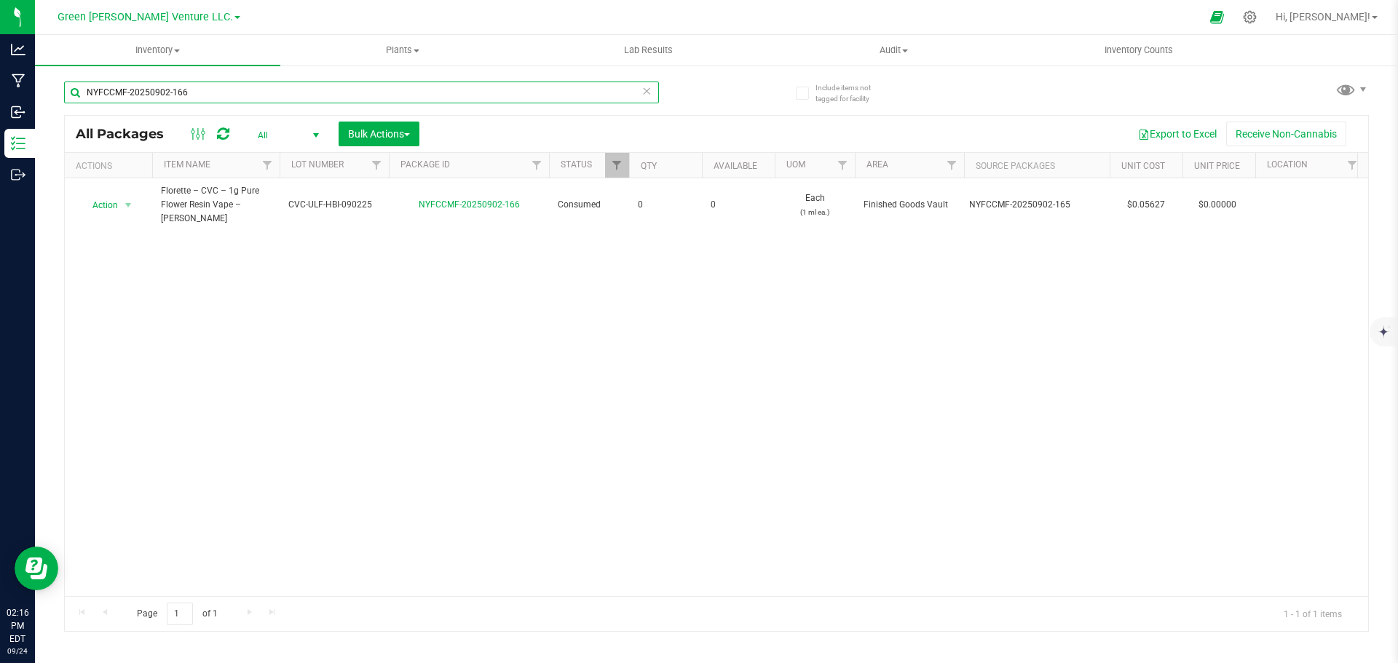
click at [217, 91] on input "NYFCCMF-20250902-166" at bounding box center [361, 93] width 595 height 22
paste input "35"
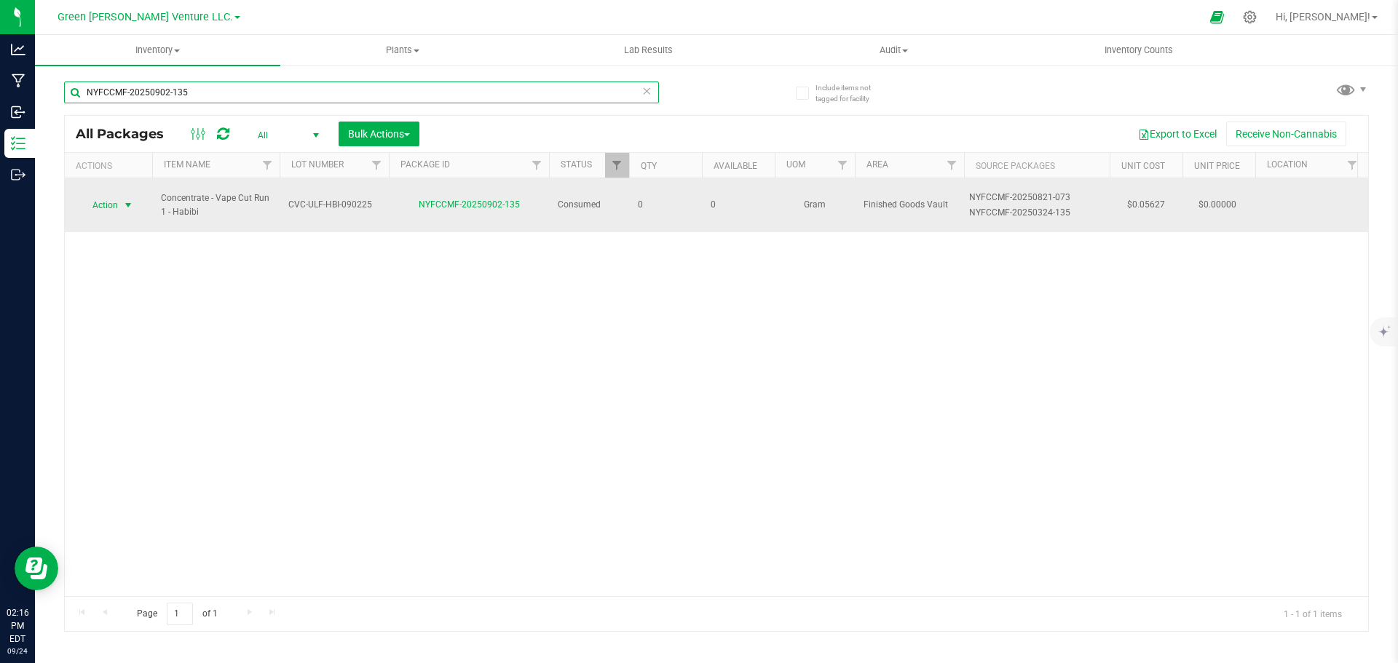
type input "NYFCCMF-20250902-135"
click at [130, 200] on span "select" at bounding box center [128, 206] width 12 height 12
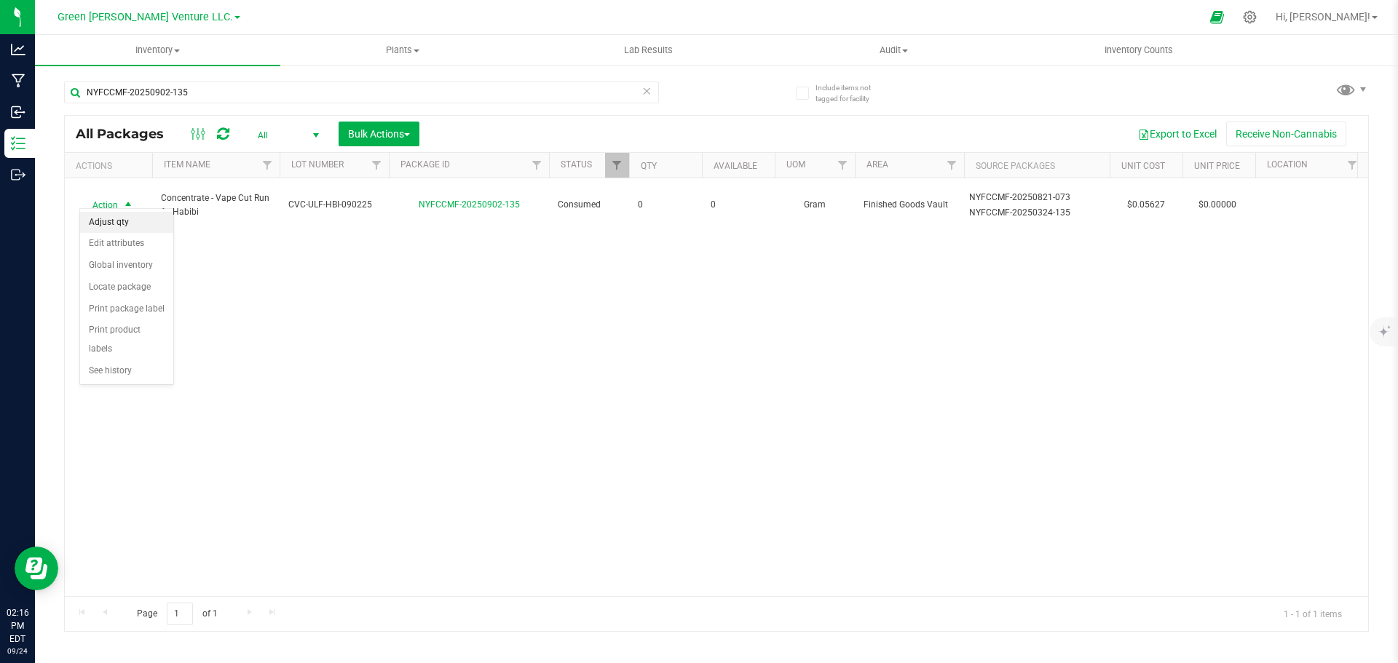
click at [127, 216] on li "Adjust qty" at bounding box center [126, 223] width 93 height 22
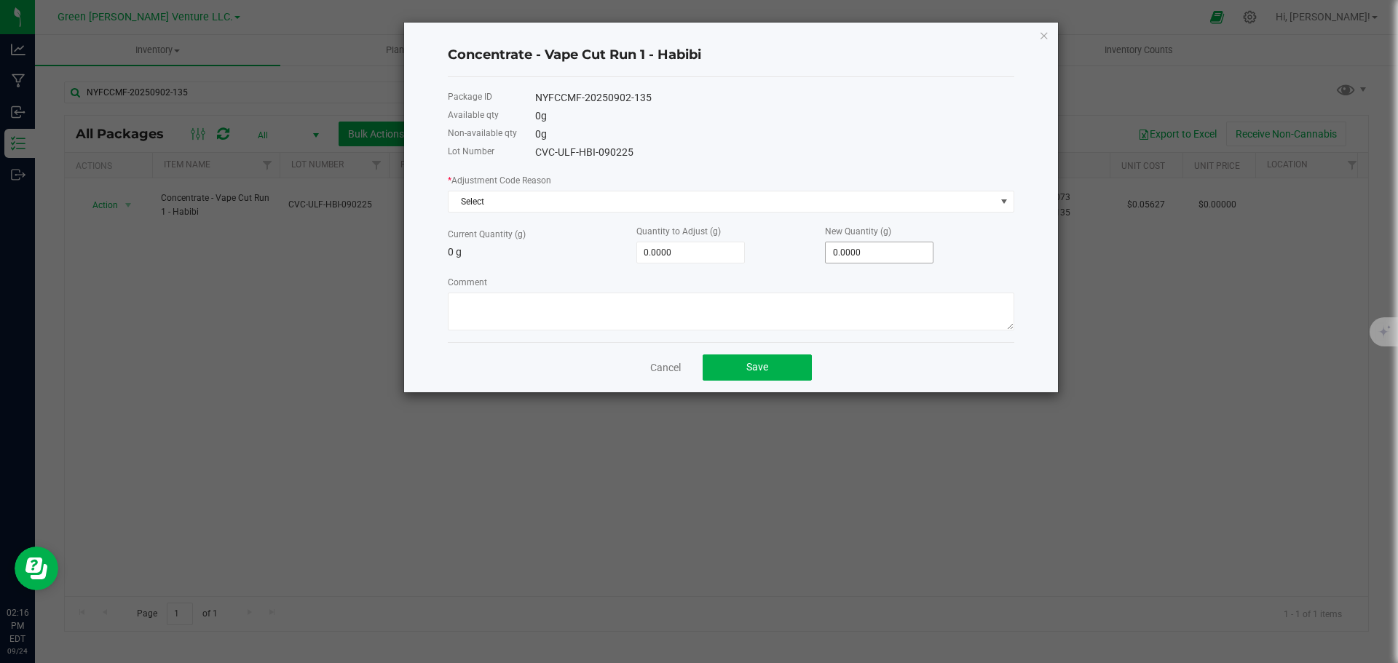
type input "0"
click at [869, 254] on input "0" at bounding box center [879, 252] width 107 height 20
type input "1.0000"
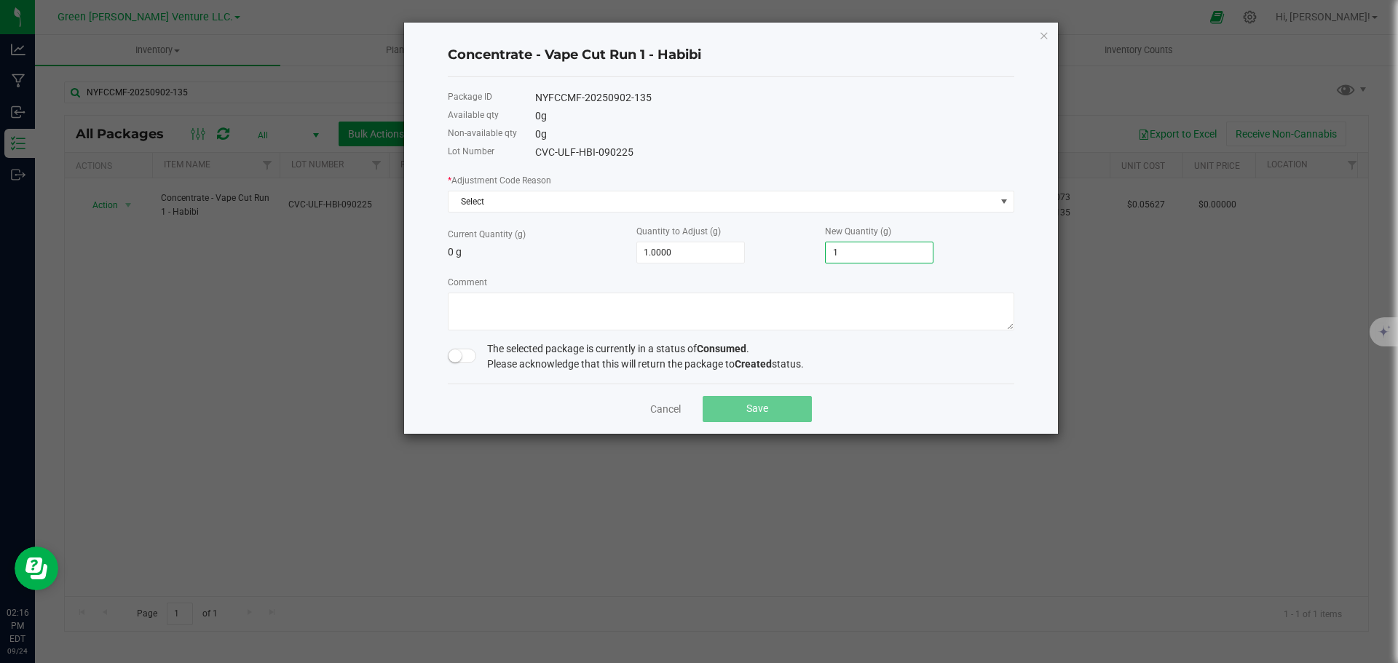
type input "1.0000"
click at [673, 400] on div "Cancel Save" at bounding box center [731, 409] width 566 height 50
click at [670, 406] on link "Cancel" at bounding box center [665, 409] width 31 height 15
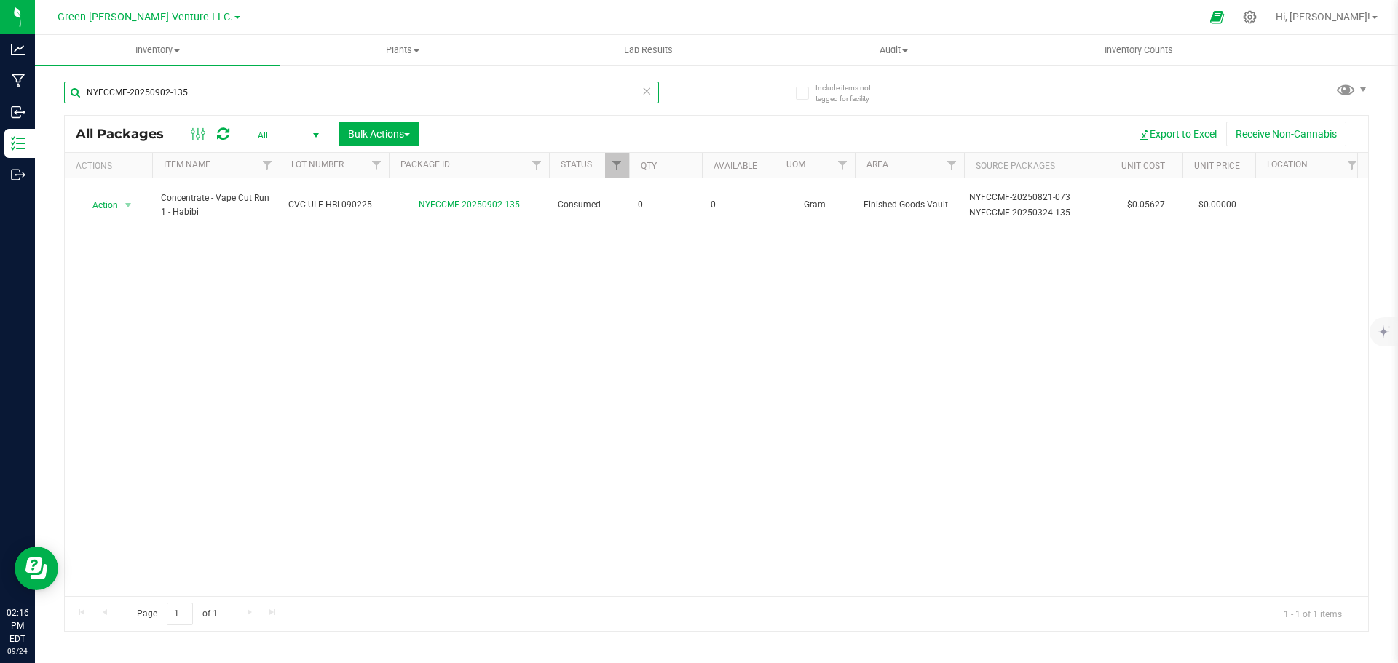
click at [190, 97] on input "NYFCCMF-20250902-135" at bounding box center [361, 93] width 595 height 22
type input "NYFCCMF-20250902-166"
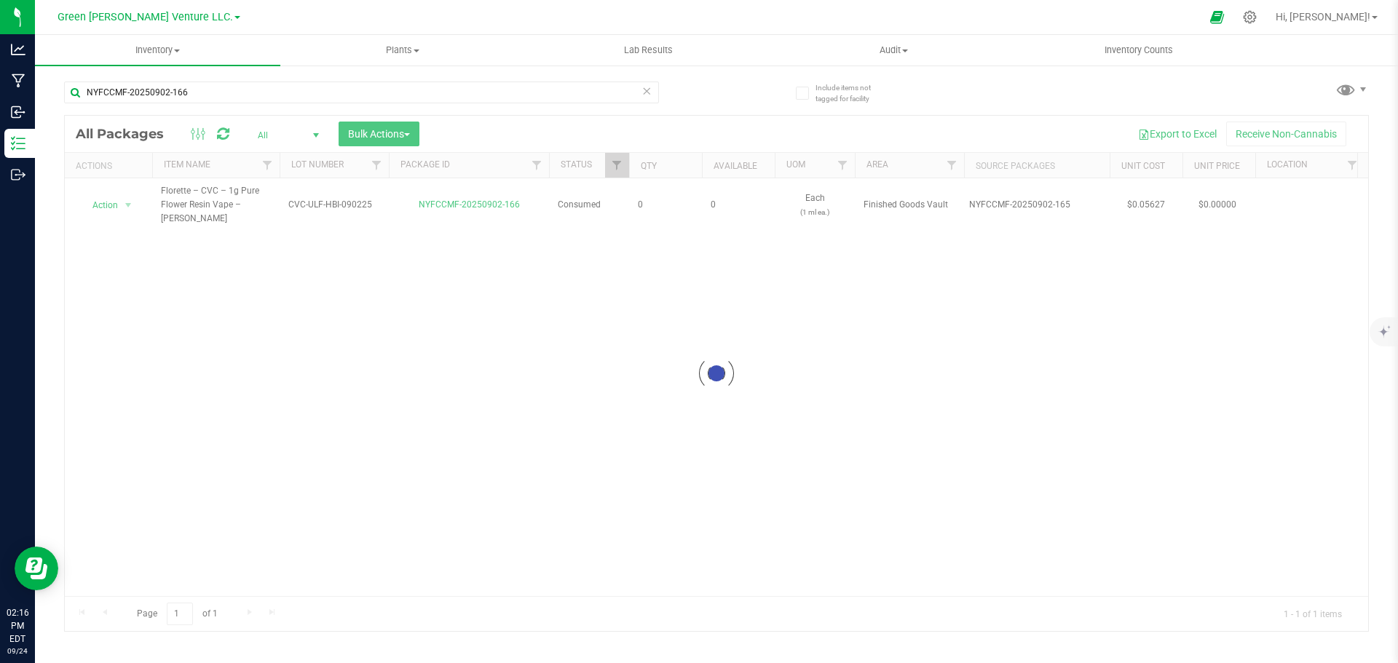
click at [126, 197] on div at bounding box center [716, 374] width 1303 height 516
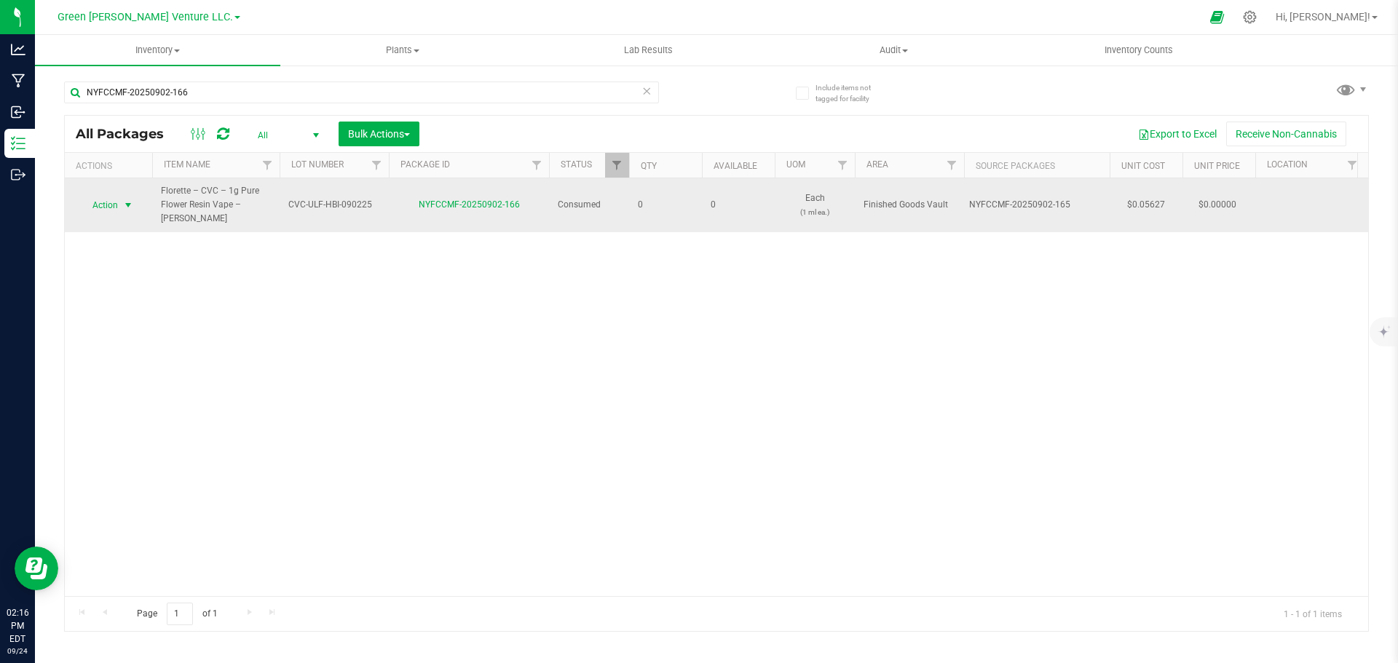
click at [128, 200] on span "select" at bounding box center [128, 206] width 12 height 12
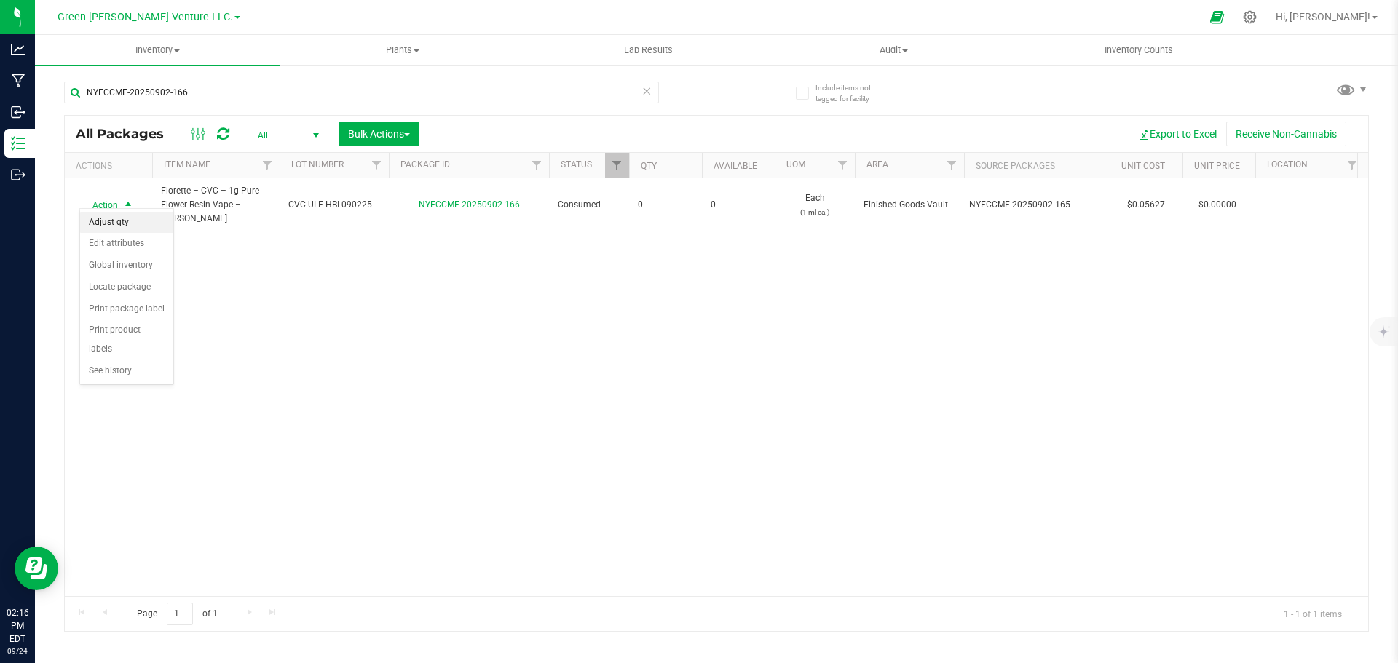
click at [129, 218] on li "Adjust qty" at bounding box center [126, 223] width 93 height 22
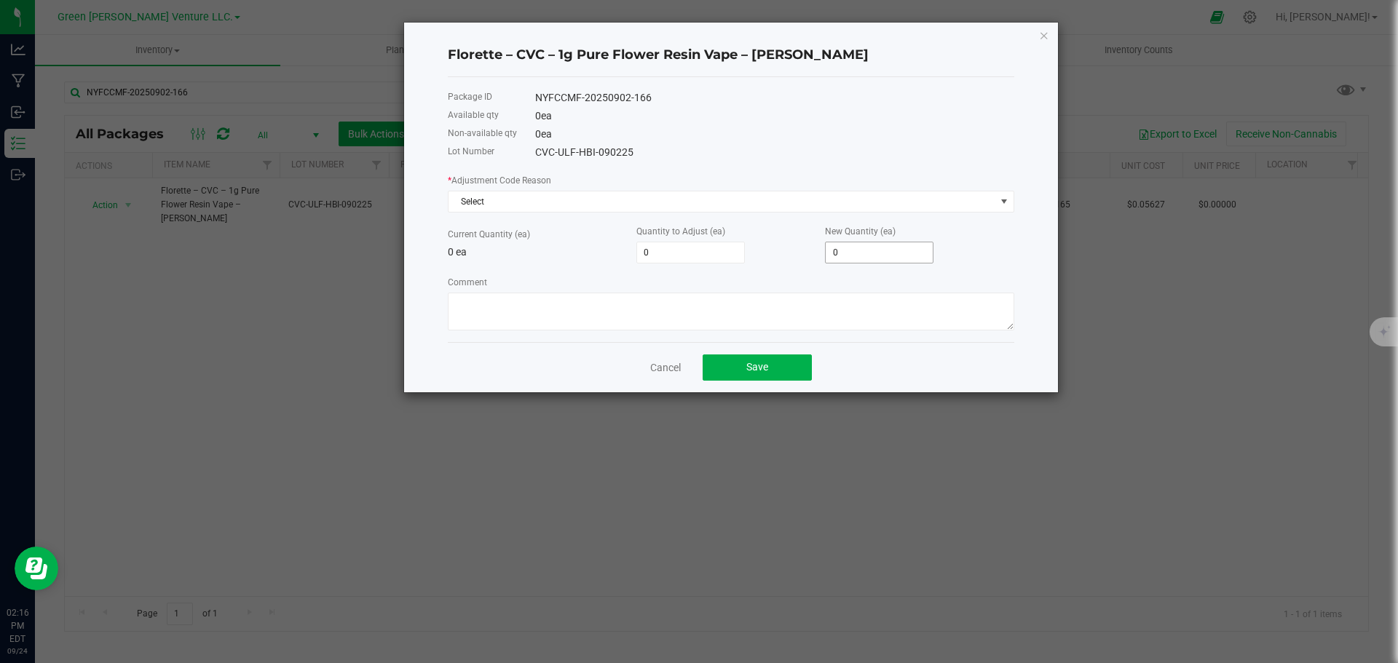
click at [848, 251] on input "0" at bounding box center [879, 252] width 107 height 20
type input "4"
type input "40"
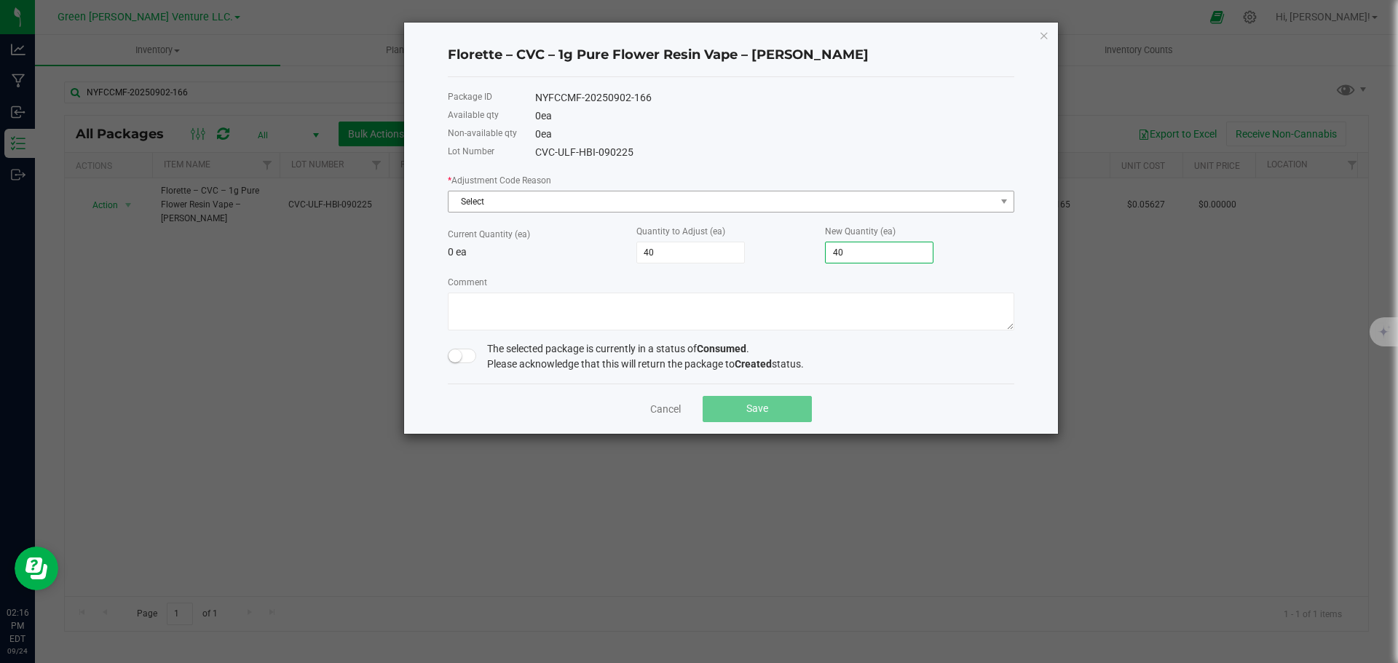
type input "40"
click at [672, 200] on span "Select" at bounding box center [722, 201] width 547 height 20
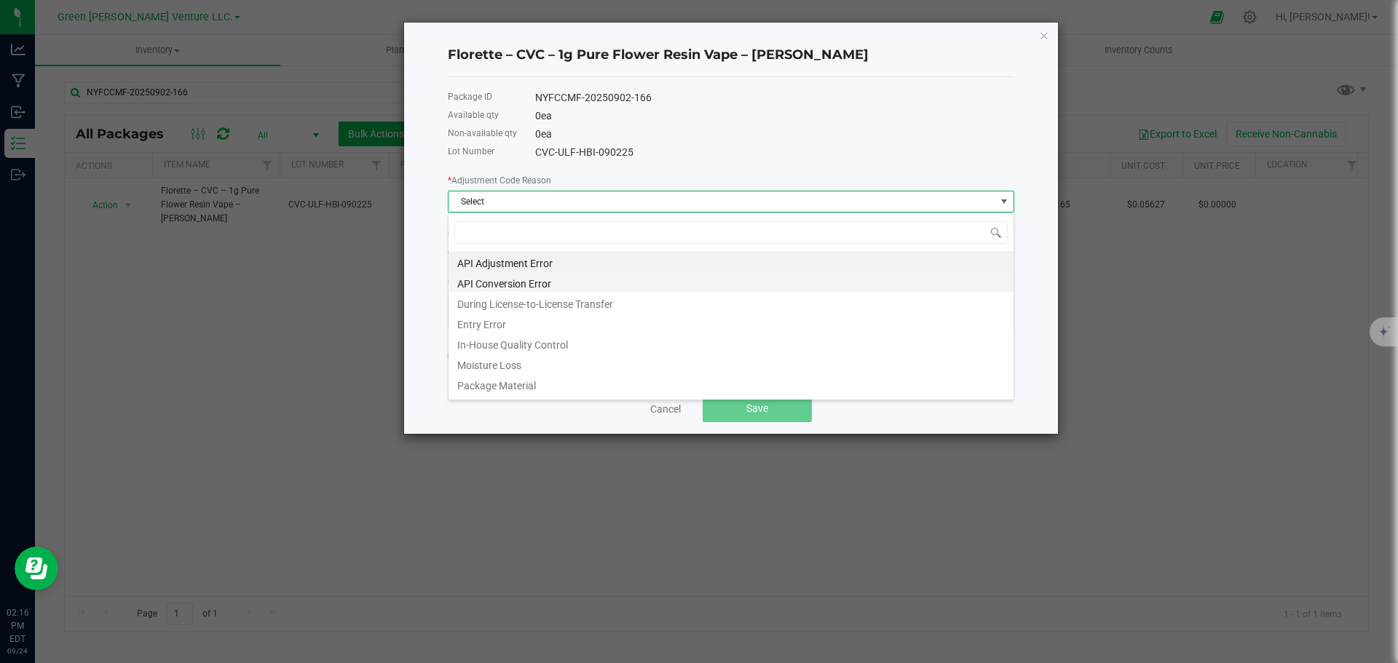
scroll to position [22, 566]
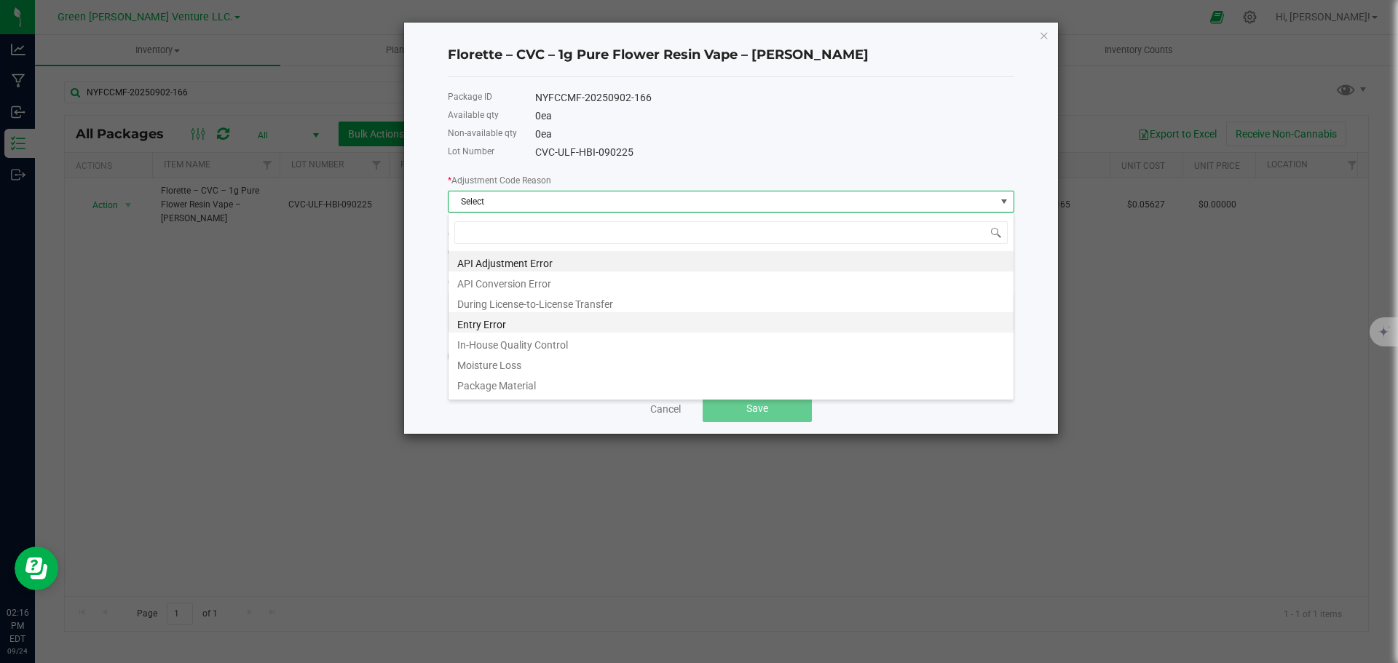
click at [534, 323] on li "Entry Error" at bounding box center [731, 322] width 565 height 20
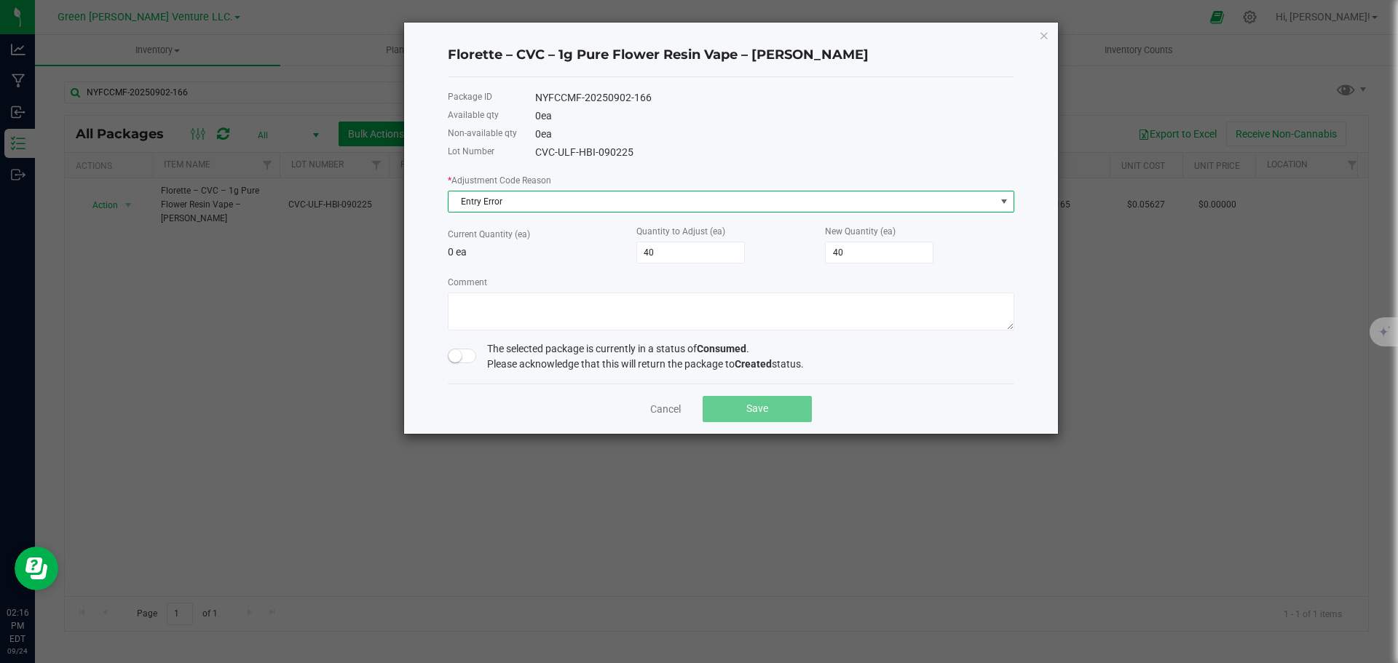
click at [466, 355] on span at bounding box center [462, 356] width 29 height 15
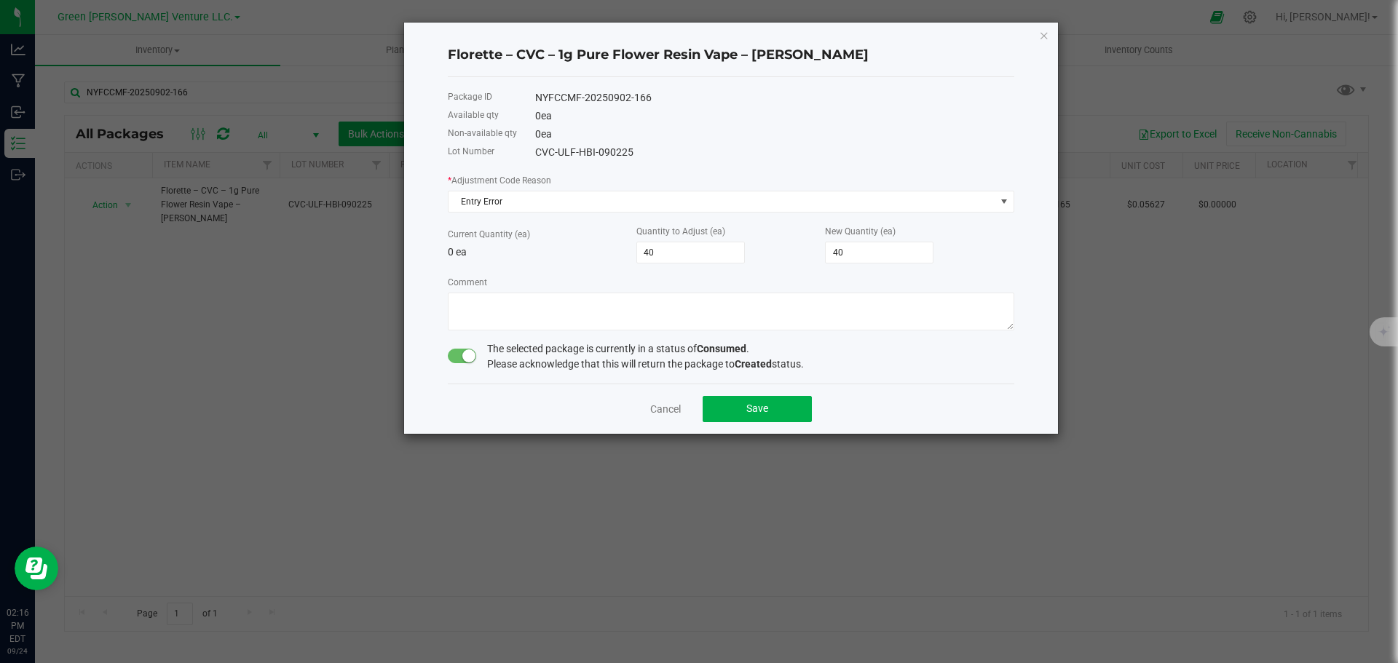
click at [763, 390] on div "Cancel Save" at bounding box center [731, 409] width 566 height 50
click at [761, 406] on span "Save" at bounding box center [757, 409] width 22 height 12
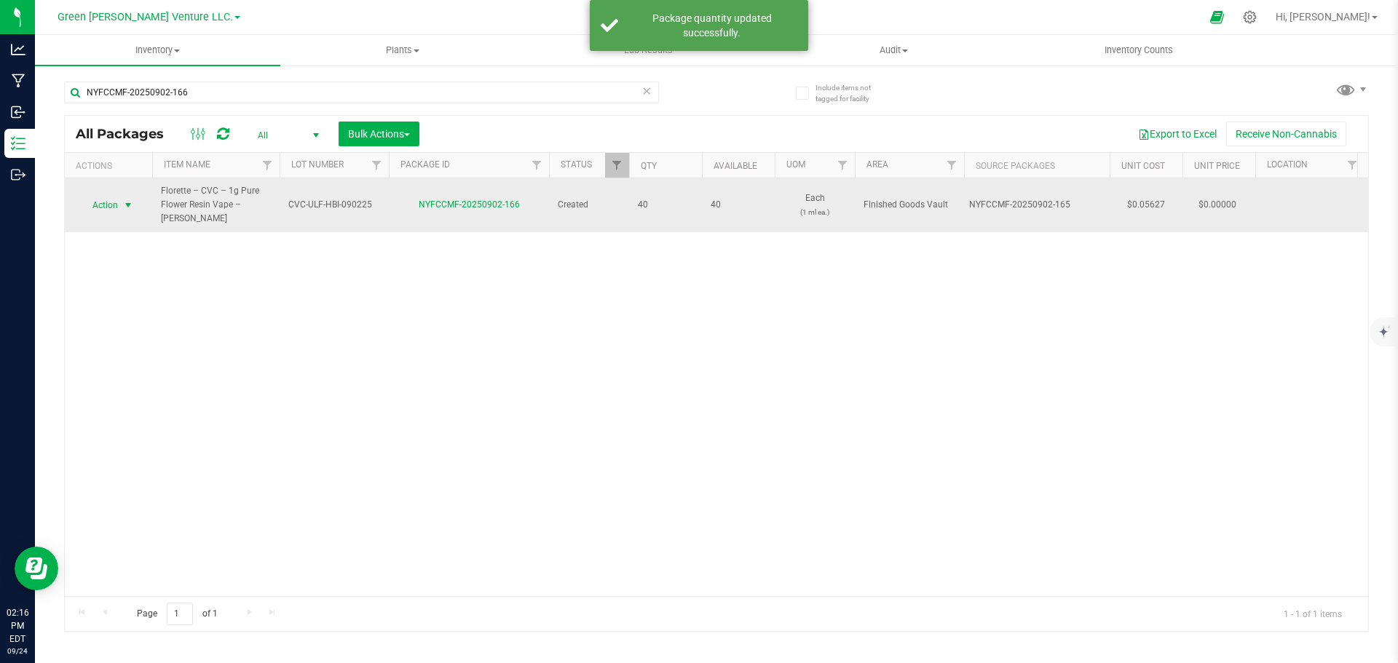
click at [126, 200] on span "select" at bounding box center [128, 206] width 12 height 12
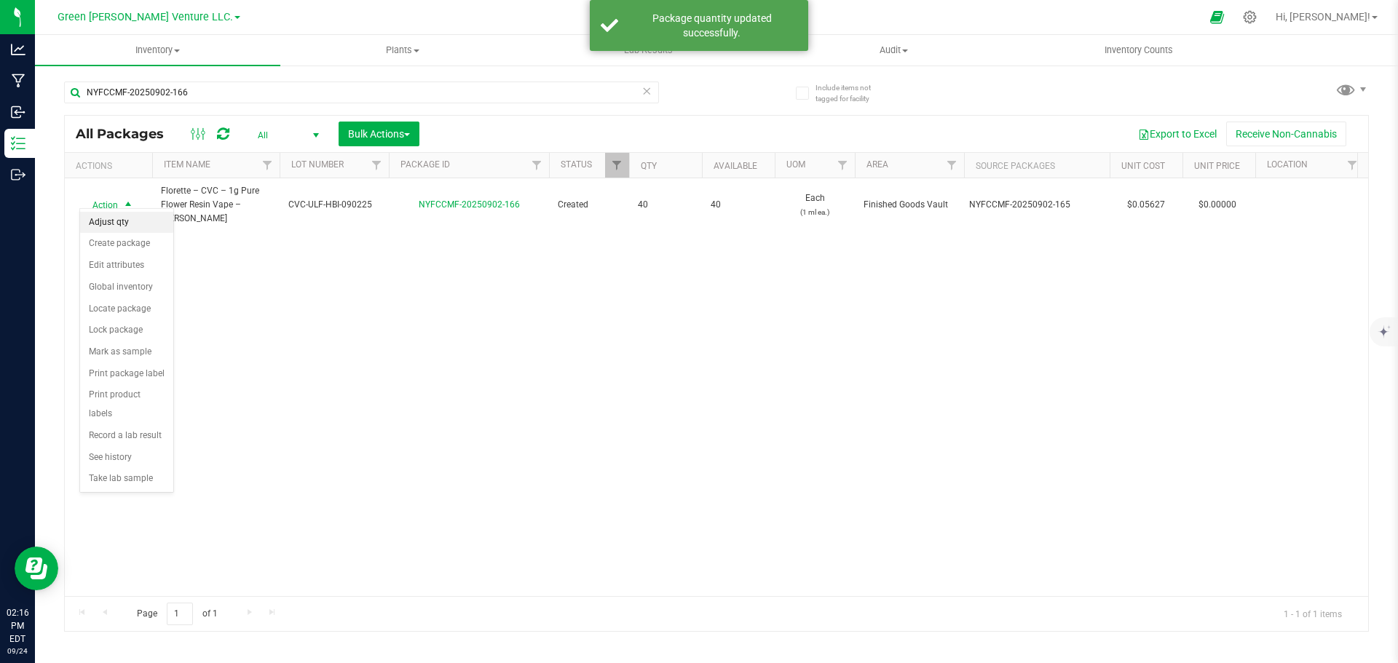
click at [130, 230] on li "Adjust qty" at bounding box center [126, 223] width 93 height 22
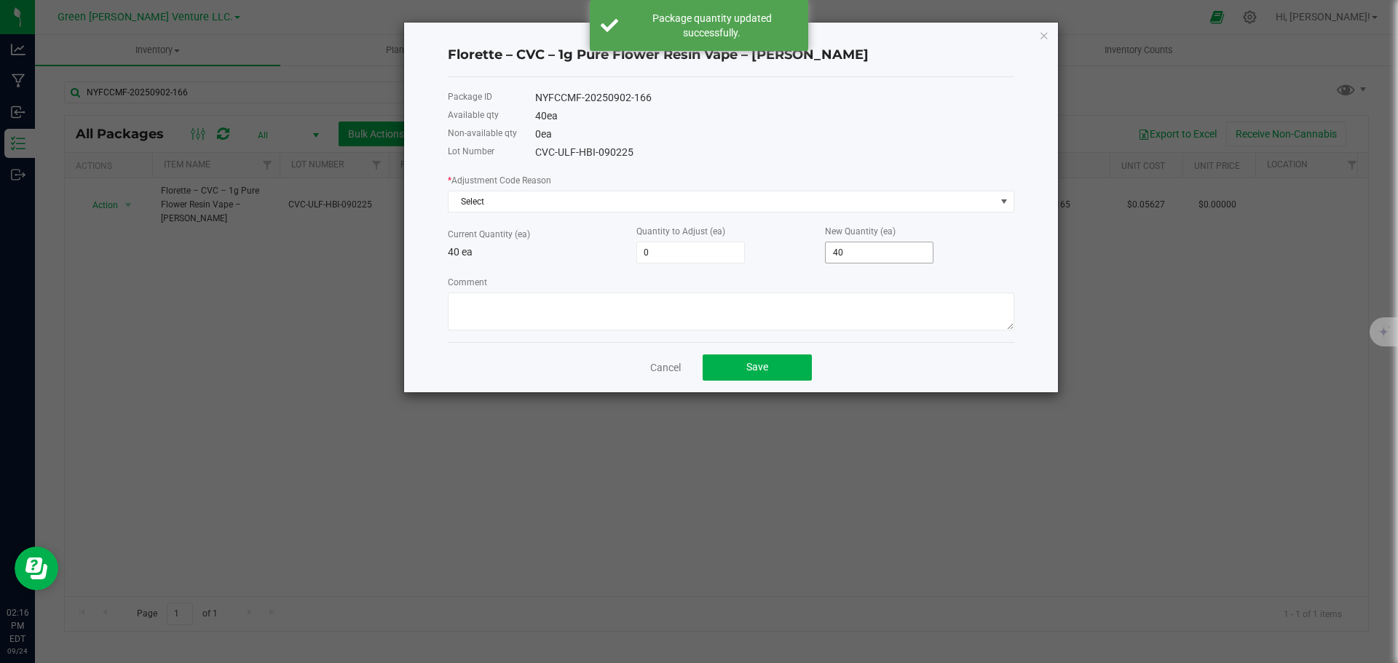
click at [832, 241] on div "New Quantity (ea) 40" at bounding box center [919, 244] width 189 height 40
click at [668, 369] on link "Cancel" at bounding box center [665, 367] width 31 height 15
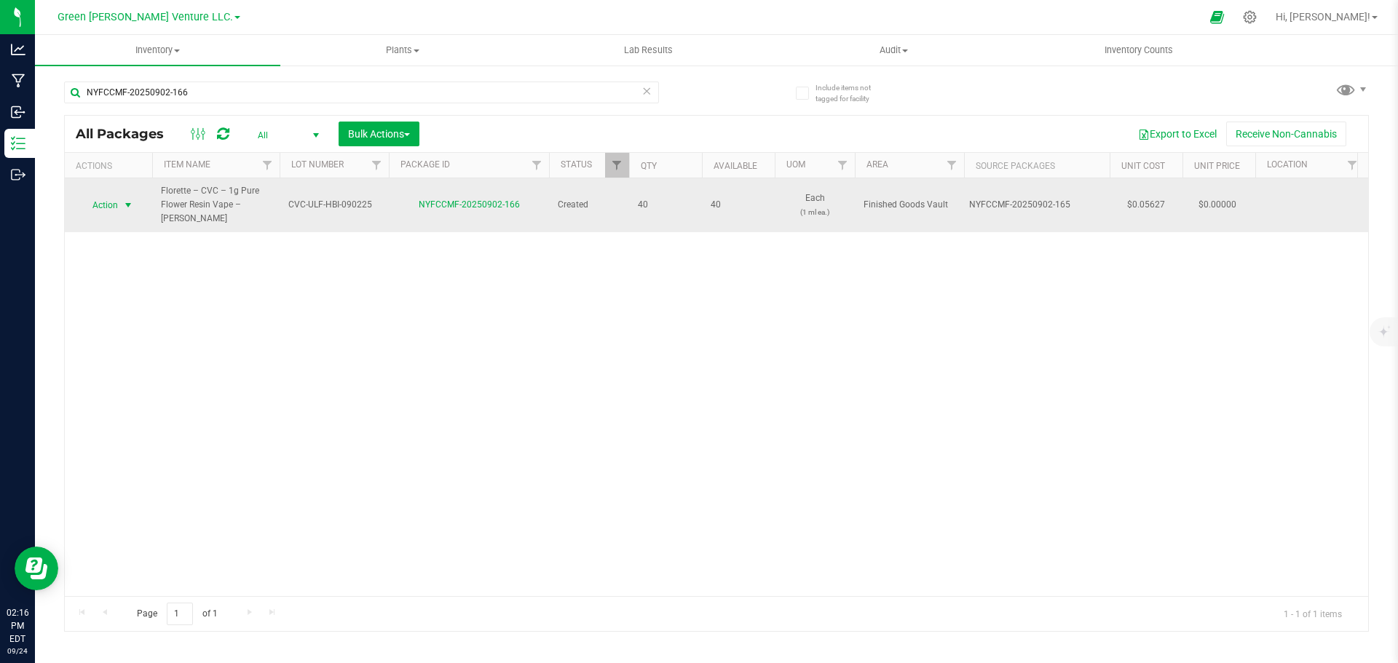
click at [123, 200] on span "select" at bounding box center [128, 206] width 12 height 12
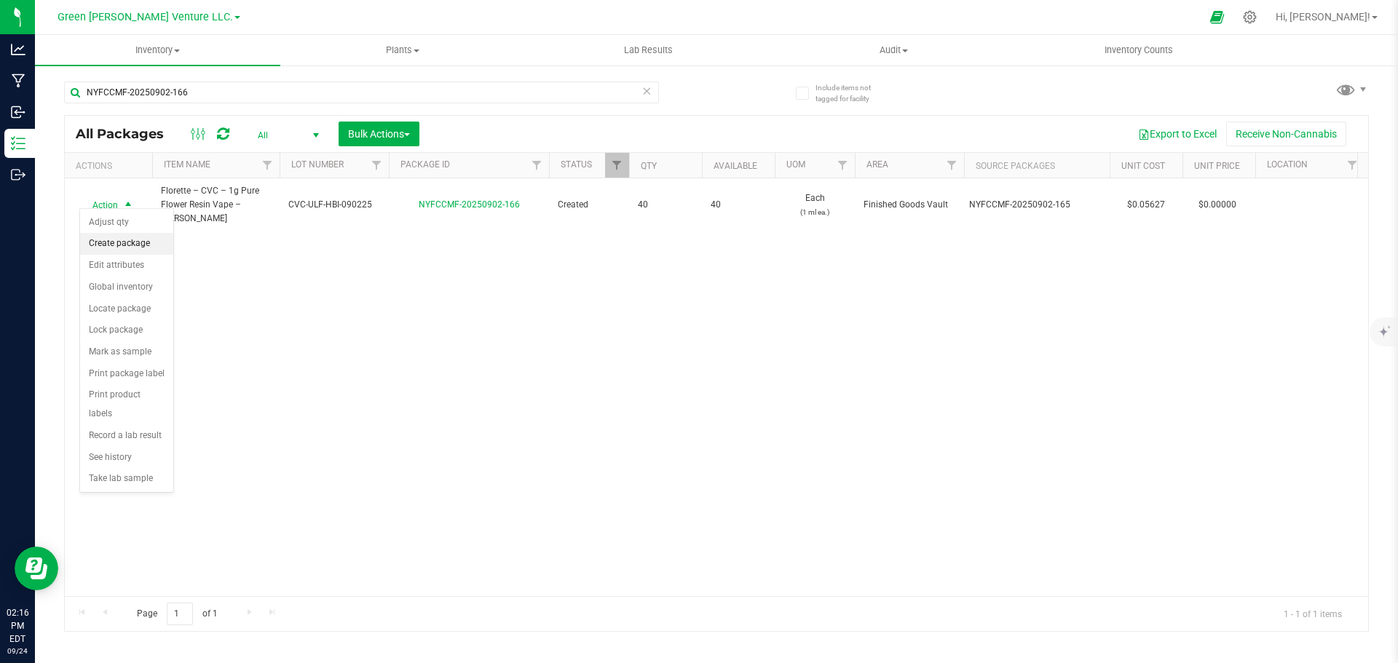
click at [128, 240] on li "Create package" at bounding box center [126, 244] width 93 height 22
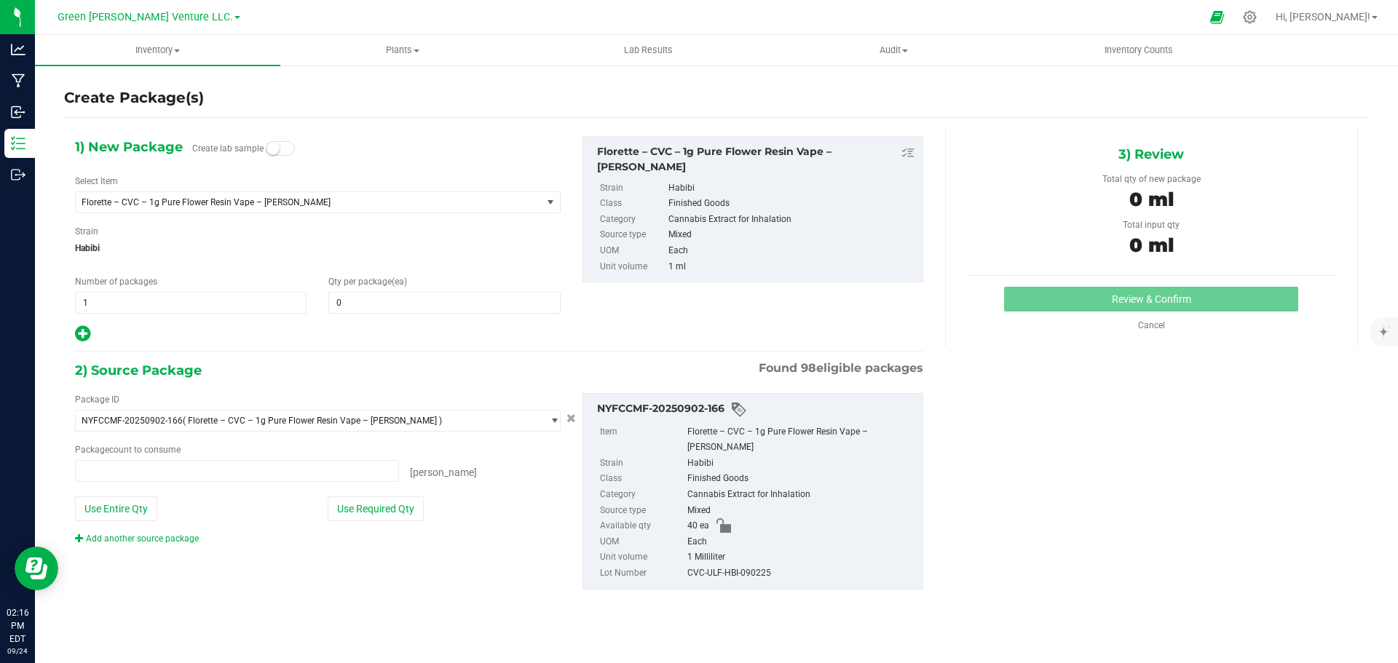
type input "0 ea"
click at [146, 307] on span "1 1" at bounding box center [191, 303] width 232 height 22
click at [250, 309] on input "12" at bounding box center [191, 303] width 230 height 20
type input "2"
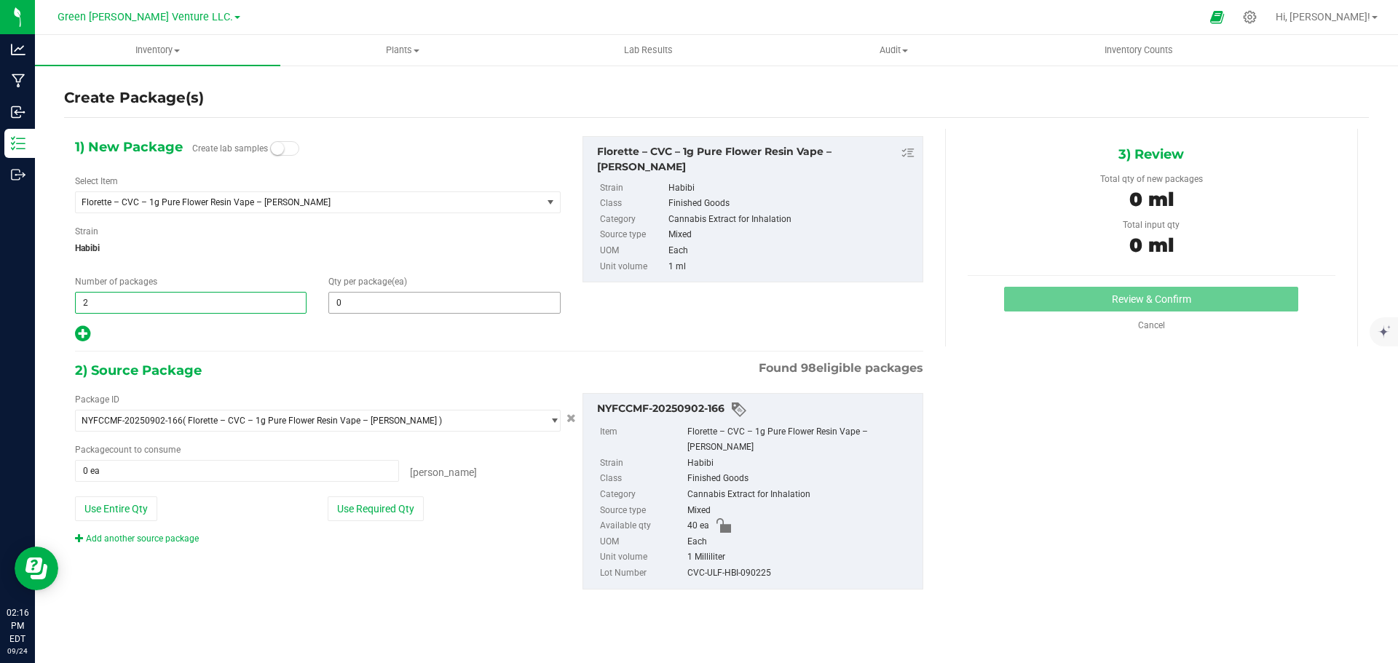
type input "2"
click at [345, 303] on span at bounding box center [444, 303] width 232 height 22
type input "20"
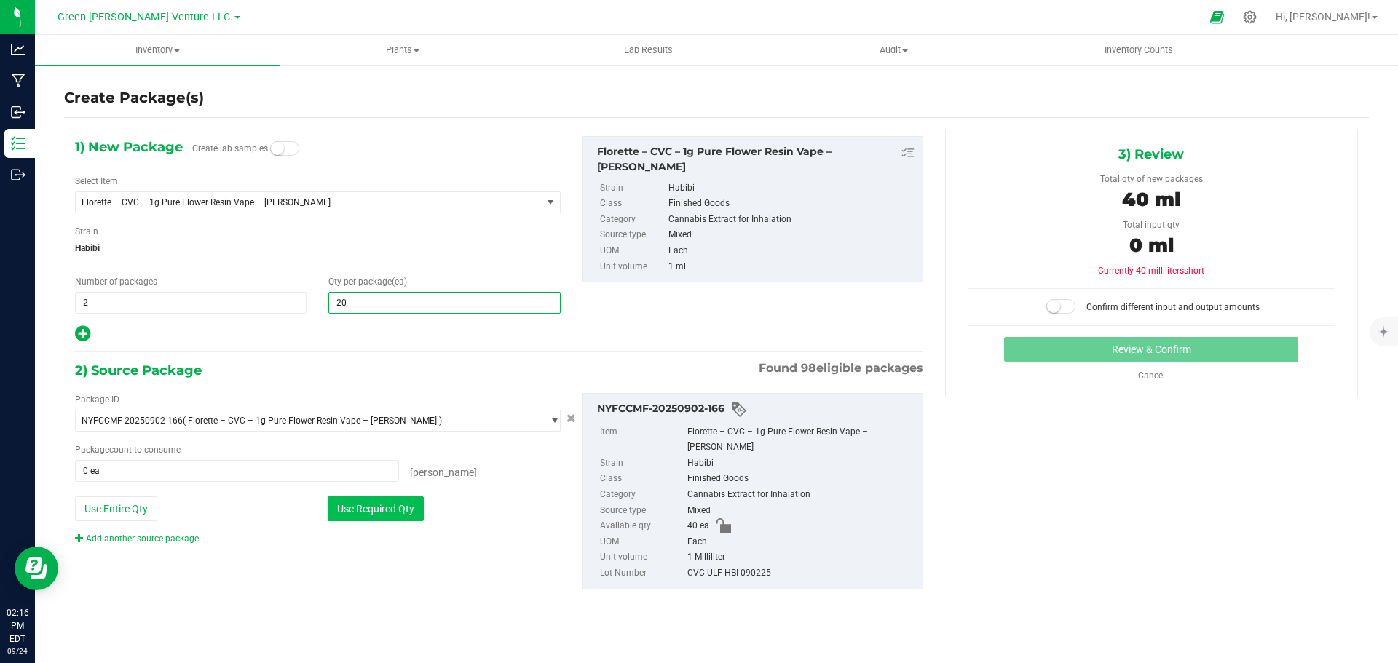
type input "20"
click at [419, 514] on button "Use Required Qty" at bounding box center [376, 509] width 96 height 25
type input "40 ea"
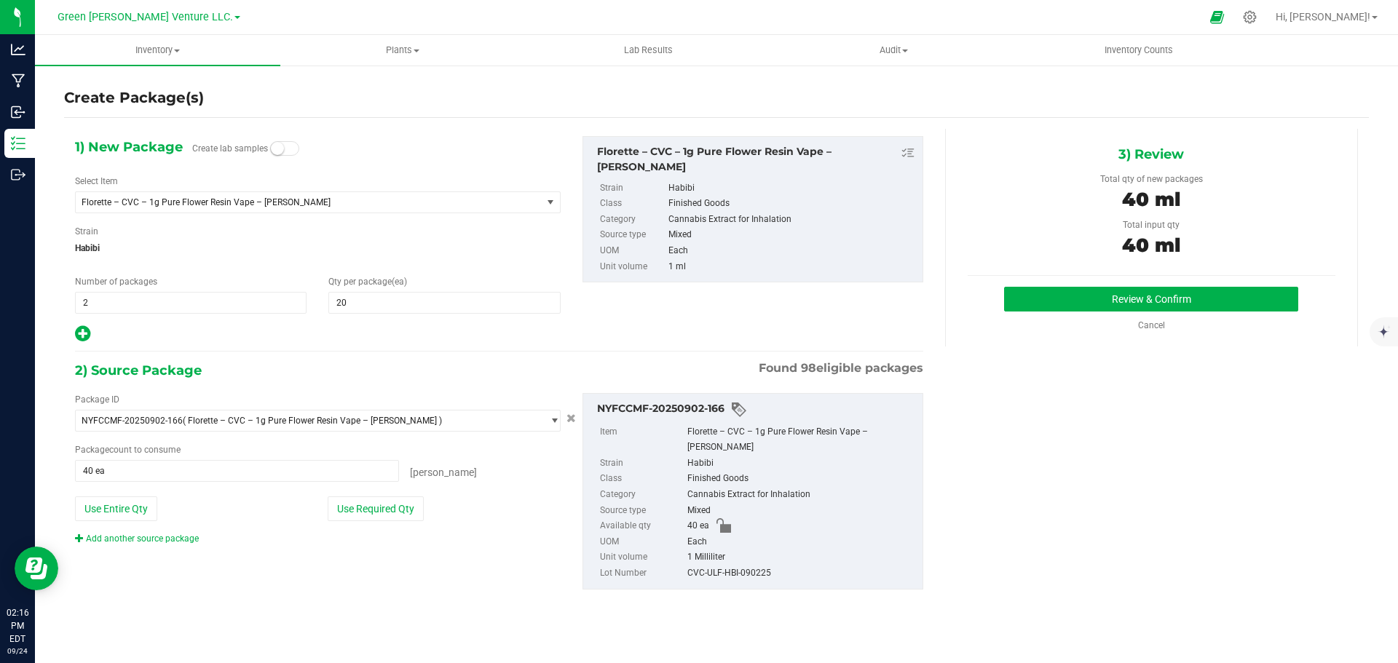
click at [496, 551] on div "Package ID NYFCCMF-20250902-166 ( Florette – CVC – 1g Pure Flower Resin Vape – …" at bounding box center [499, 492] width 870 height 220
click at [1200, 294] on button "Review & Confirm" at bounding box center [1151, 299] width 294 height 25
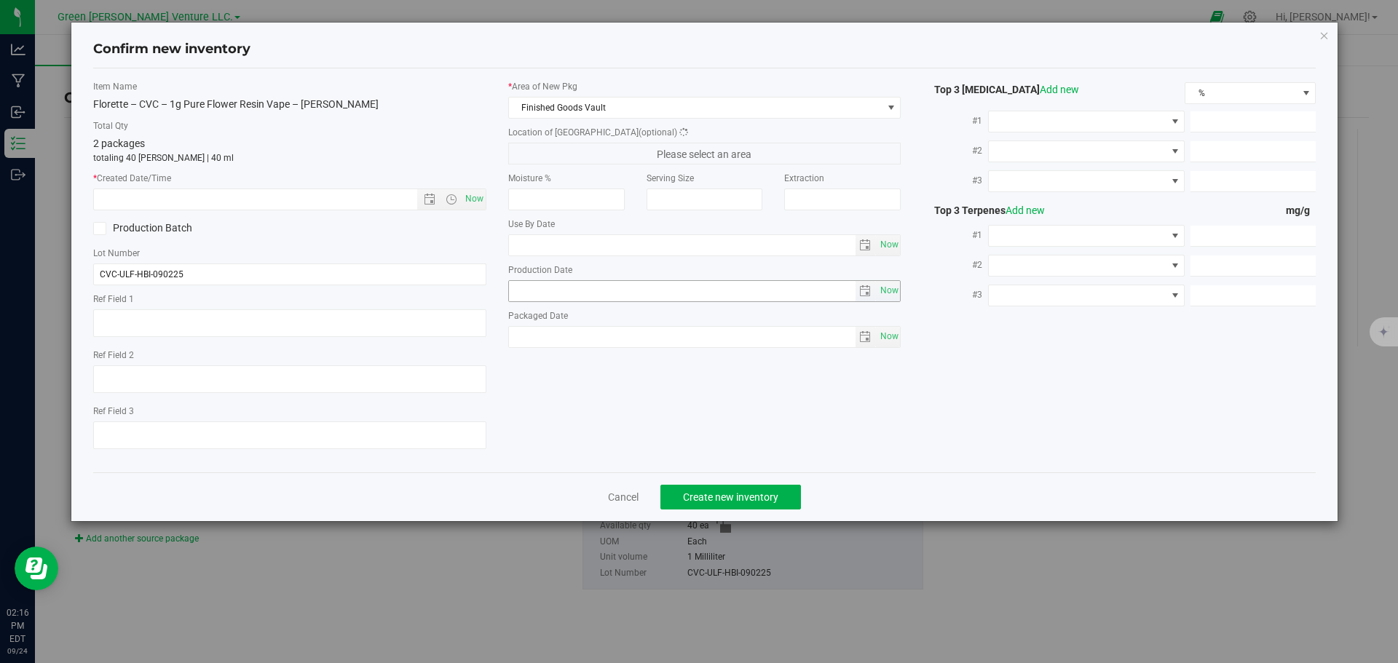
type input "[DATE]"
type input "0.7300"
type input "0.3100"
drag, startPoint x: 471, startPoint y: 205, endPoint x: 477, endPoint y: 214, distance: 11.1
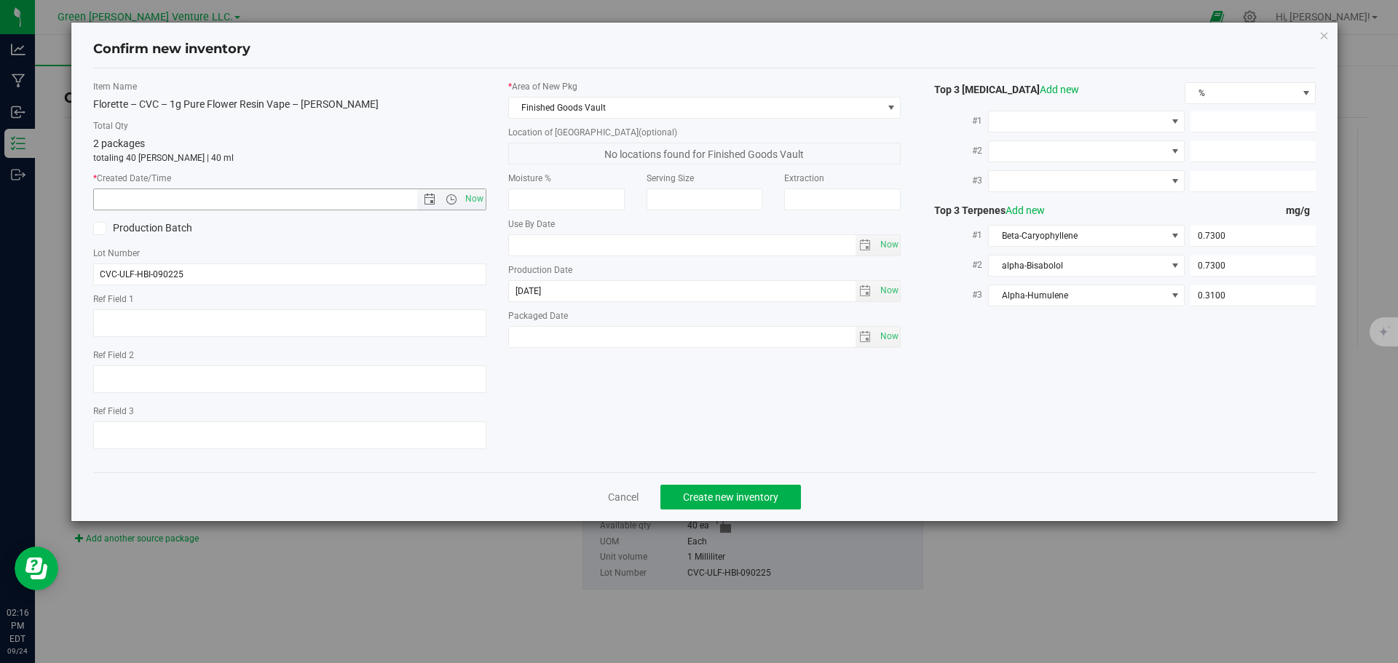
click at [472, 205] on span "Now" at bounding box center [474, 199] width 25 height 21
type input "[DATE] 2:16 PM"
click at [799, 496] on button "Create new inventory" at bounding box center [730, 497] width 141 height 25
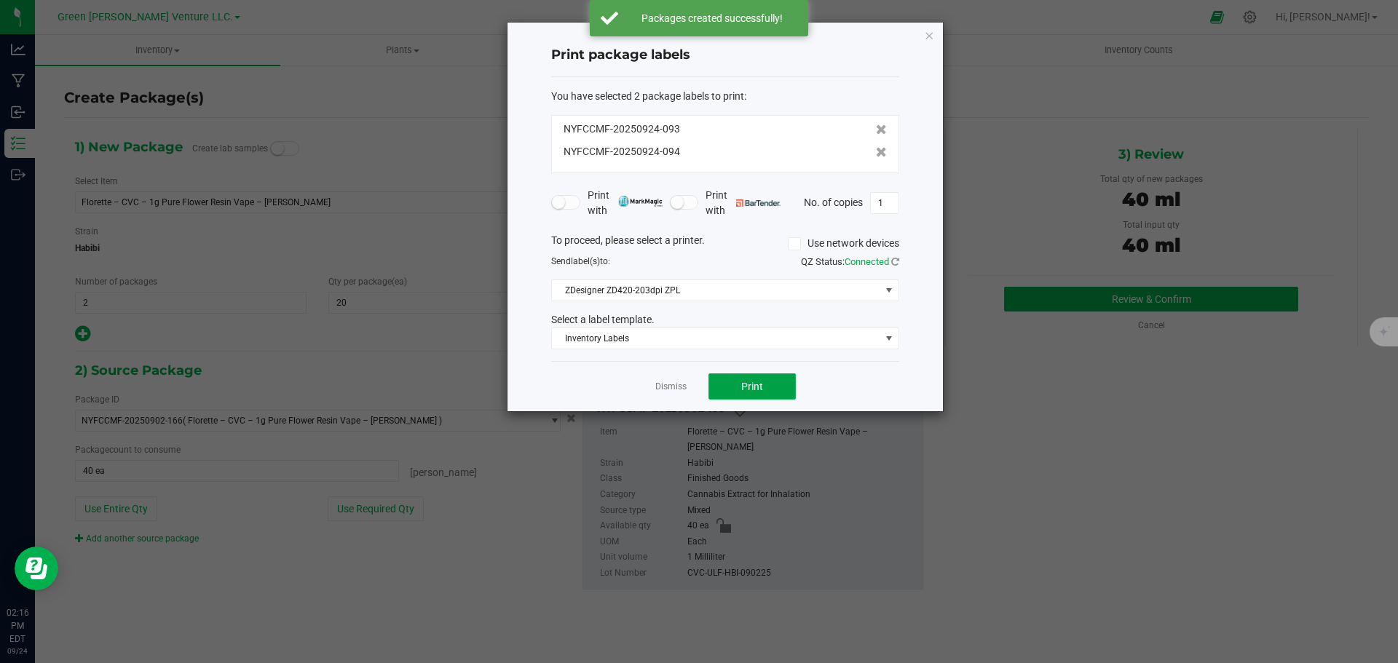
click at [761, 393] on button "Print" at bounding box center [751, 387] width 87 height 26
click at [674, 387] on link "Dismiss" at bounding box center [670, 387] width 31 height 12
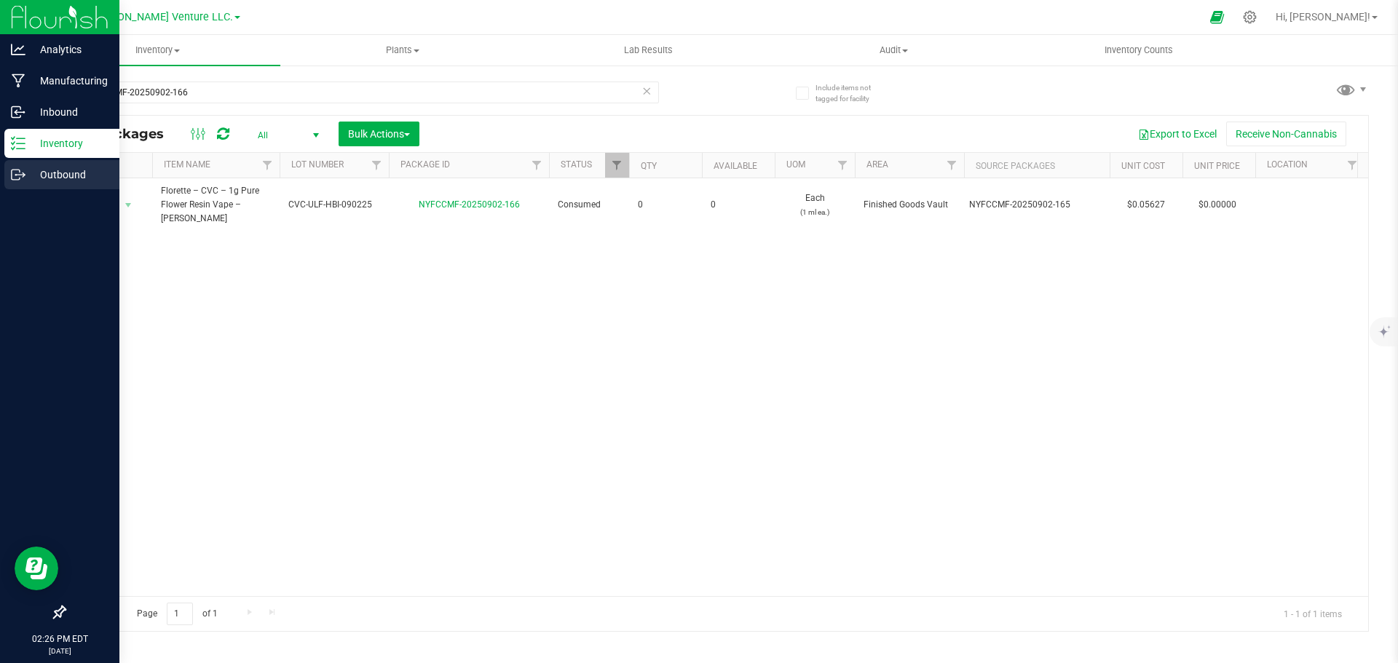
click at [54, 175] on p "Outbound" at bounding box center [68, 174] width 87 height 17
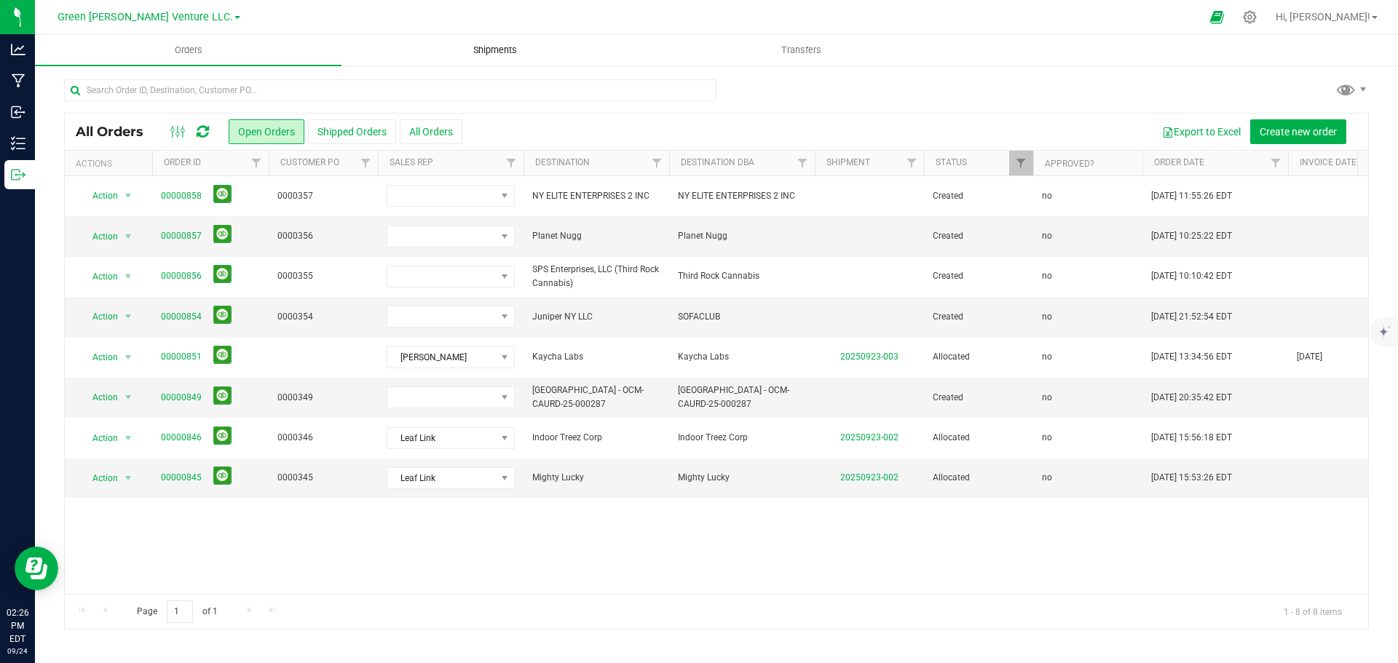
click at [485, 51] on span "Shipments" at bounding box center [495, 50] width 83 height 13
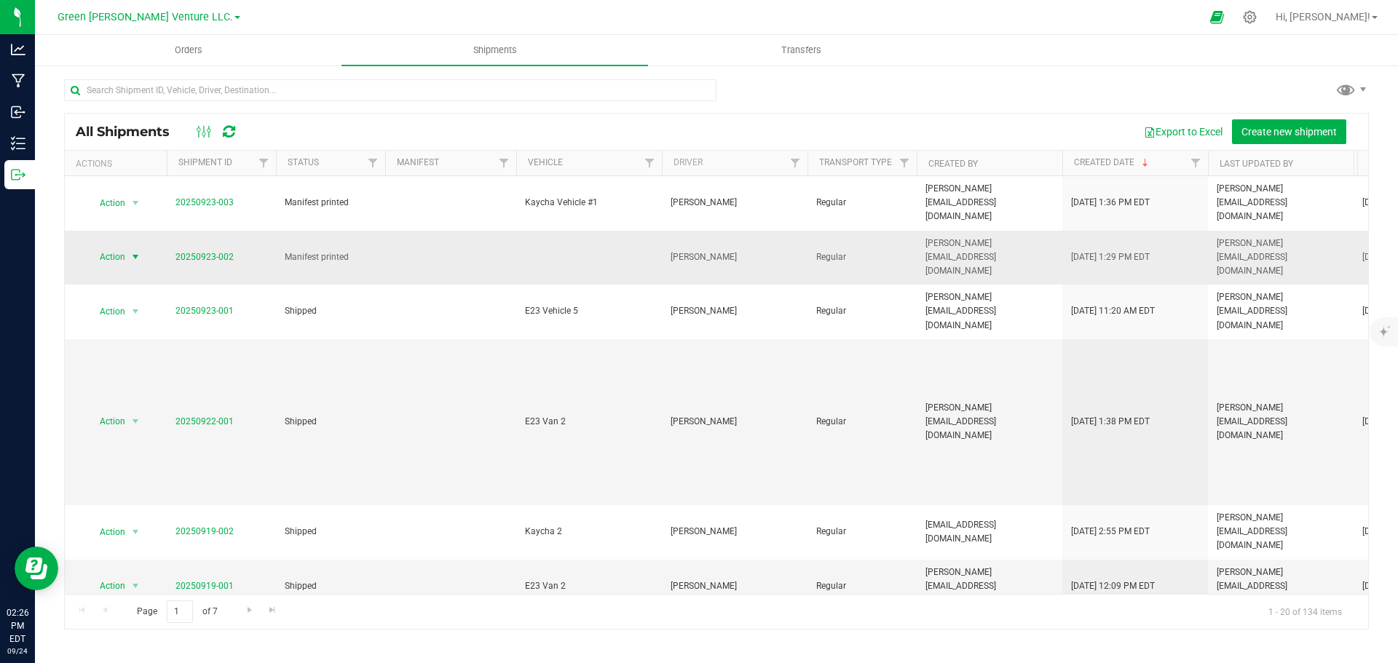
click at [129, 247] on span "select" at bounding box center [136, 257] width 18 height 20
click at [134, 387] on li "Ship shipment" at bounding box center [141, 398] width 108 height 22
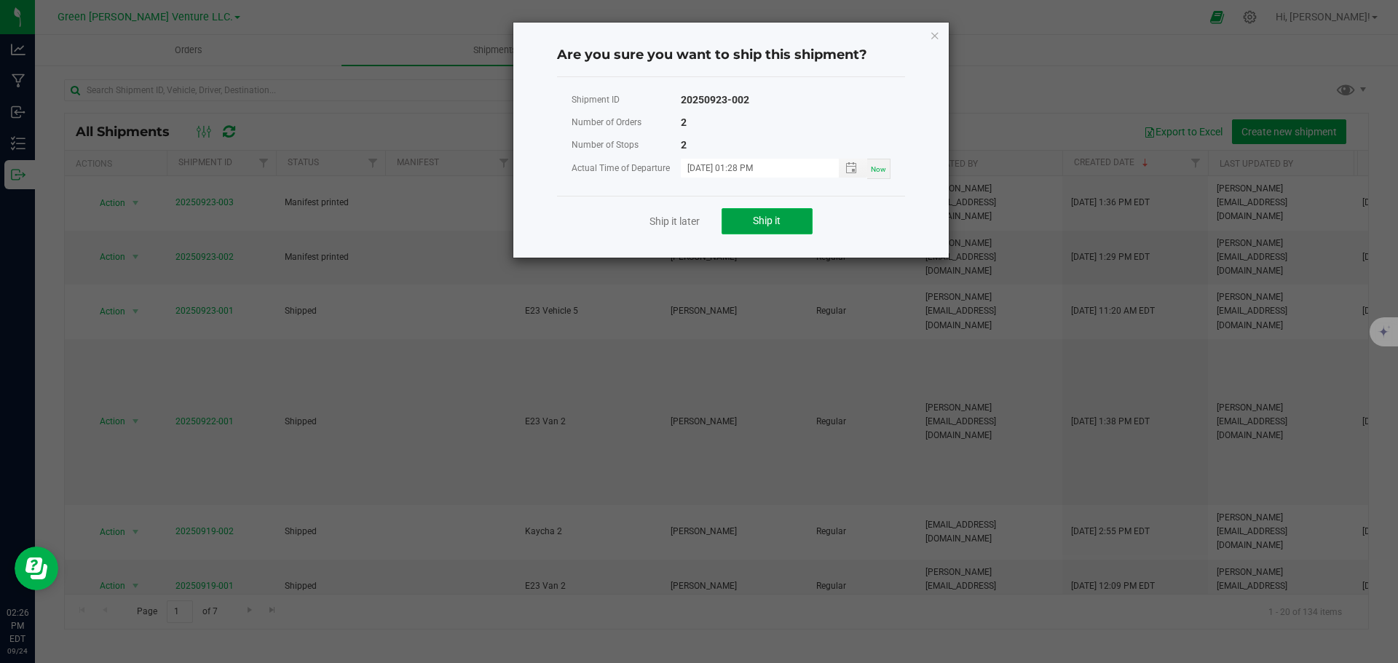
click at [750, 225] on button "Ship it" at bounding box center [767, 221] width 91 height 26
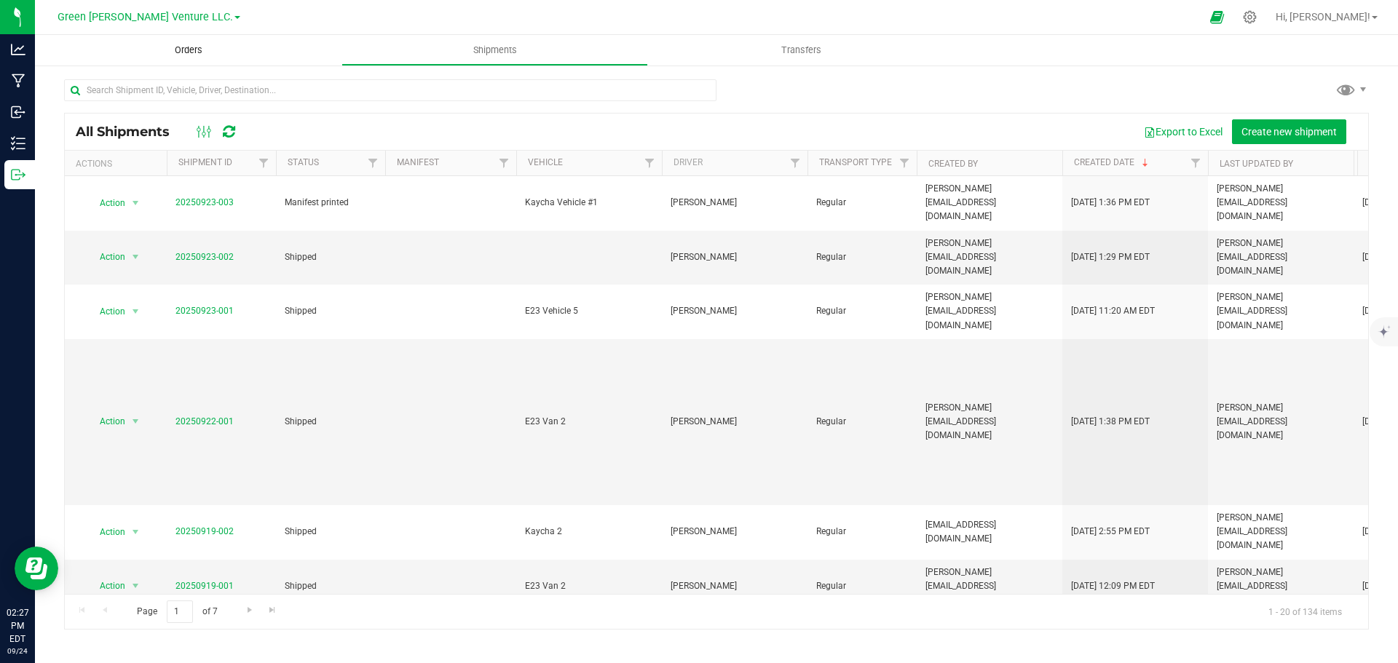
click at [189, 44] on span "Orders" at bounding box center [188, 50] width 67 height 13
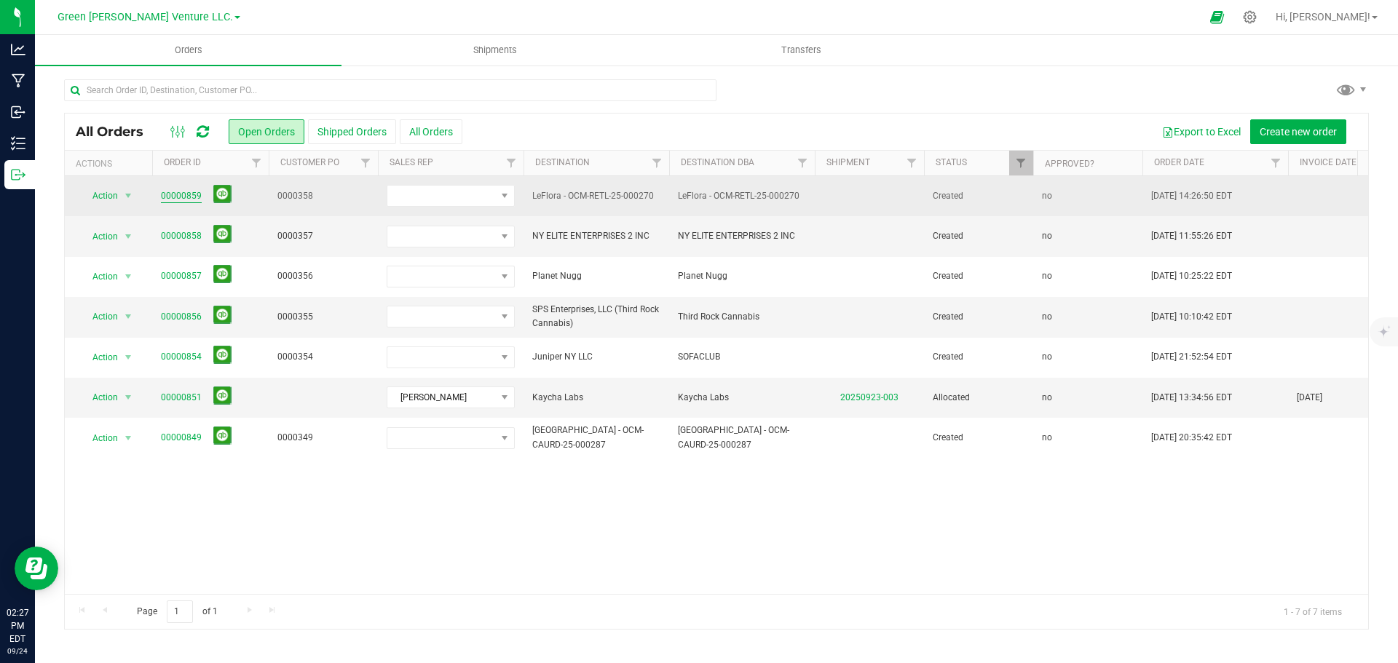
click at [186, 197] on link "00000859" at bounding box center [181, 196] width 41 height 14
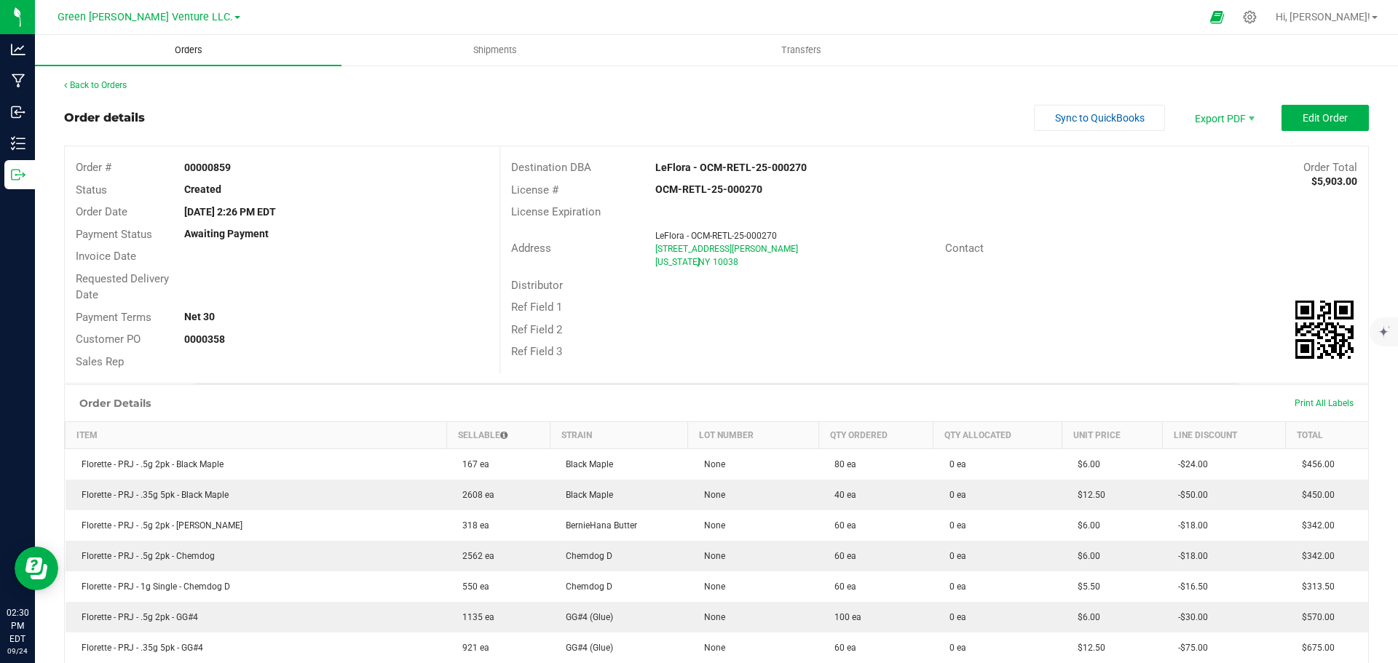
click at [189, 47] on span "Orders" at bounding box center [188, 50] width 67 height 13
